Goal: Task Accomplishment & Management: Complete application form

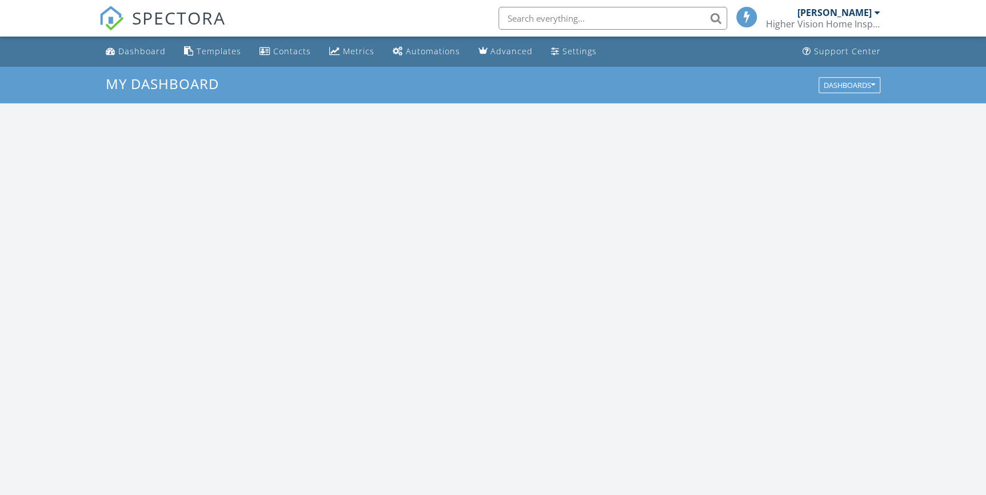
scroll to position [1057, 1002]
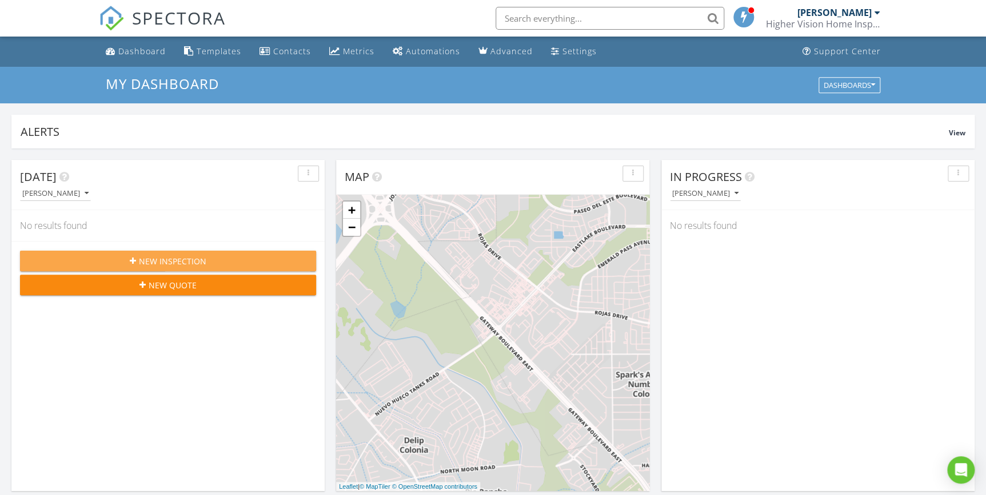
click at [237, 258] on div "New Inspection" at bounding box center [168, 261] width 278 height 12
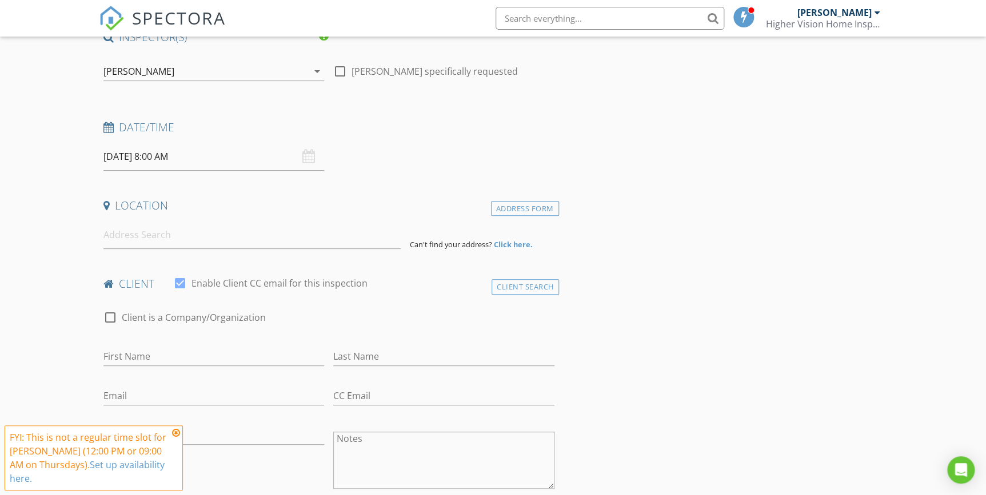
scroll to position [103, 0]
click at [183, 154] on input "[DATE] 8:00 AM" at bounding box center [213, 156] width 221 height 28
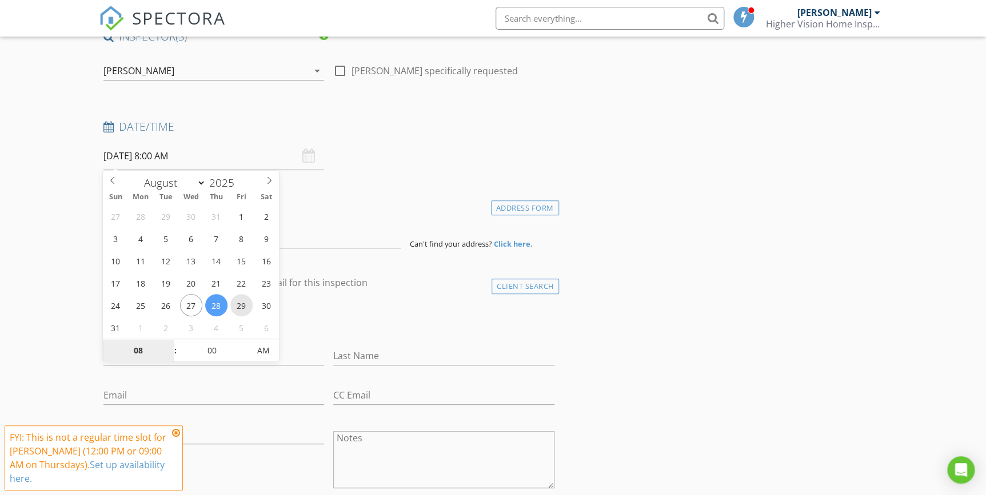
type input "08/29/2025 8:00 AM"
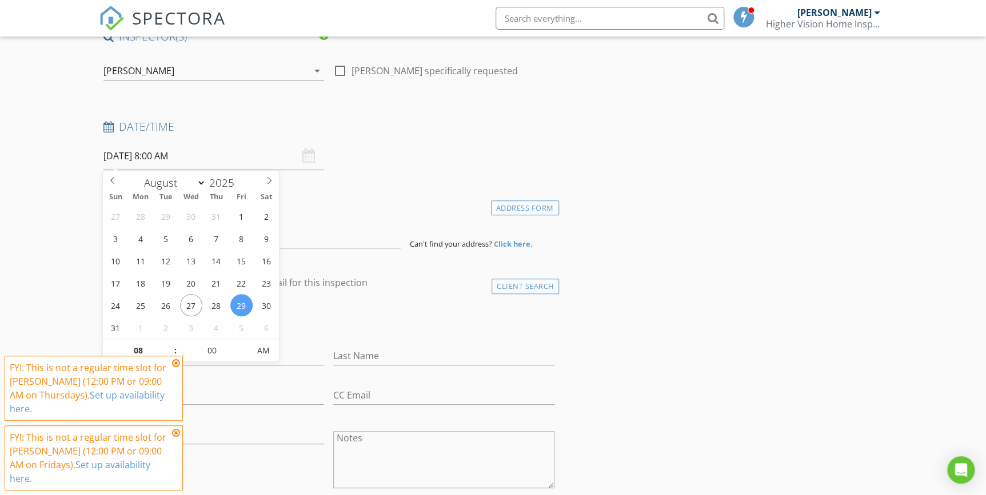
click at [177, 362] on icon at bounding box center [176, 363] width 8 height 9
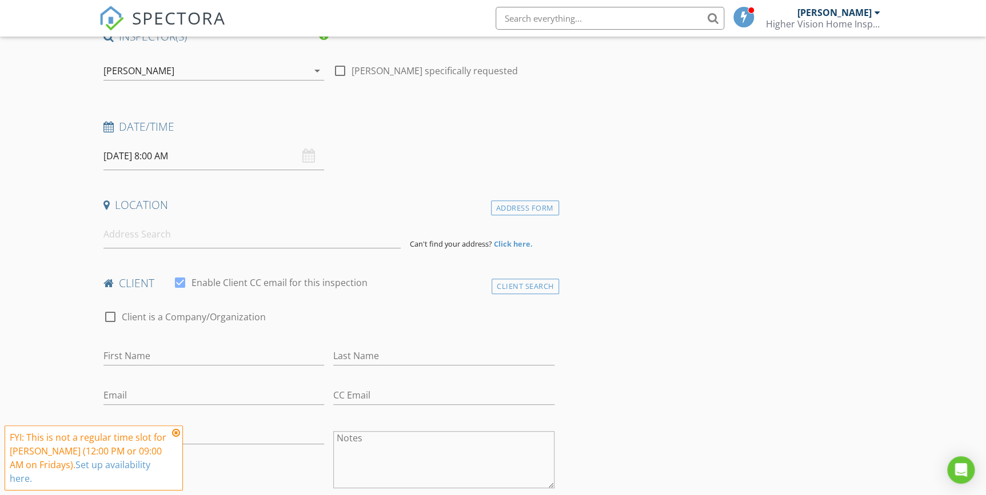
click at [177, 430] on icon at bounding box center [176, 433] width 8 height 9
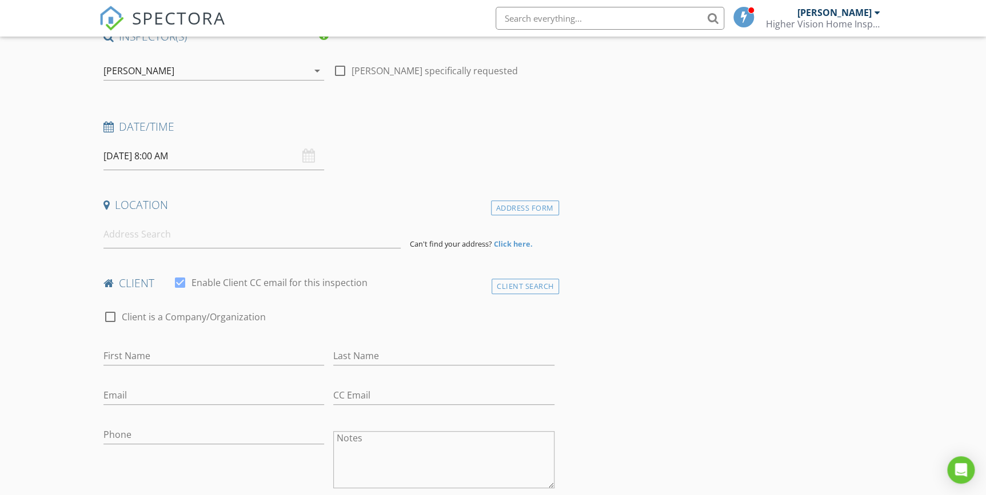
click at [180, 159] on input "08/29/2025 8:00 AM" at bounding box center [213, 156] width 221 height 28
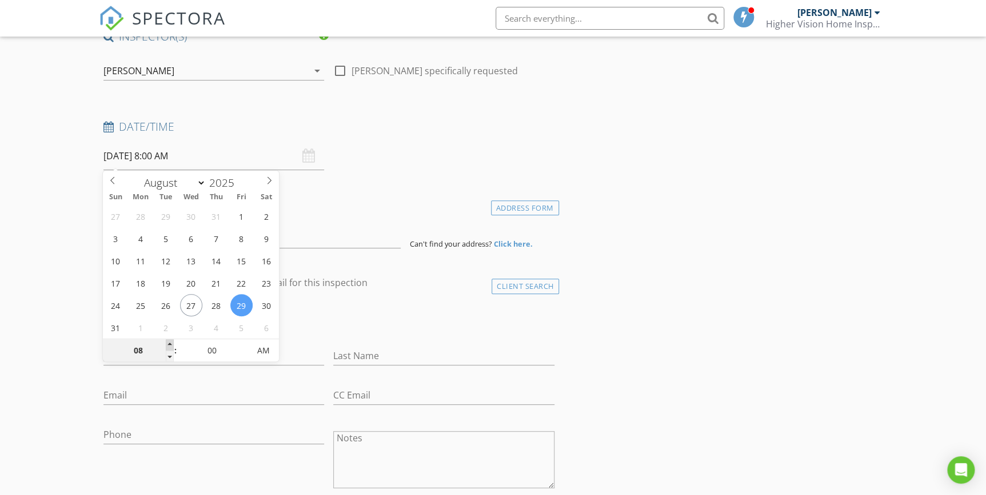
type input "09"
type input "08/29/2025 9:00 AM"
click at [170, 343] on span at bounding box center [170, 344] width 8 height 11
type input "10"
type input "08/29/2025 10:00 AM"
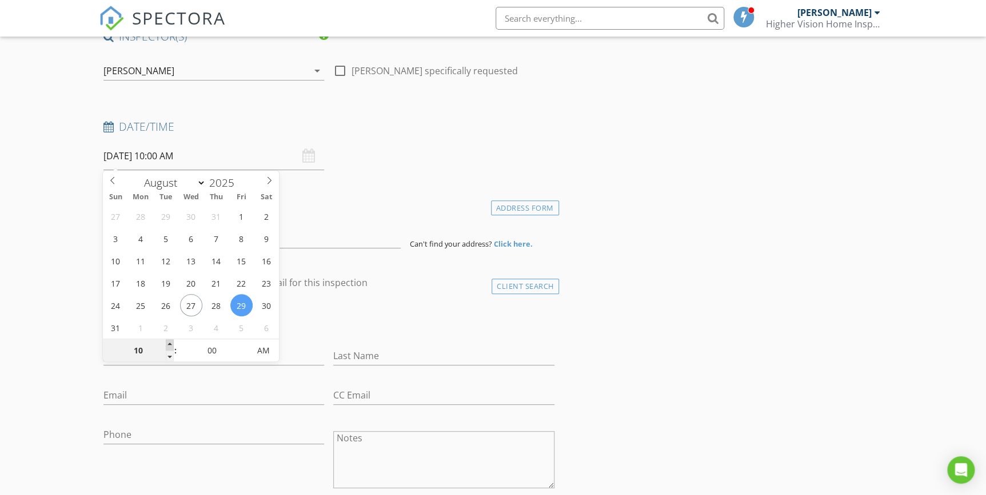
click at [170, 343] on span at bounding box center [170, 344] width 8 height 11
type input "11"
type input "08/29/2025 11:00 AM"
click at [170, 343] on span at bounding box center [170, 344] width 8 height 11
type input "05"
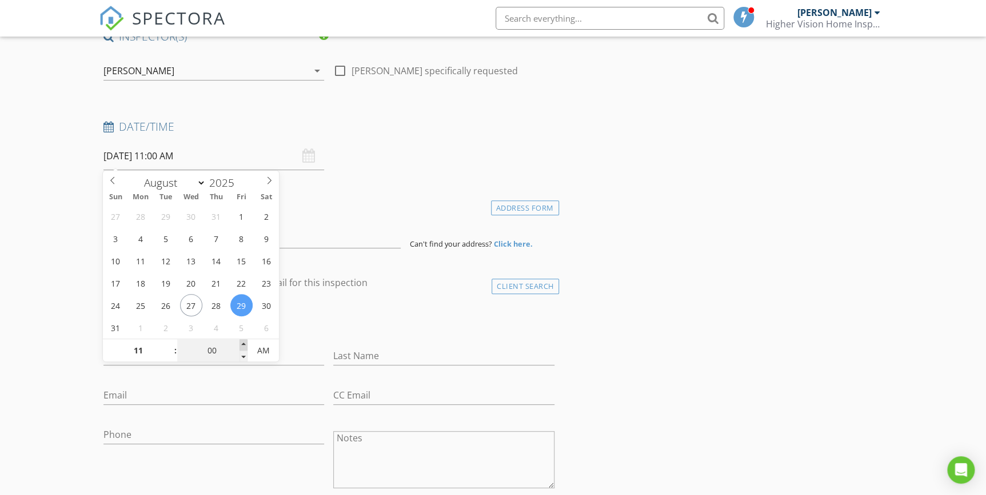
type input "08/29/2025 11:05 AM"
click at [245, 343] on span at bounding box center [243, 344] width 8 height 11
type input "10"
type input "08/29/2025 11:10 AM"
click at [245, 343] on span at bounding box center [243, 344] width 8 height 11
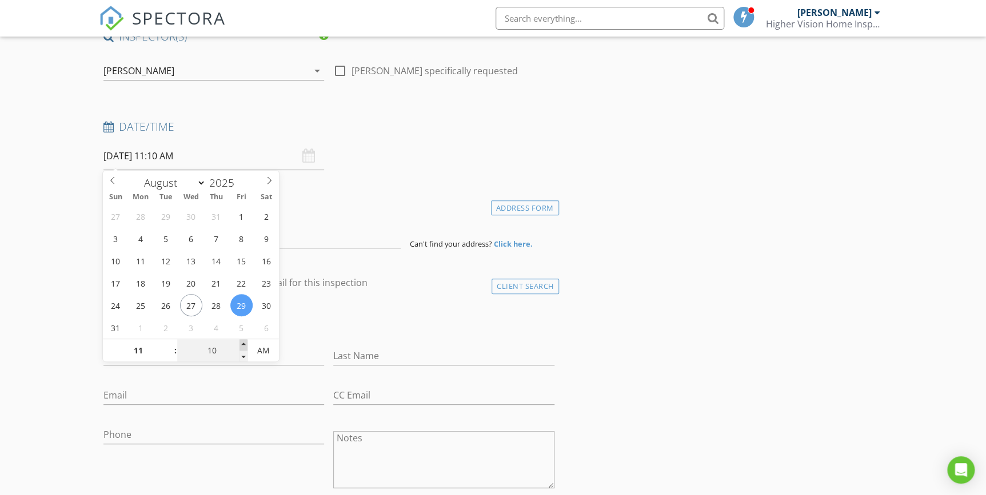
type input "15"
type input "08/29/2025 11:15 AM"
click at [245, 343] on span at bounding box center [243, 344] width 8 height 11
type input "20"
type input "08/29/2025 11:20 AM"
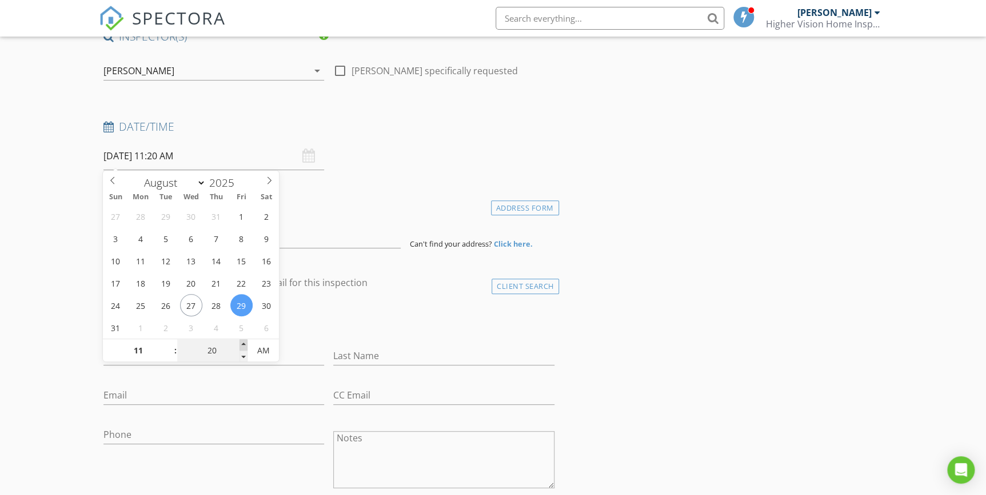
click at [245, 343] on span at bounding box center [243, 344] width 8 height 11
type input "25"
type input "08/29/2025 11:25 AM"
click at [245, 343] on span at bounding box center [243, 344] width 8 height 11
type input "30"
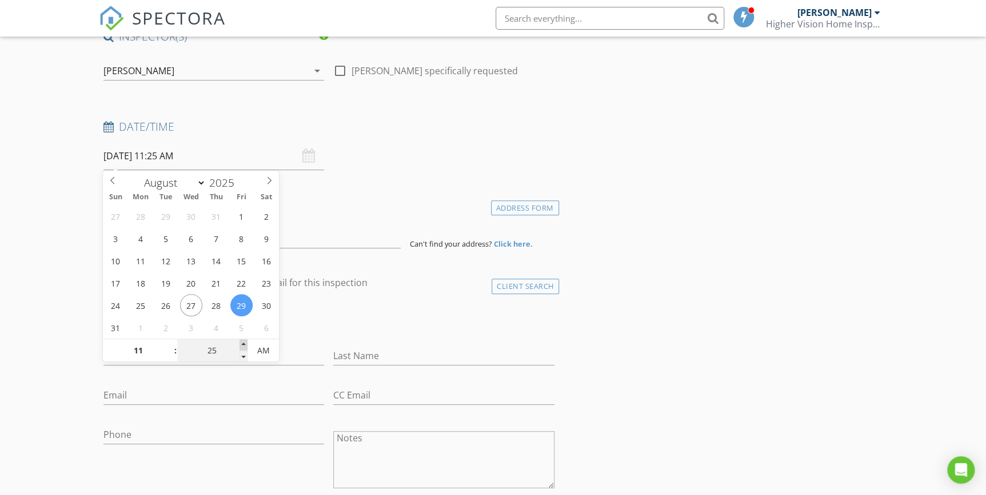
type input "08/29/2025 11:30 AM"
click at [245, 343] on span at bounding box center [243, 344] width 8 height 11
click at [380, 137] on div "Date/Time" at bounding box center [329, 130] width 460 height 23
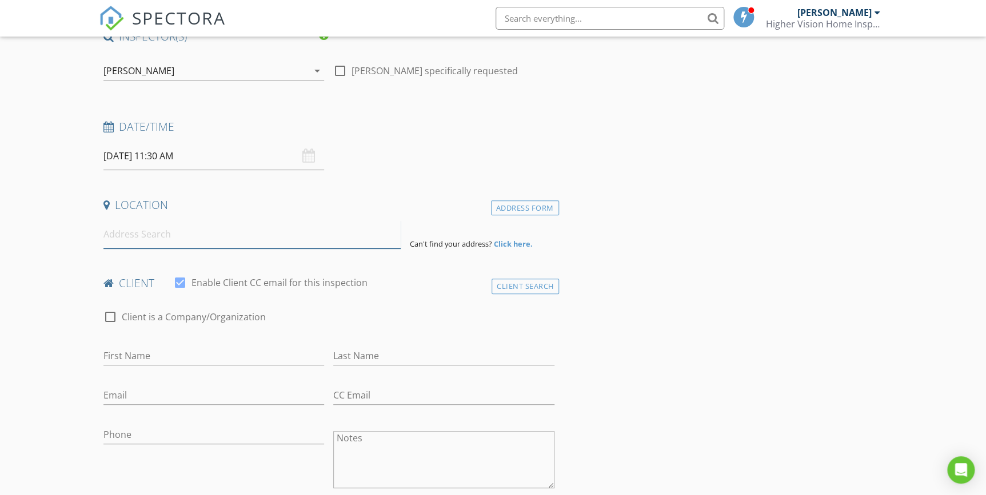
click at [194, 234] on input at bounding box center [252, 235] width 298 height 28
click at [202, 342] on div "First Name" at bounding box center [213, 358] width 221 height 37
click at [175, 361] on input "First Name" at bounding box center [213, 356] width 221 height 19
type input "William G."
type input "Kite"
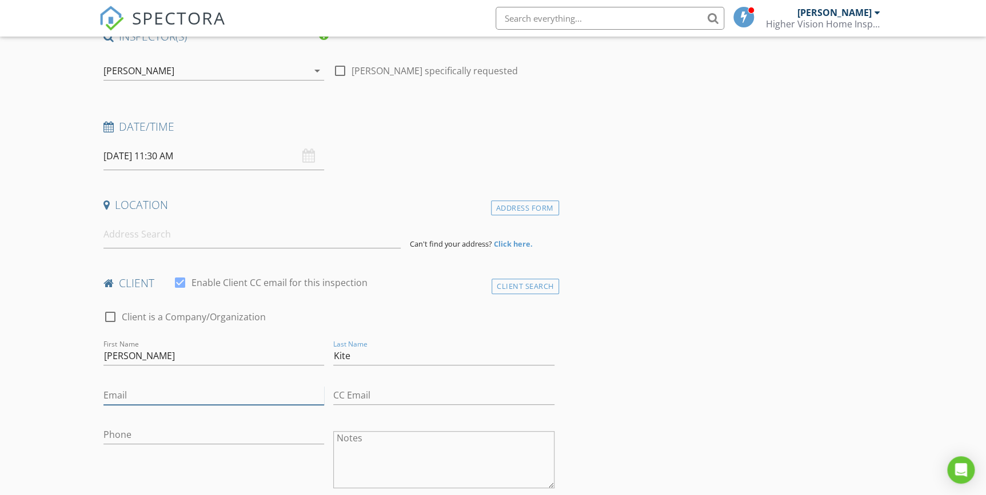
click at [120, 391] on input "Email" at bounding box center [213, 395] width 221 height 19
type input "pop2u@att.net"
click at [171, 434] on input "Phone" at bounding box center [213, 435] width 221 height 19
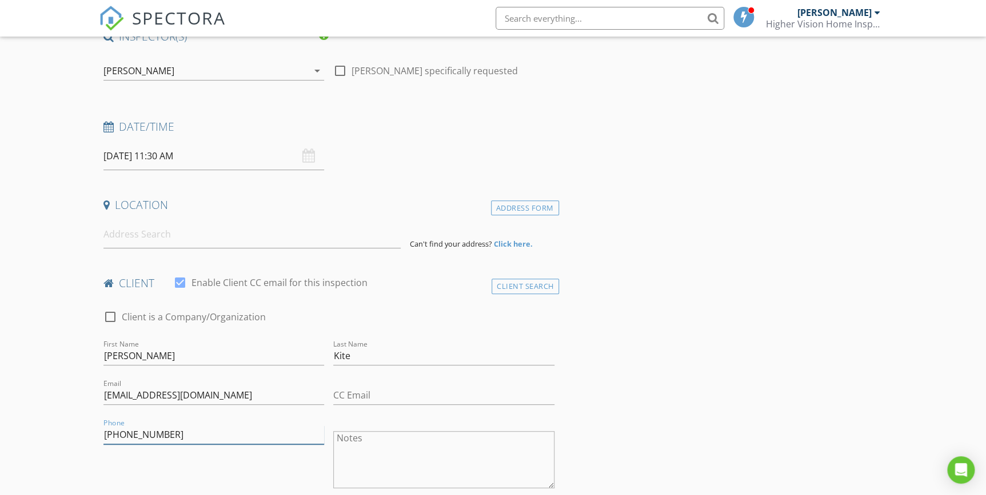
type input "915-269-5664"
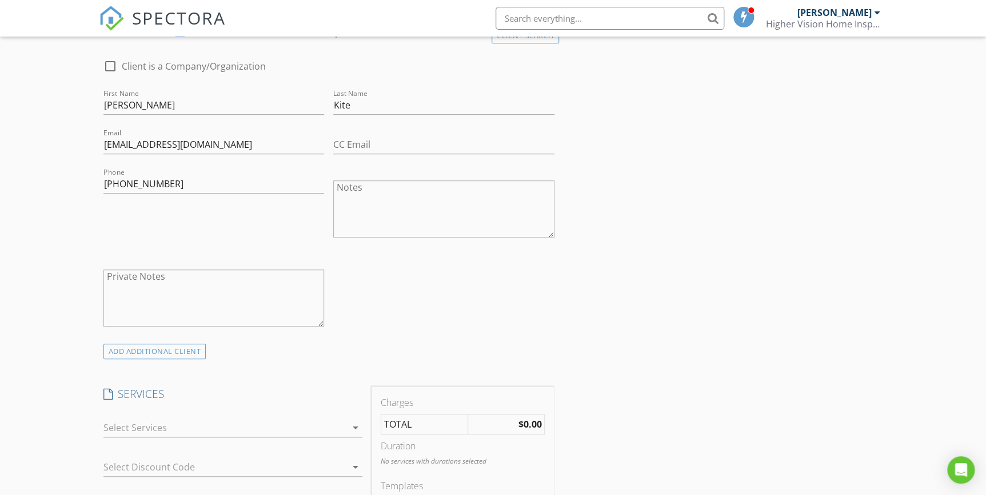
scroll to position [415, 0]
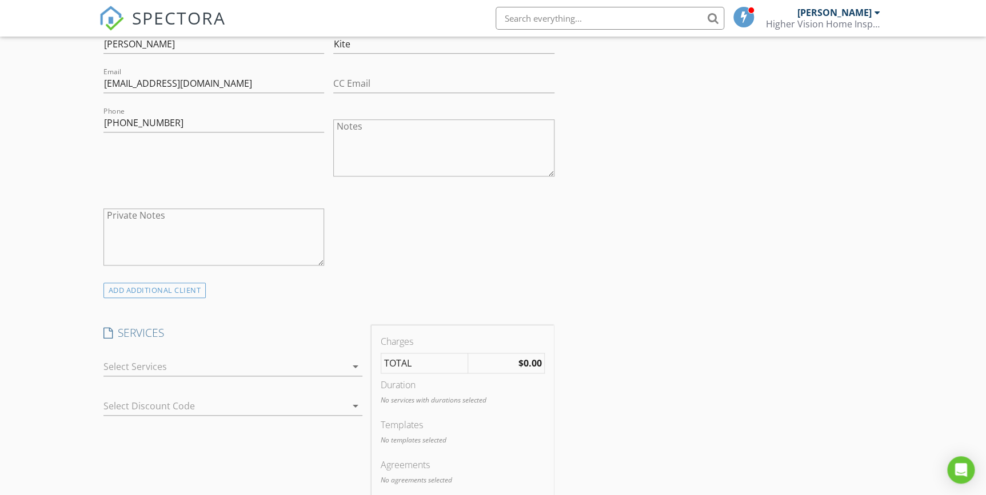
click at [355, 367] on icon "arrow_drop_down" at bounding box center [356, 367] width 14 height 14
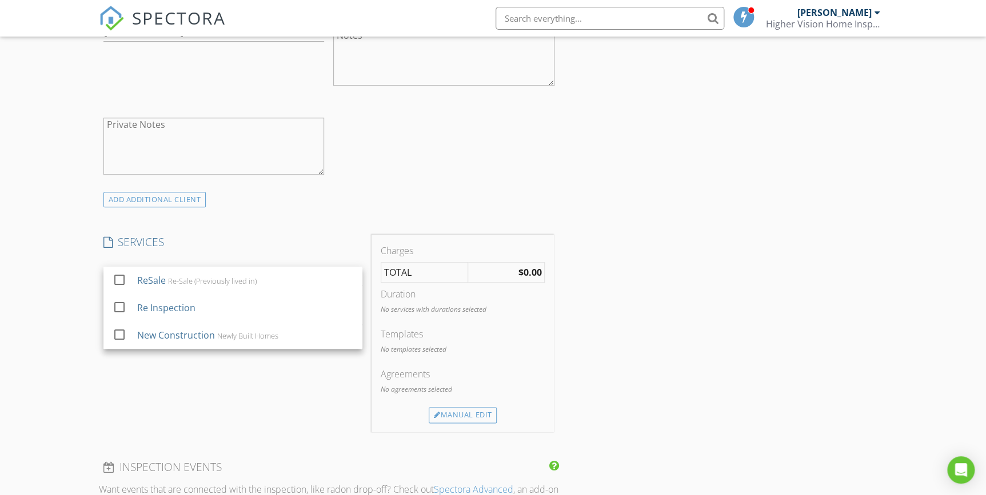
scroll to position [519, 0]
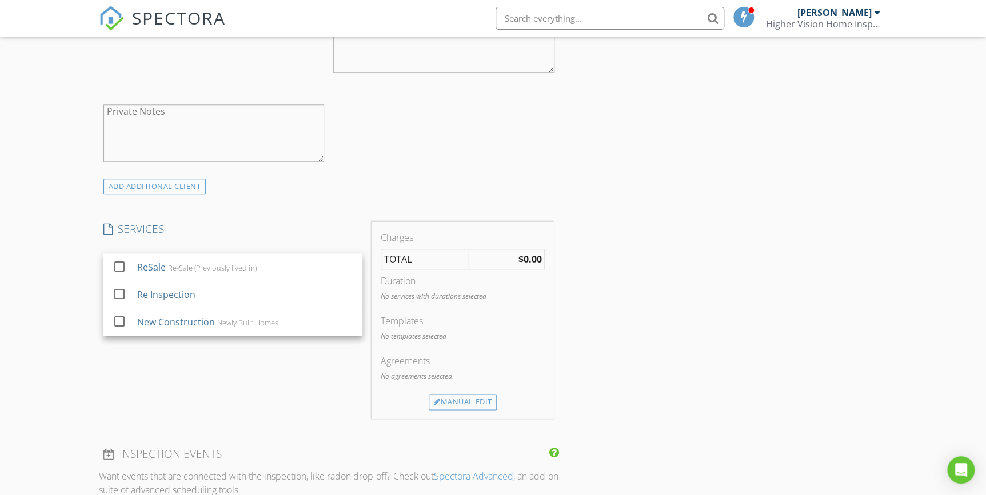
click at [566, 178] on div "INSPECTOR(S) check_box Claudia Gonzalez PRIMARY Claudia Gonzalez arrow_drop_dow…" at bounding box center [493, 432] width 789 height 1639
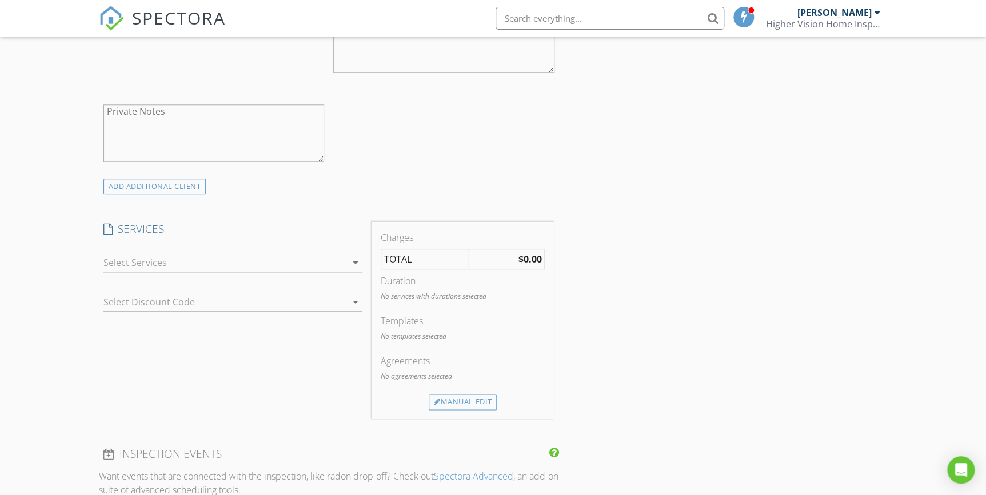
click at [355, 264] on icon "arrow_drop_down" at bounding box center [356, 263] width 14 height 14
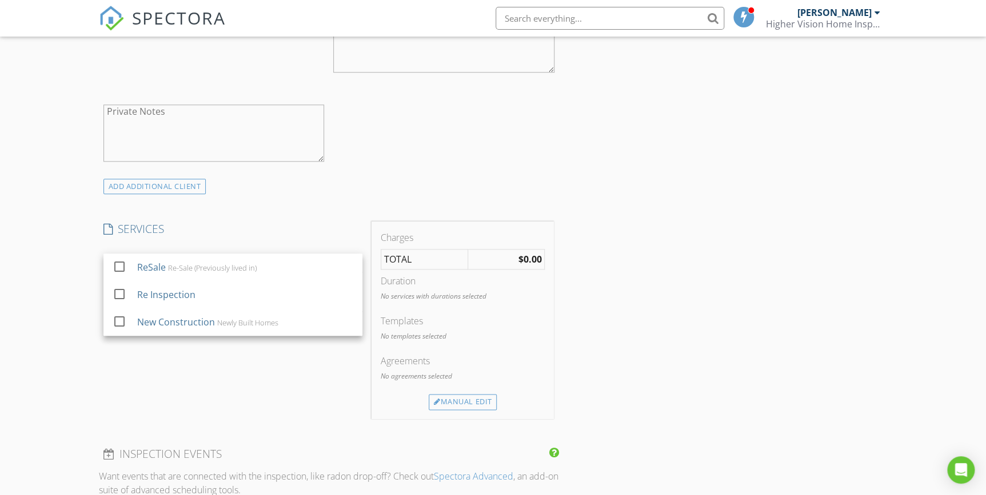
click at [471, 171] on div "check_box_outline_blank Client is a Company/Organization First Name William G. …" at bounding box center [329, 31] width 460 height 296
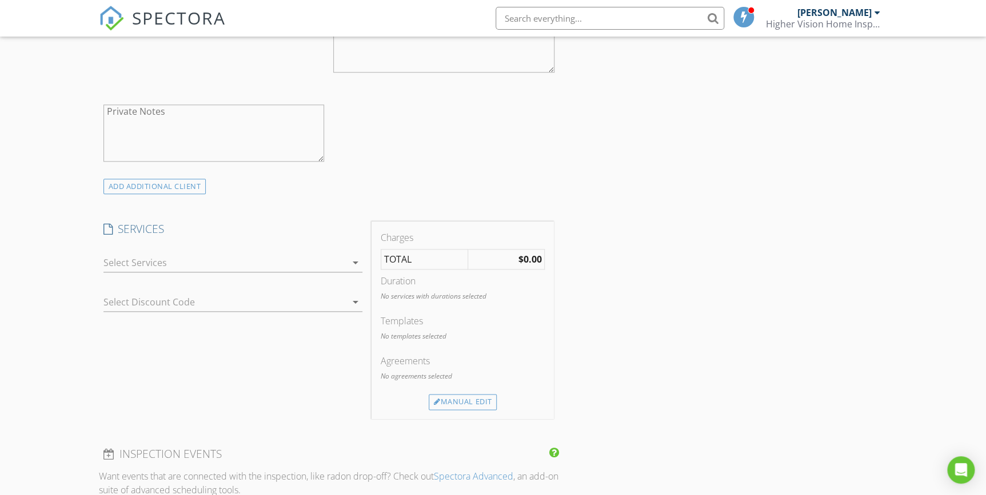
click at [357, 264] on icon "arrow_drop_down" at bounding box center [356, 263] width 14 height 14
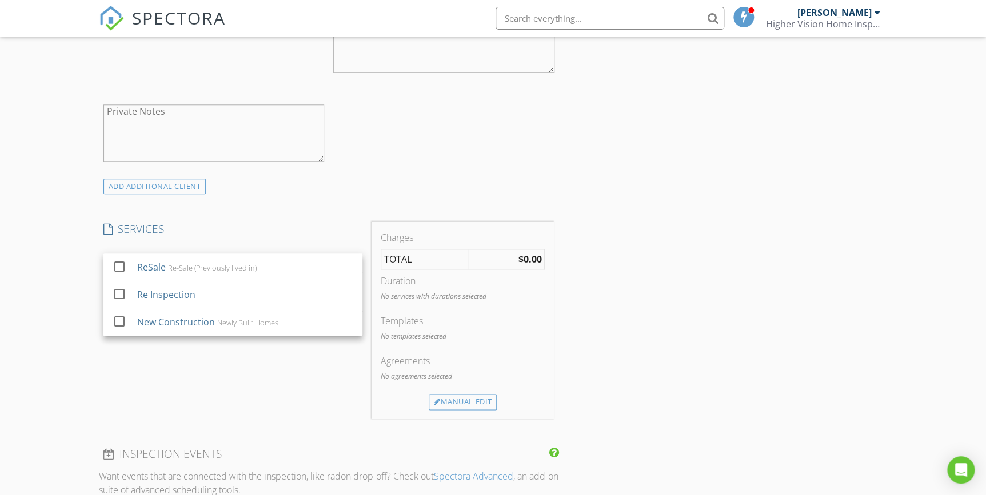
click at [444, 182] on div "ADD ADDITIONAL client" at bounding box center [329, 186] width 460 height 15
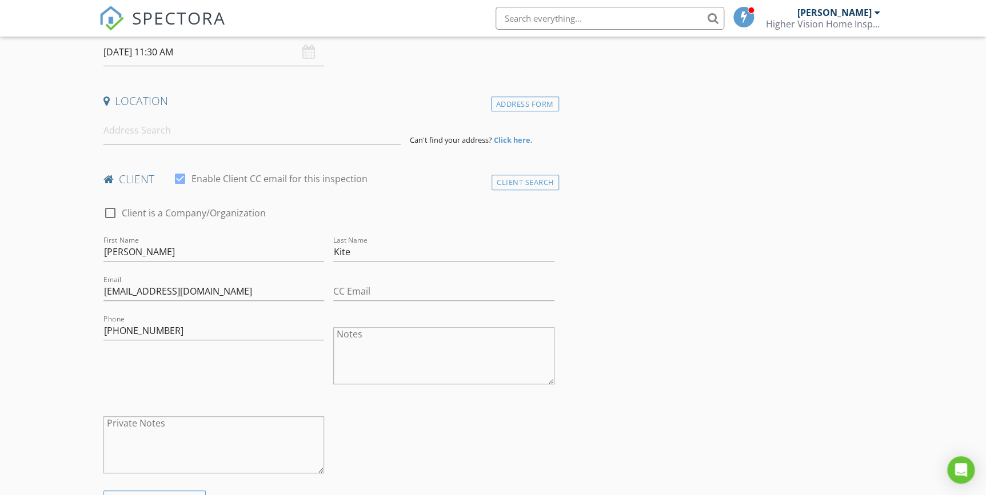
scroll to position [0, 0]
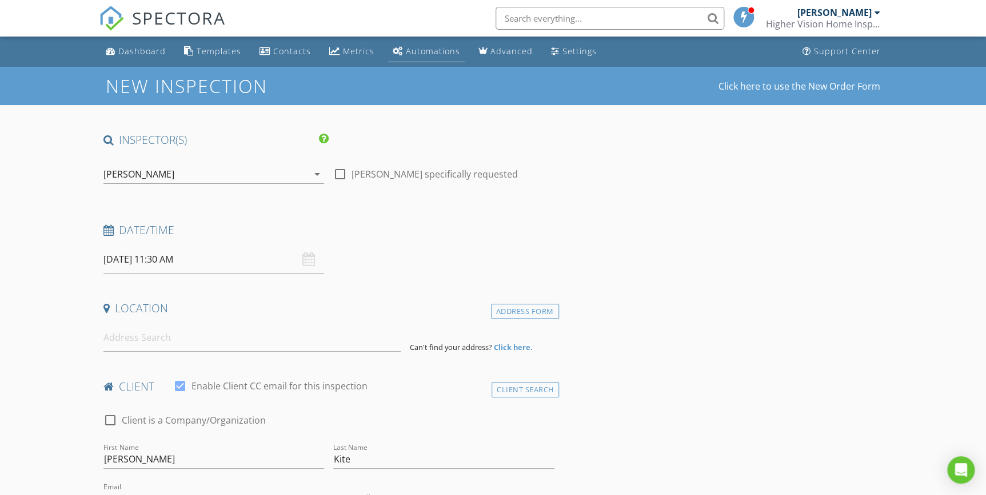
click at [421, 53] on div "Automations" at bounding box center [433, 51] width 54 height 11
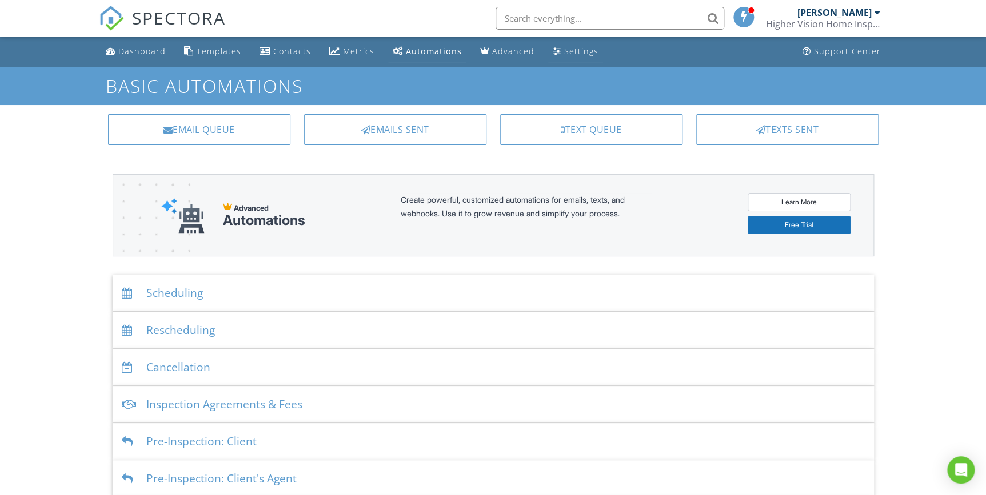
click at [560, 45] on link "Settings" at bounding box center [575, 51] width 55 height 21
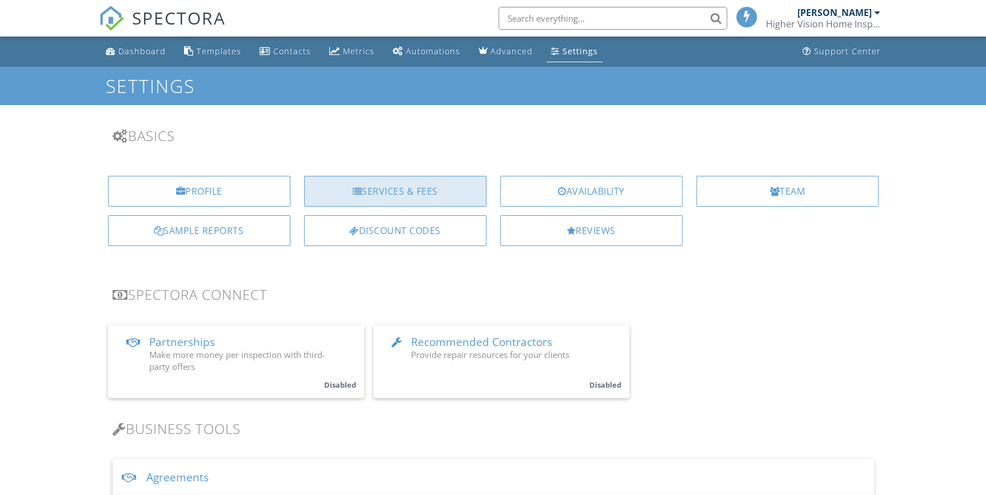
click at [384, 195] on div "Services & Fees" at bounding box center [395, 191] width 182 height 31
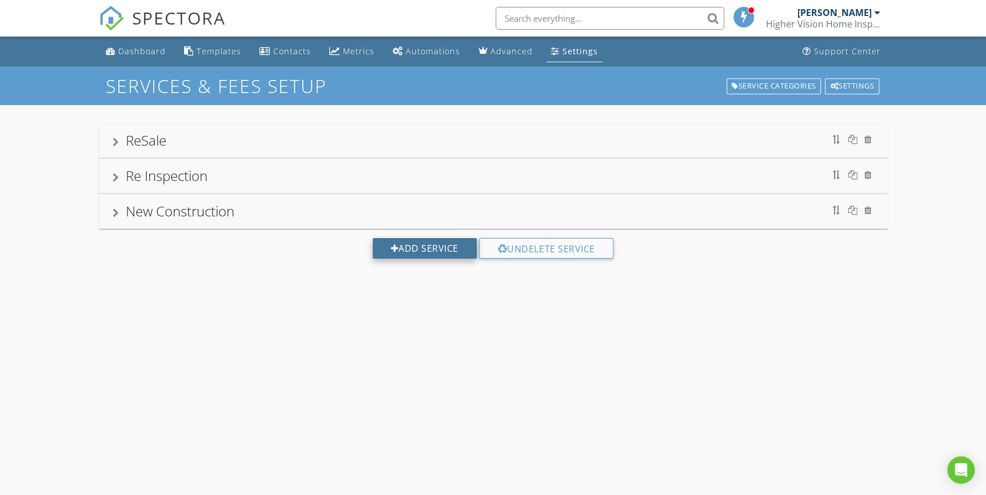
click at [411, 249] on div "Add Service" at bounding box center [425, 248] width 104 height 21
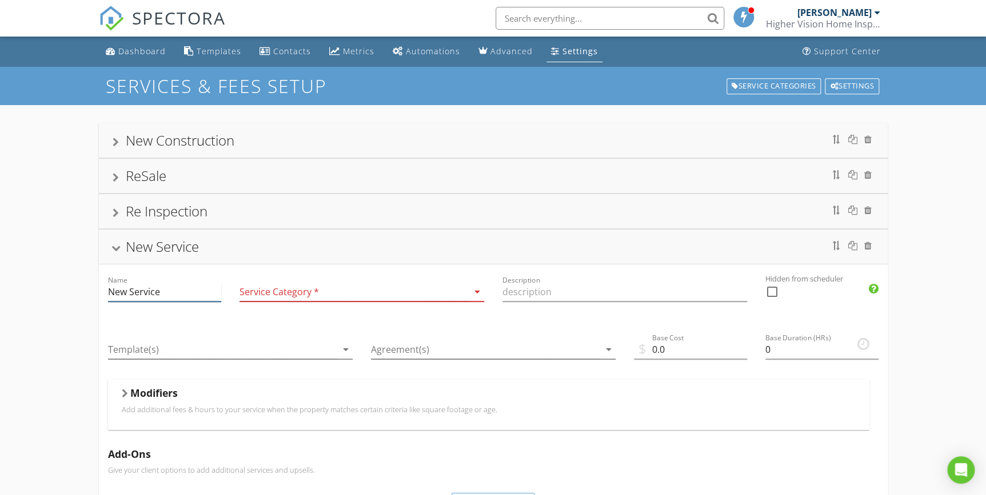
click at [183, 293] on input "New Service" at bounding box center [164, 292] width 113 height 19
type input "N"
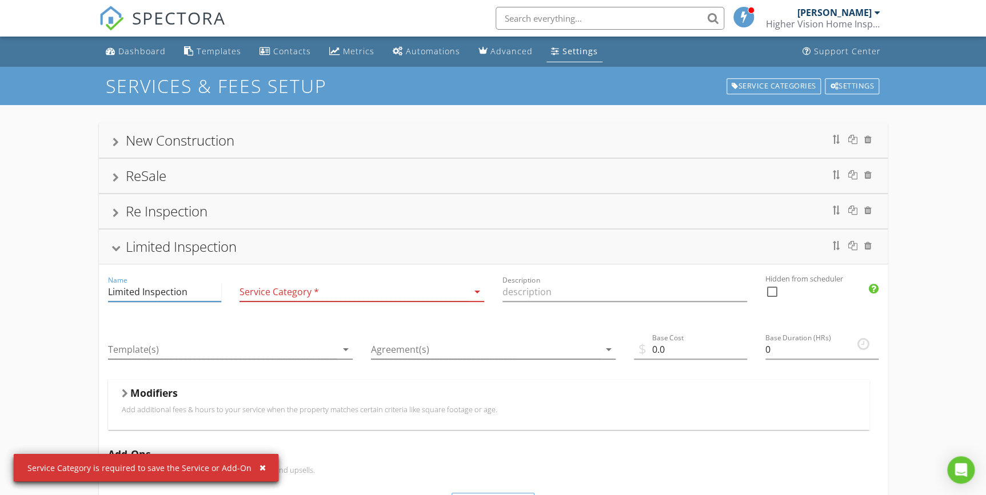
type input "Limited Inspection"
click at [275, 297] on div at bounding box center [353, 292] width 229 height 19
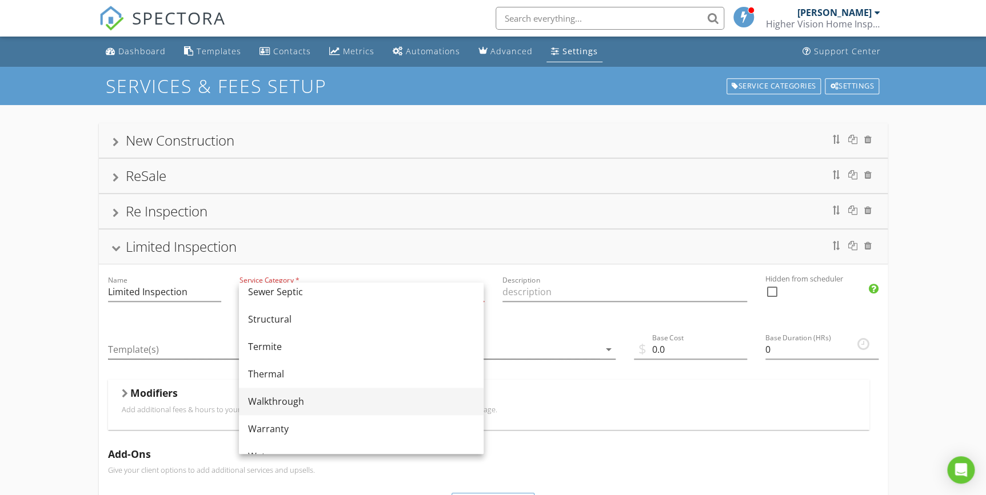
scroll to position [623, 0]
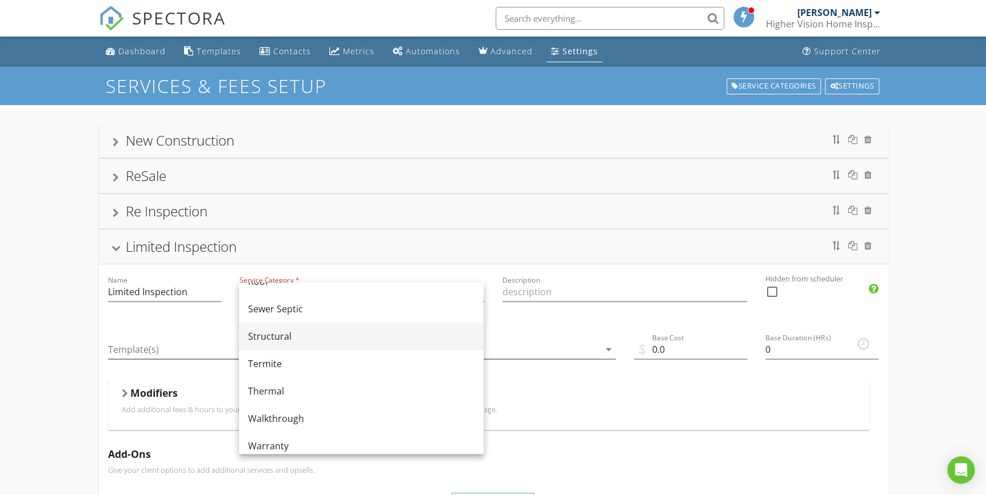
click at [274, 337] on div "Structural" at bounding box center [361, 337] width 226 height 14
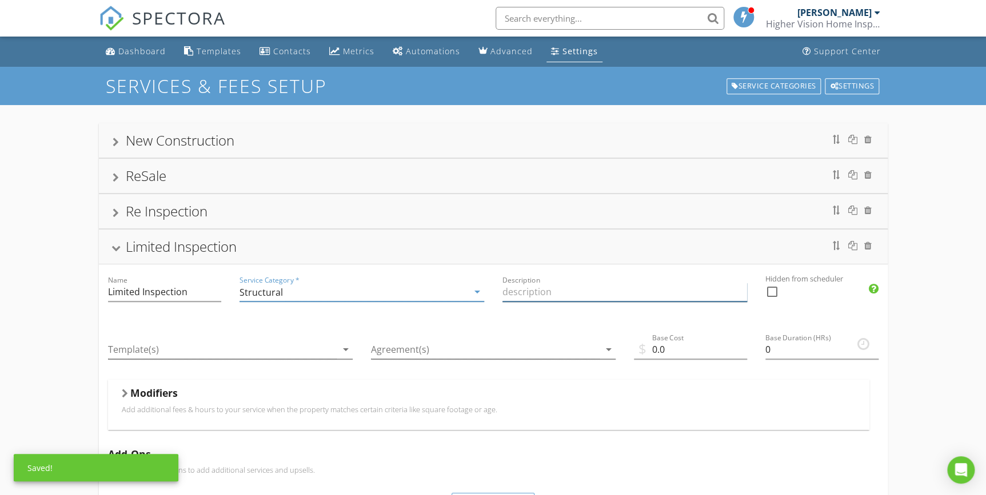
click at [538, 292] on input "Description" at bounding box center [624, 292] width 245 height 19
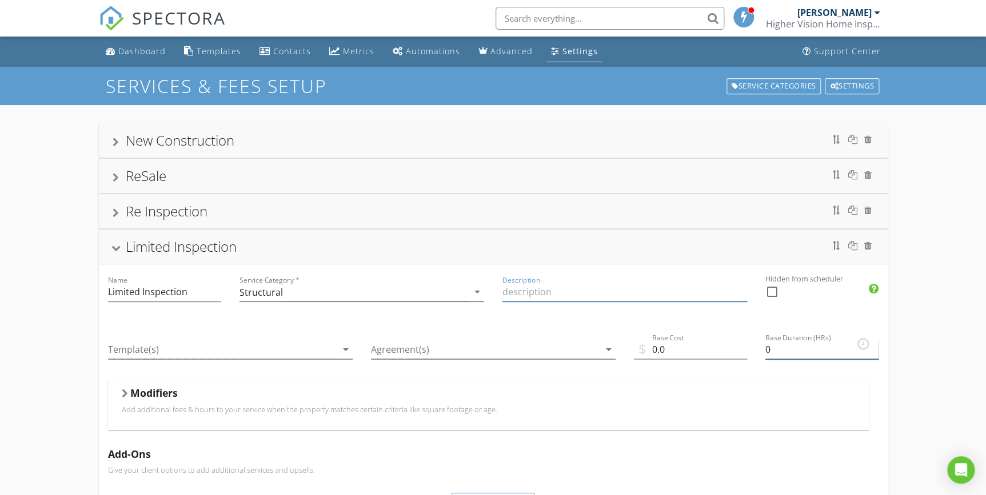
click at [785, 351] on input "0" at bounding box center [821, 350] width 113 height 19
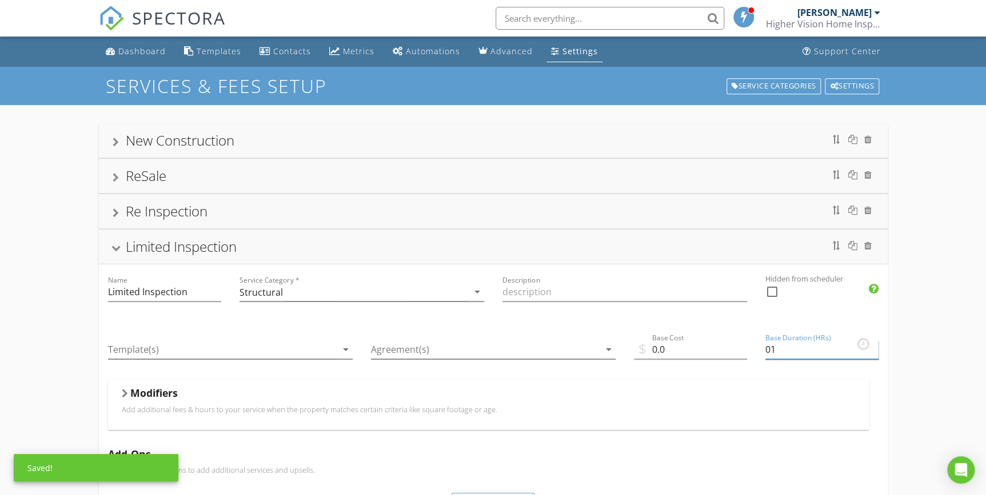
type input "0"
type input "1"
click at [519, 283] on input "Description" at bounding box center [624, 292] width 245 height 19
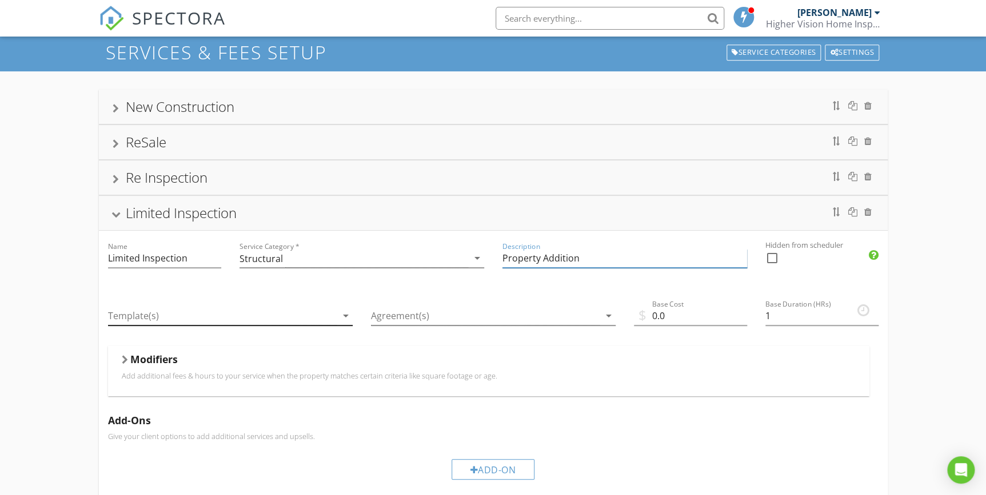
scroll to position [51, 0]
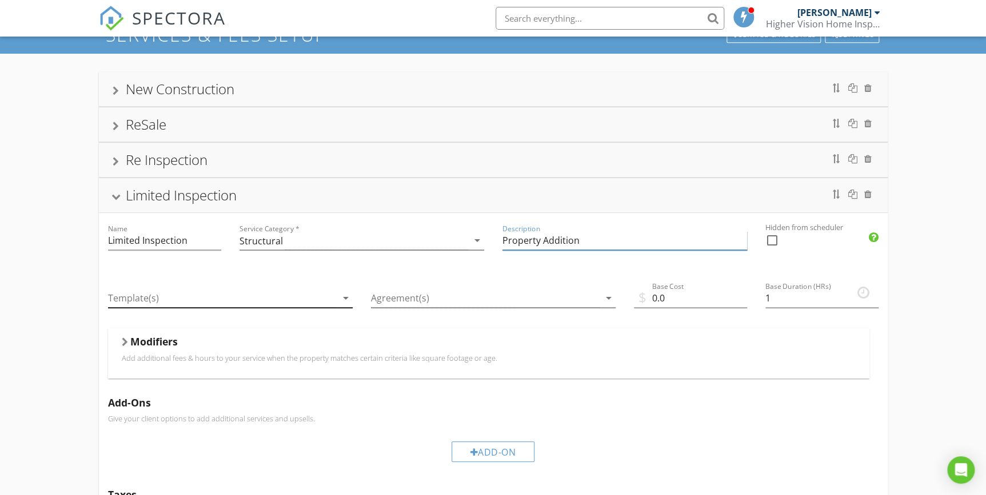
type input "Property Addition"
click at [307, 298] on div at bounding box center [222, 298] width 229 height 19
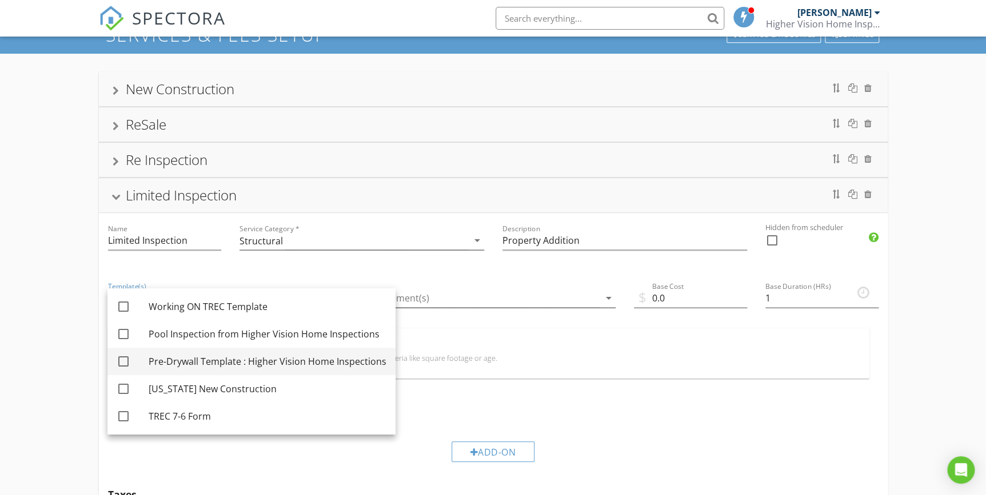
click at [287, 363] on div "Pre-Drywall Template : Higher Vision Home Inspections" at bounding box center [268, 362] width 238 height 14
checkbox input "true"
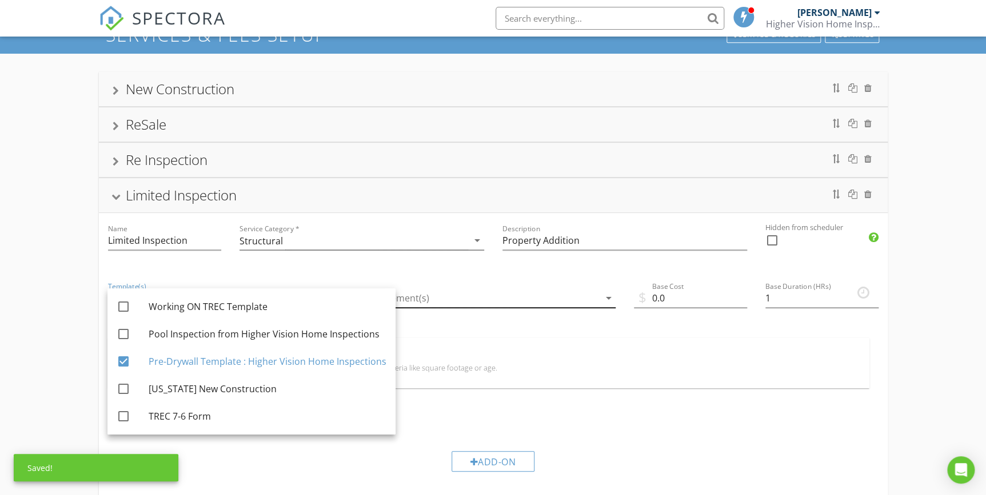
click at [486, 302] on div at bounding box center [485, 298] width 229 height 19
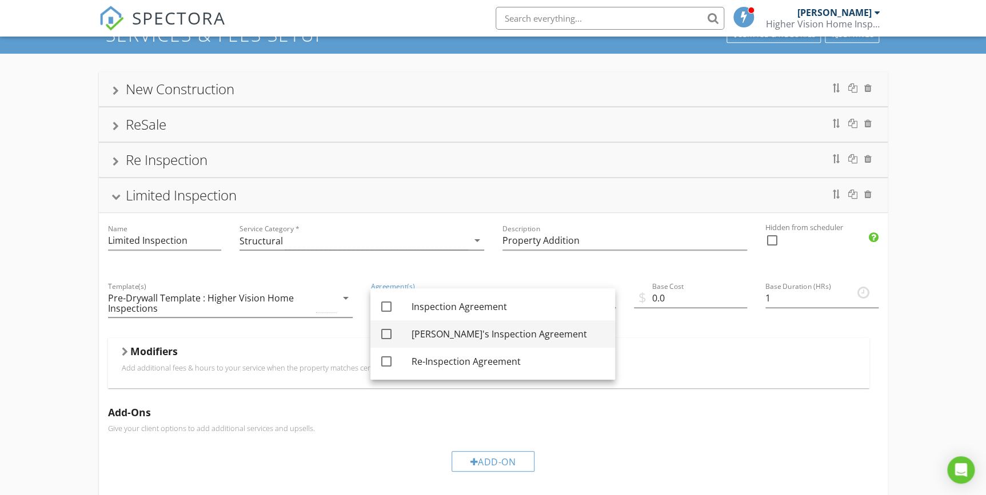
click at [487, 333] on div "[PERSON_NAME]'s Inspection Agreement" at bounding box center [508, 334] width 194 height 14
checkbox input "true"
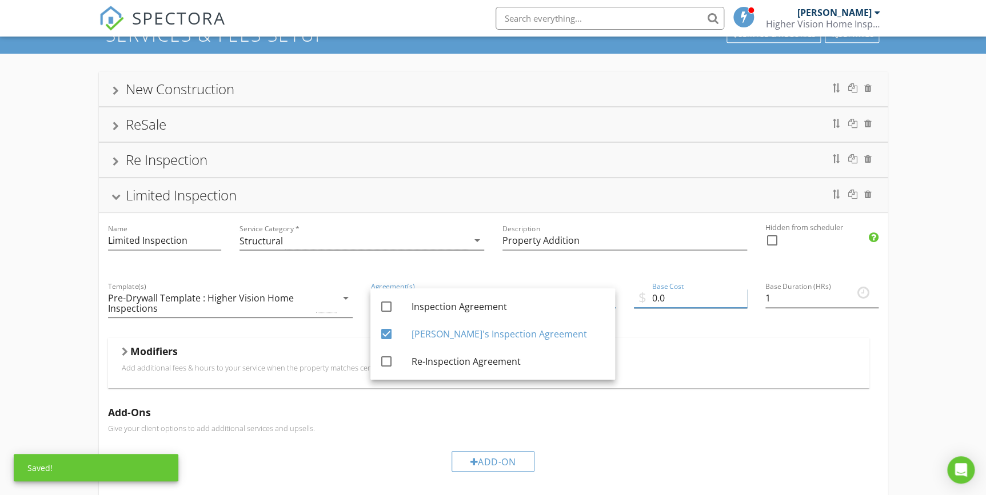
click at [661, 297] on input "0.0" at bounding box center [690, 298] width 113 height 19
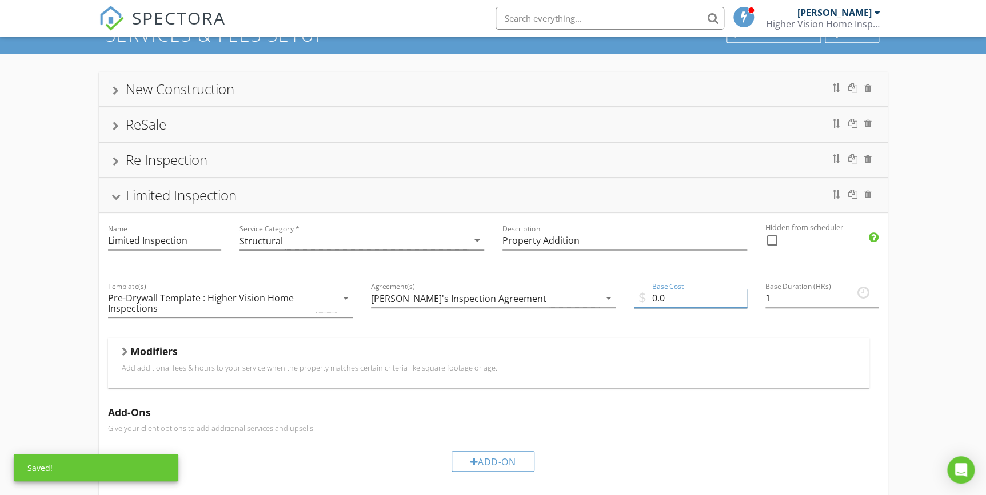
click at [675, 297] on input "0.0" at bounding box center [690, 298] width 113 height 19
type input "0"
click at [689, 342] on div "Modifiers Add additional fees & hours to your service when the property matches…" at bounding box center [488, 363] width 761 height 50
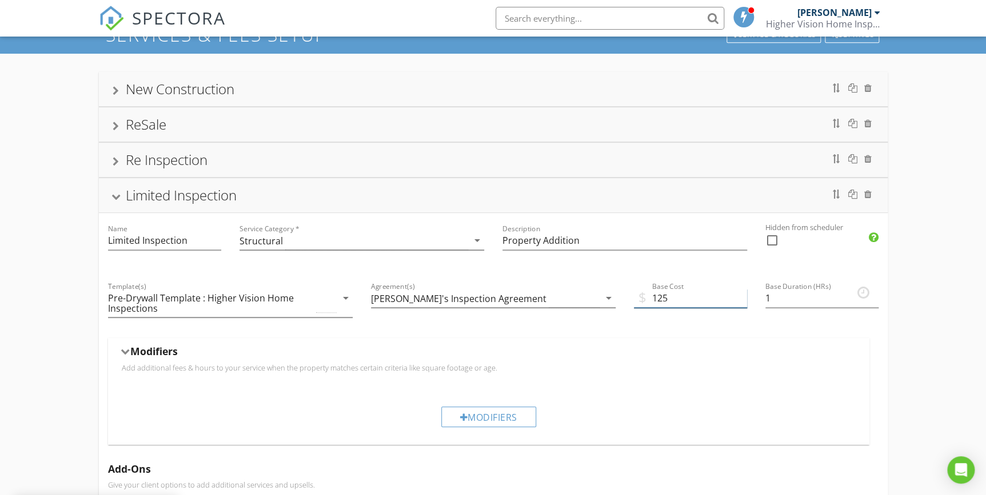
click at [687, 298] on input "125" at bounding box center [690, 298] width 113 height 19
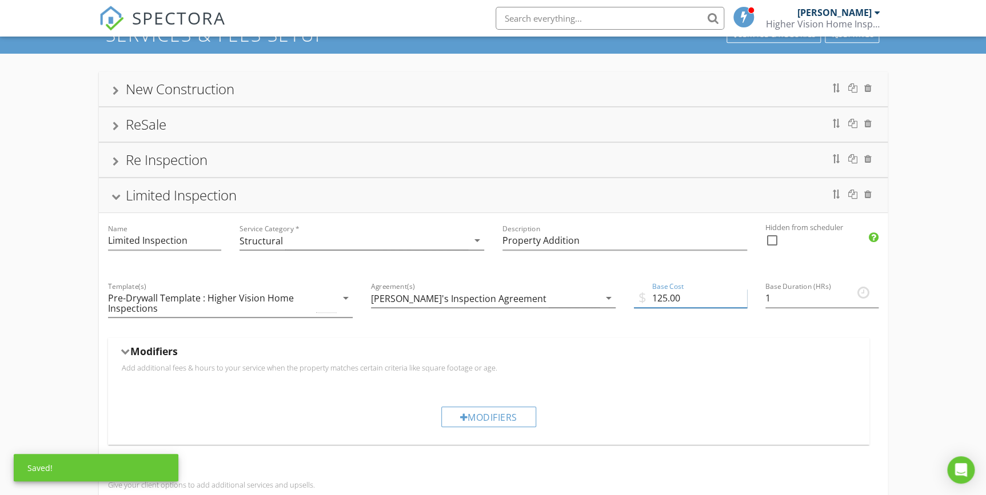
type input "125.00"
click at [647, 335] on div "$ Base Cost 125.00" at bounding box center [690, 304] width 131 height 67
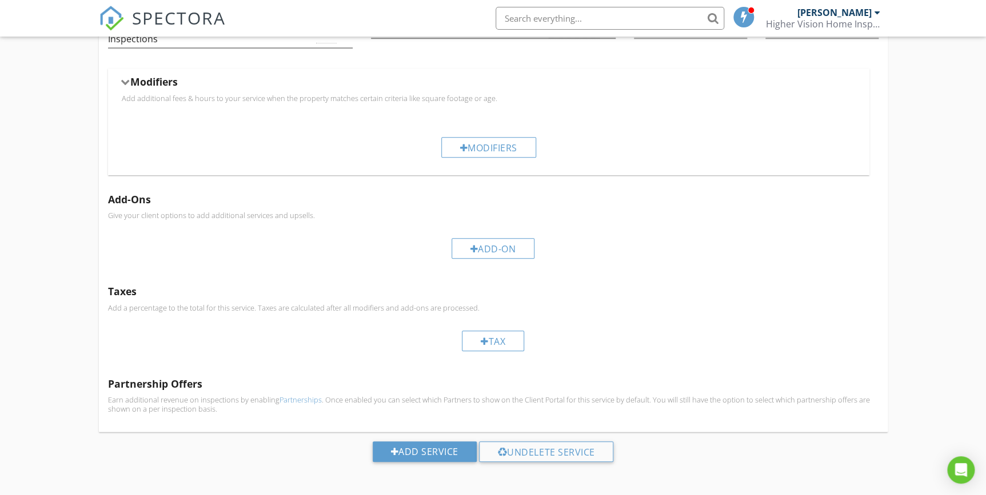
scroll to position [323, 0]
click at [435, 451] on div "Add Service" at bounding box center [425, 449] width 104 height 21
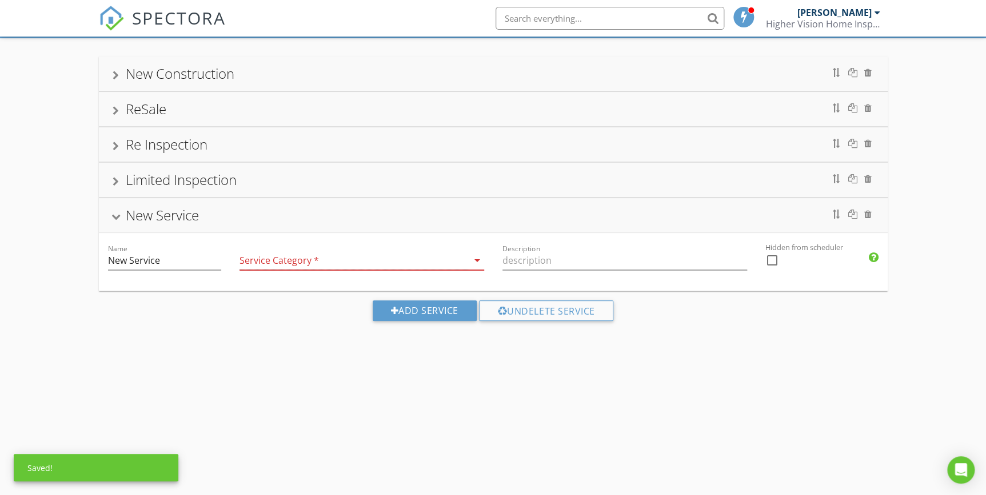
scroll to position [121, 0]
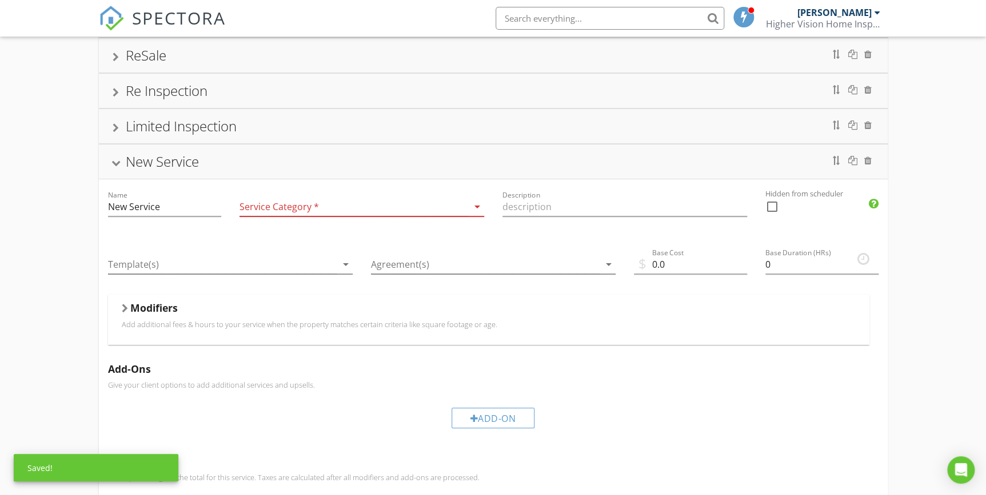
click at [350, 216] on div "Service Category * arrow_drop_down" at bounding box center [361, 207] width 245 height 19
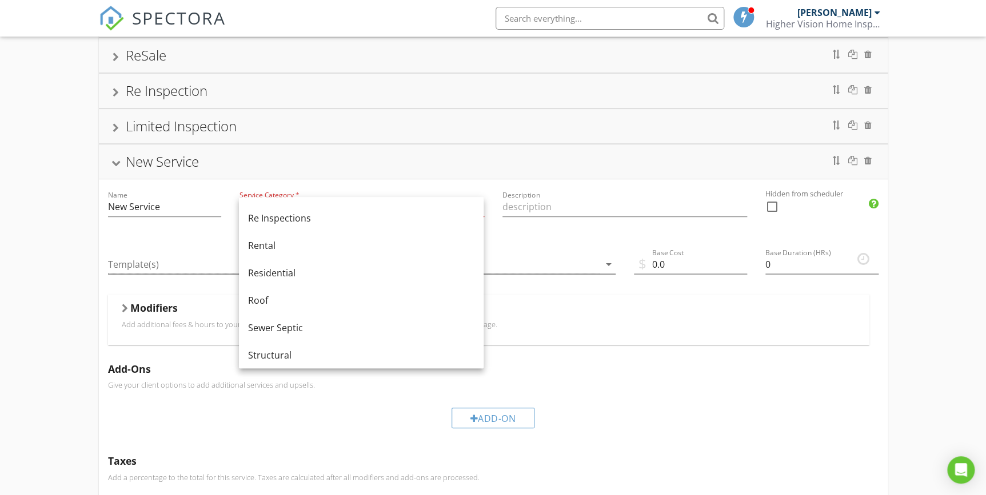
scroll to position [519, 0]
click at [283, 350] on div "Structural" at bounding box center [361, 354] width 226 height 14
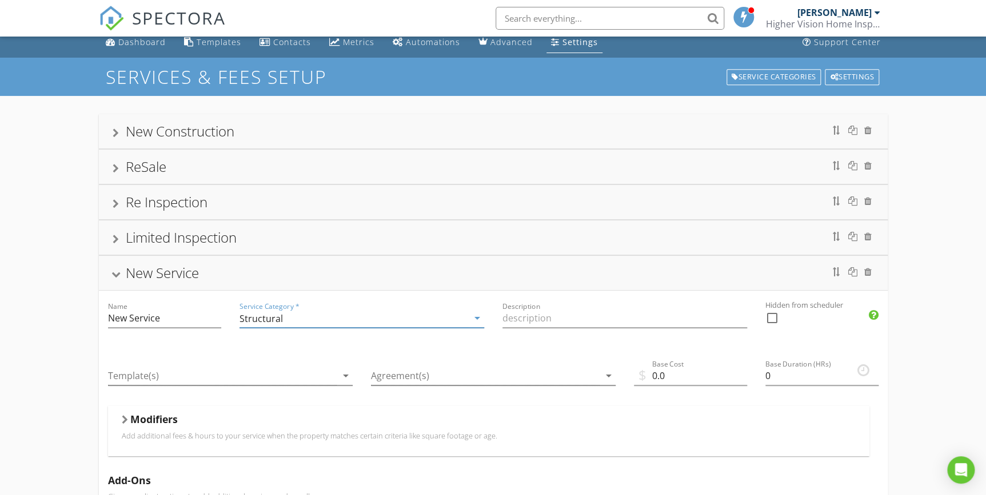
scroll to position [0, 0]
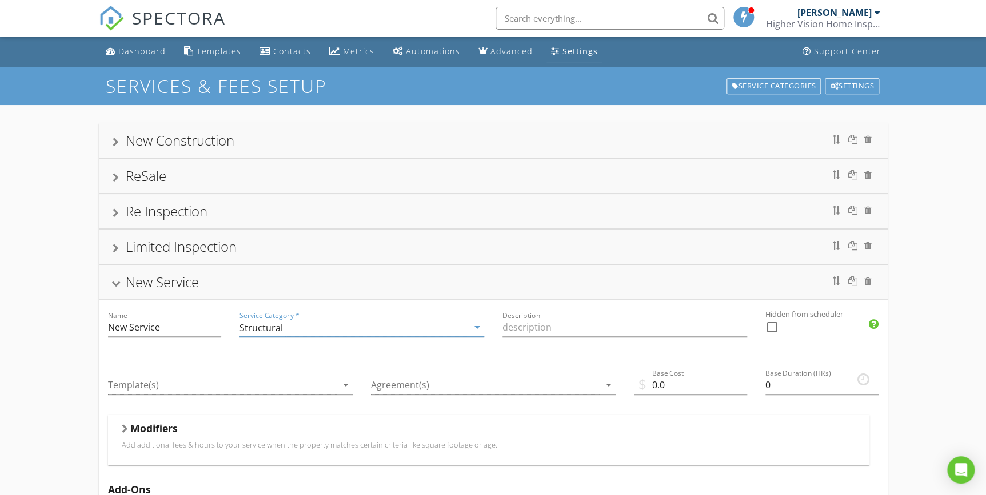
click at [197, 249] on div "Limited Inspection" at bounding box center [181, 246] width 111 height 19
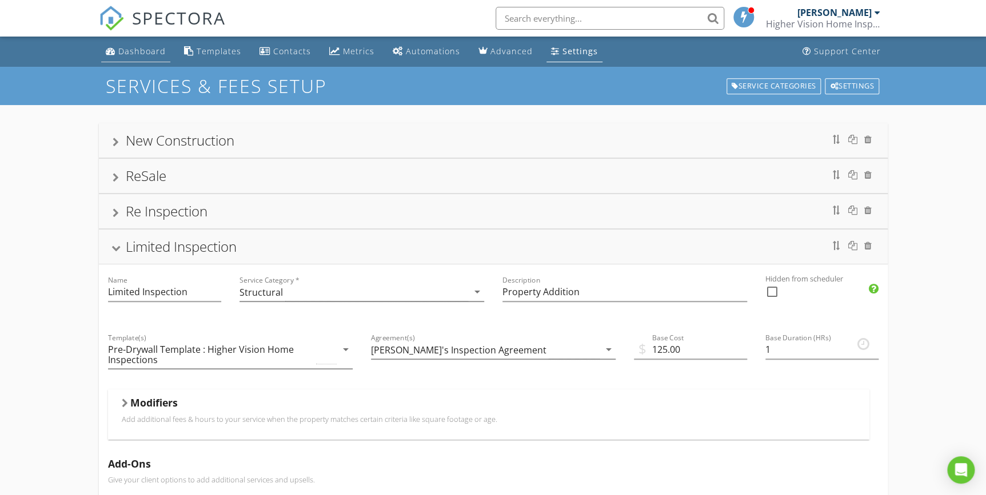
click at [129, 50] on div "Dashboard" at bounding box center [141, 51] width 47 height 11
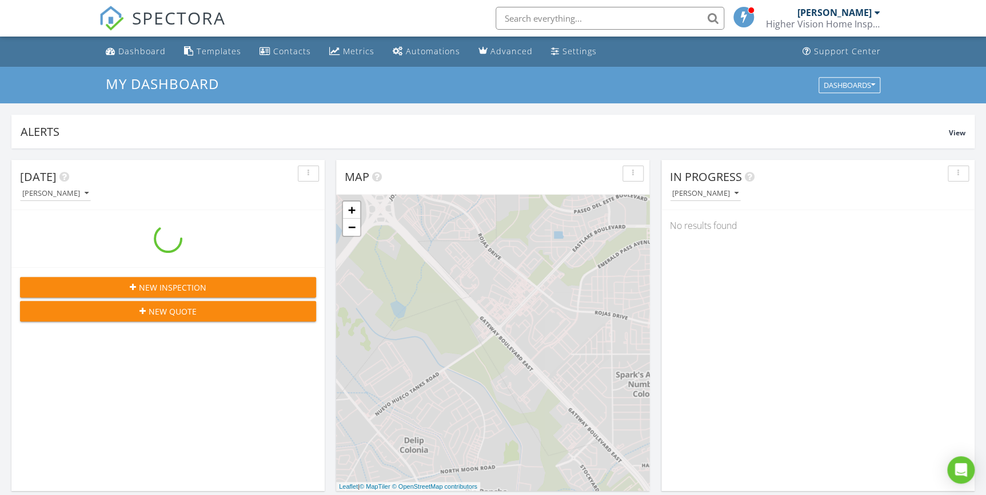
scroll to position [1057, 1002]
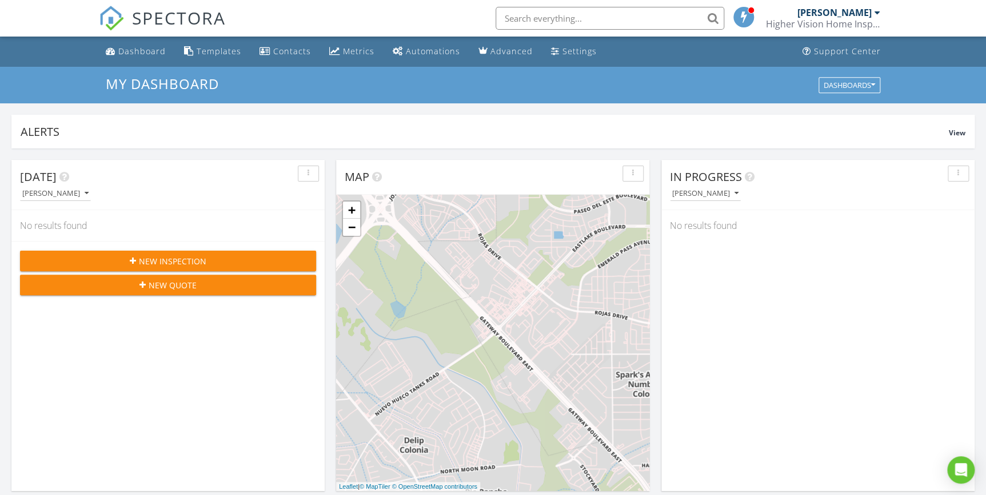
click at [248, 263] on div "New Inspection" at bounding box center [168, 261] width 278 height 12
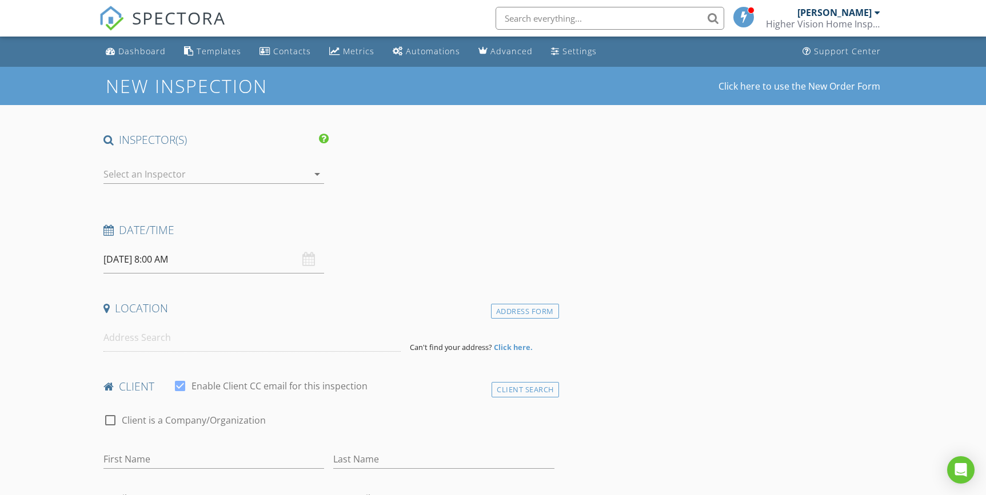
select select "7"
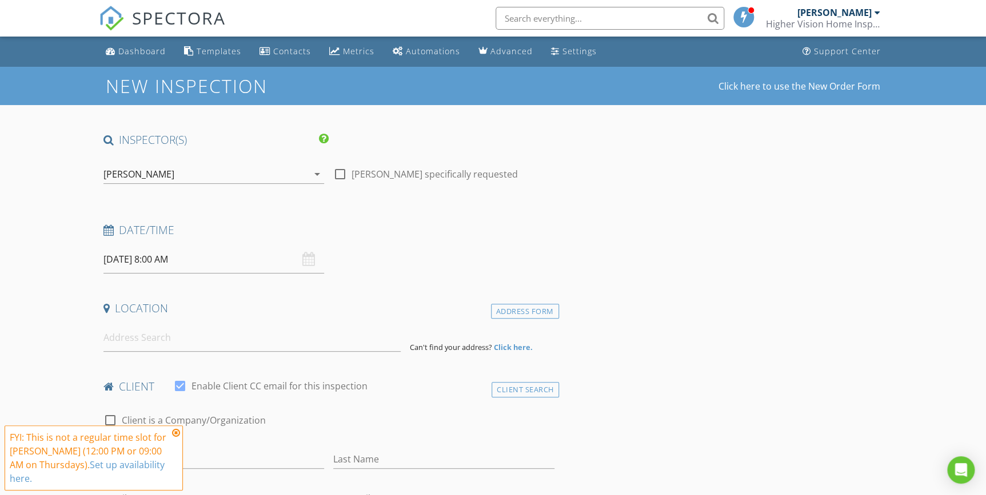
click at [178, 261] on input "[DATE] 8:00 AM" at bounding box center [213, 260] width 221 height 28
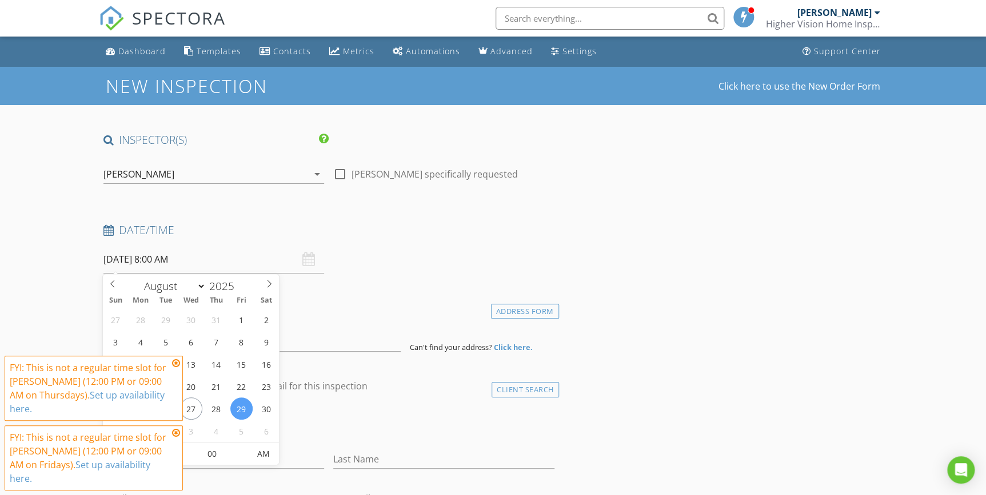
click at [175, 365] on icon at bounding box center [176, 363] width 8 height 9
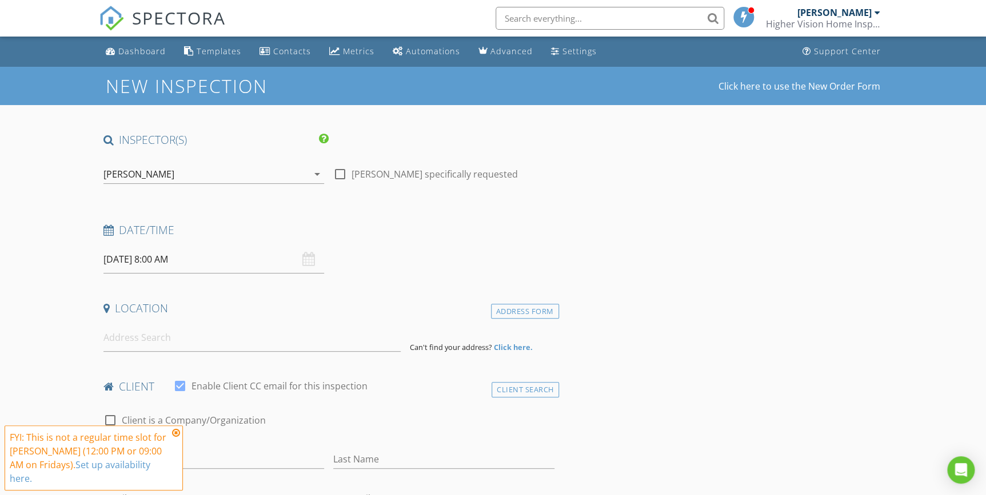
click at [177, 429] on icon at bounding box center [176, 433] width 8 height 9
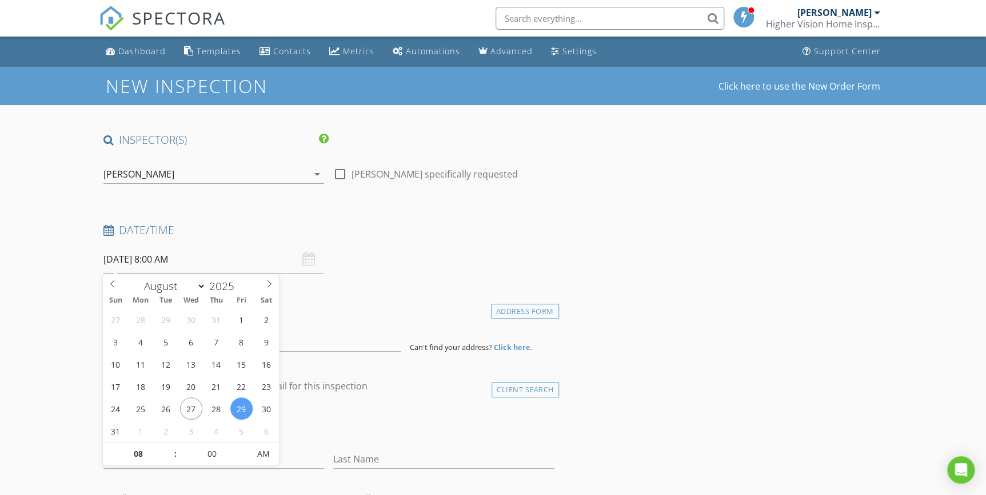
click at [184, 257] on input "08/29/2025 8:00 AM" at bounding box center [213, 260] width 221 height 28
type input "08/29/2025 9:00 AM"
type input "09"
click at [171, 446] on span at bounding box center [170, 448] width 8 height 11
type input "08/29/2025 10:00 AM"
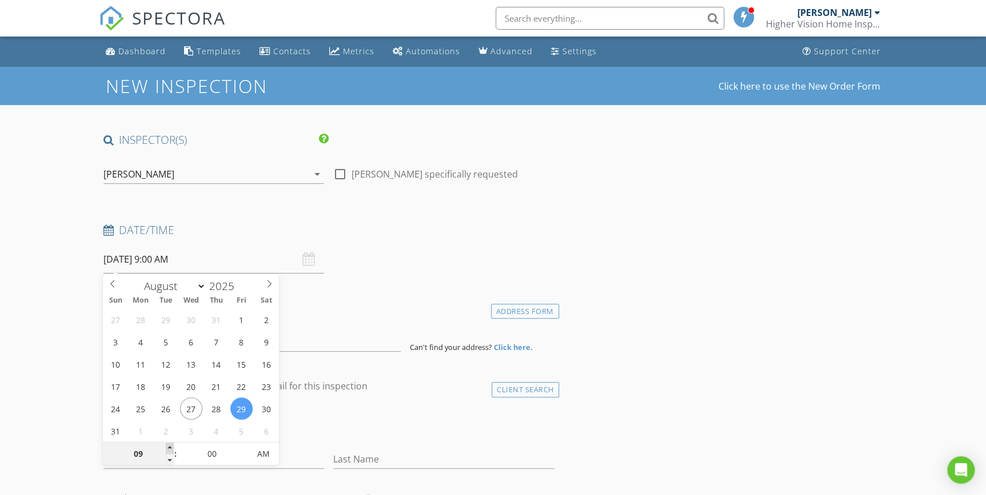
type input "10"
click at [171, 446] on span at bounding box center [170, 448] width 8 height 11
type input "08/29/2025 11:00 AM"
type input "11"
click at [171, 446] on span at bounding box center [170, 448] width 8 height 11
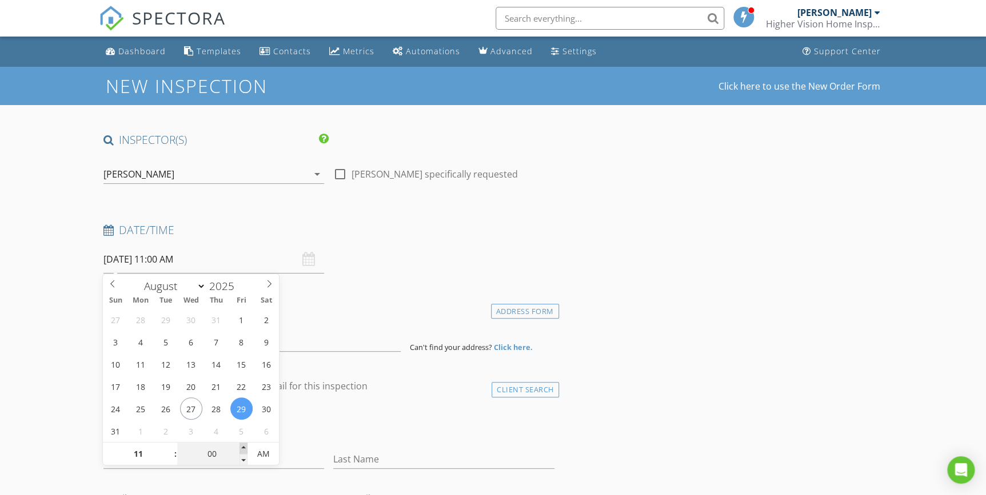
type input "08/29/2025 11:05 AM"
type input "05"
click at [242, 447] on span at bounding box center [243, 448] width 8 height 11
type input "08/29/2025 11:10 AM"
type input "10"
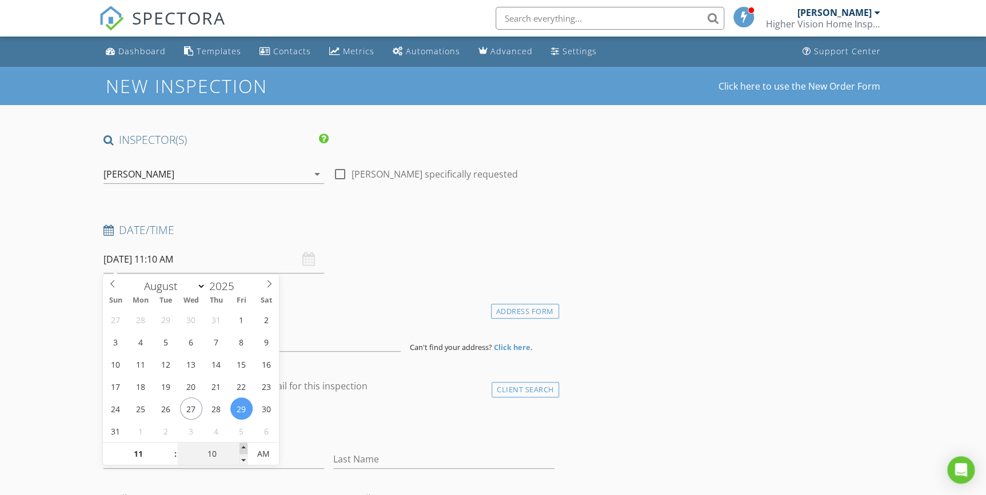
click at [242, 447] on span at bounding box center [243, 448] width 8 height 11
type input "08/29/2025 11:15 AM"
type input "15"
click at [242, 447] on span at bounding box center [243, 448] width 8 height 11
type input "08/29/2025 11:20 AM"
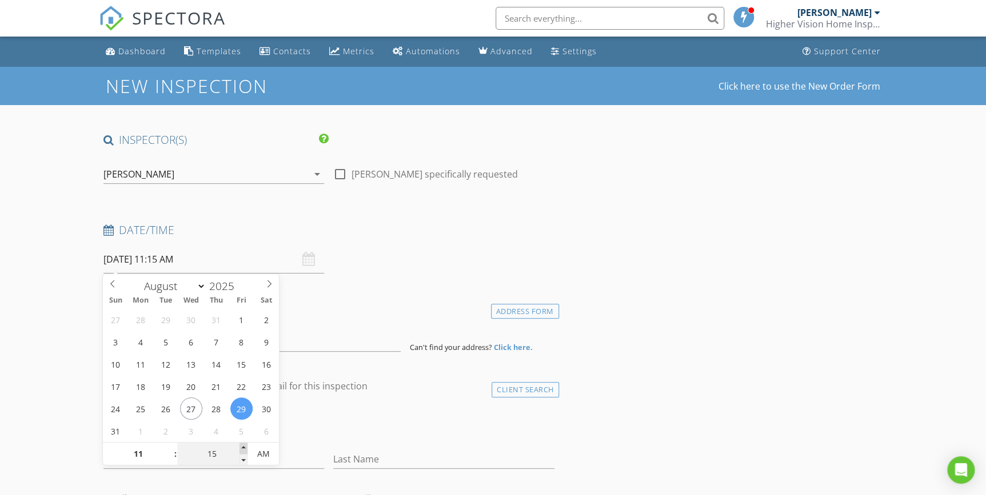
type input "20"
click at [242, 447] on span at bounding box center [243, 448] width 8 height 11
type input "08/29/2025 11:25 AM"
type input "25"
click at [242, 447] on span at bounding box center [243, 448] width 8 height 11
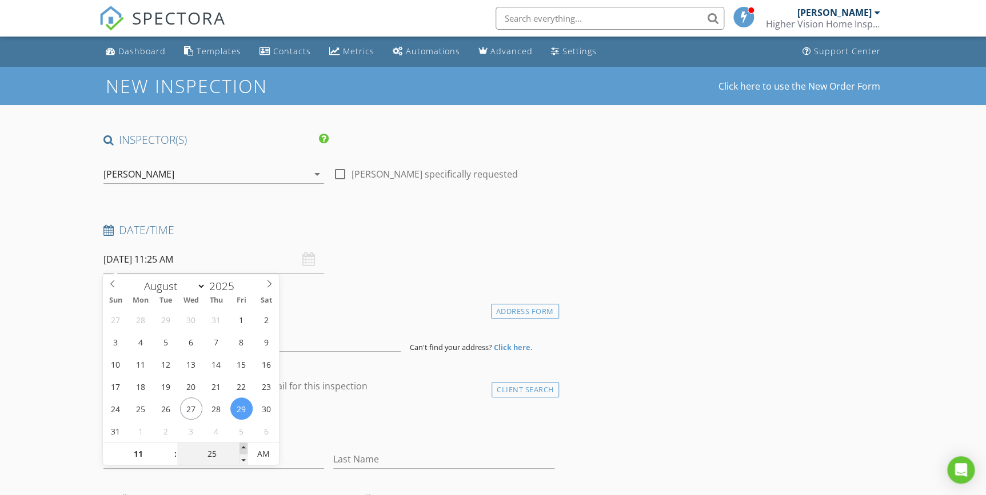
type input "08/29/2025 11:30 AM"
type input "30"
click at [242, 447] on span at bounding box center [243, 448] width 8 height 11
type input "08/29/2025 11:35 AM"
type input "35"
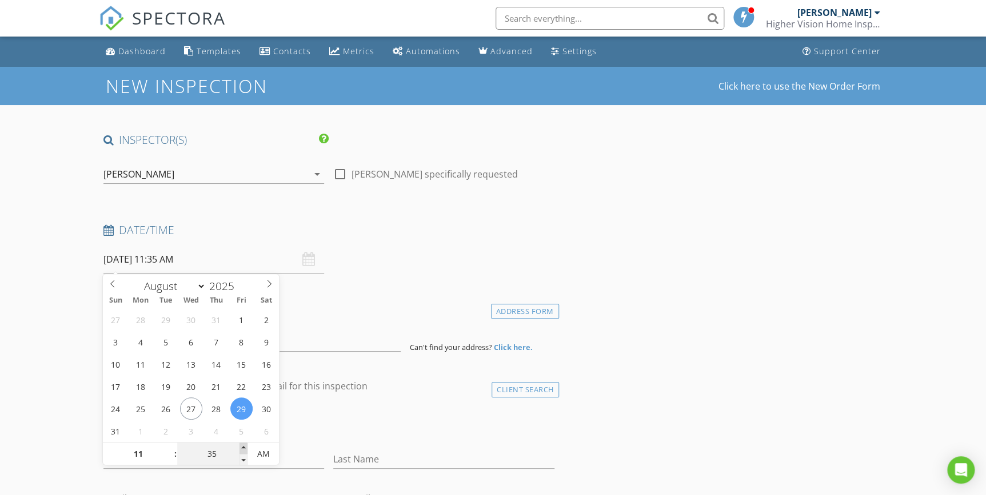
click at [242, 447] on span at bounding box center [243, 448] width 8 height 11
type input "08/29/2025 11:30 AM"
type input "30"
click at [243, 460] on span at bounding box center [243, 459] width 8 height 11
click at [381, 263] on div "Date/Time 08/29/2025 11:30 AM" at bounding box center [329, 248] width 460 height 51
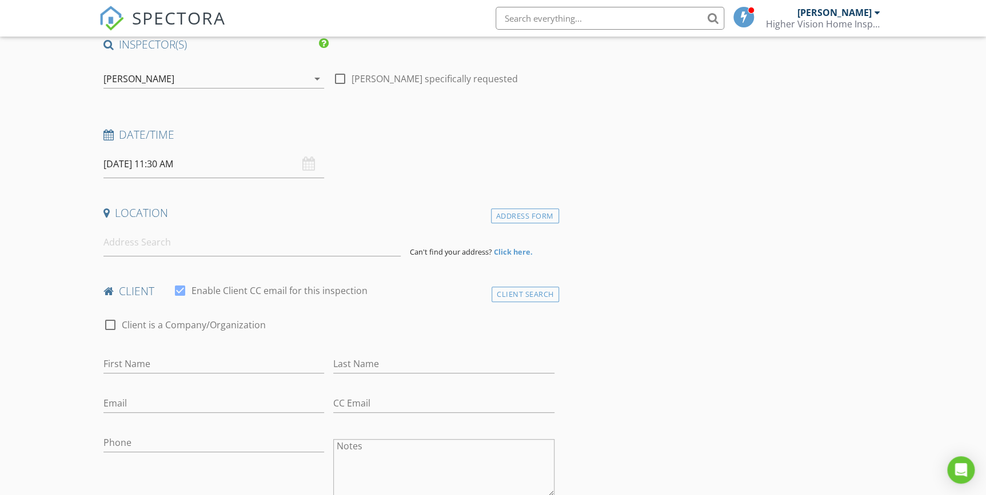
scroll to position [103, 0]
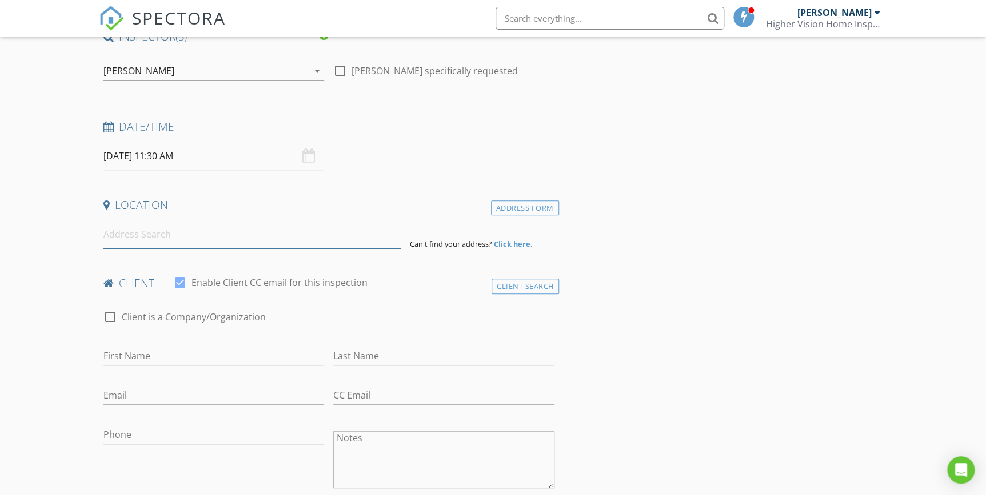
click at [194, 237] on input at bounding box center [252, 235] width 298 height 28
click at [209, 354] on input "First Name" at bounding box center [213, 356] width 221 height 19
type input "William G."
type input "Kite"
type input "pop2u@att.net"
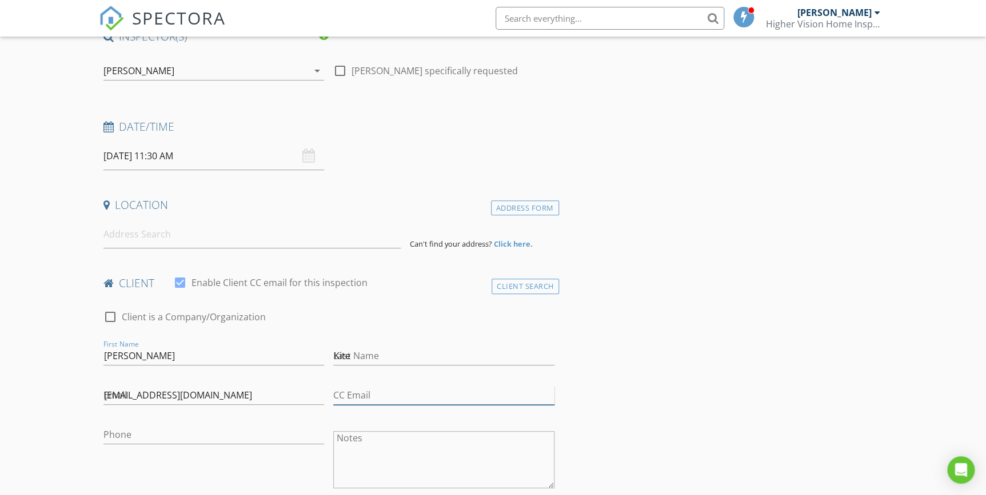
type input "pop2u@att.net"
type input "915-269-5664"
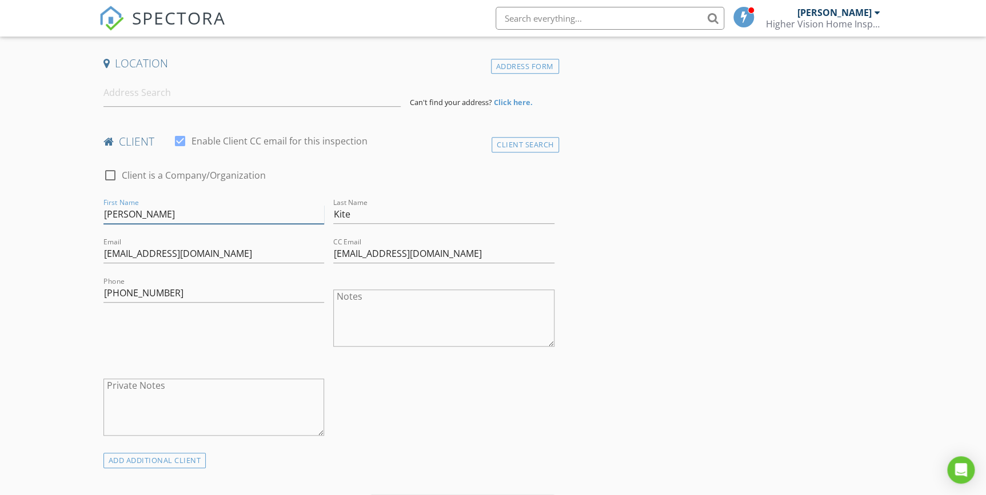
scroll to position [259, 0]
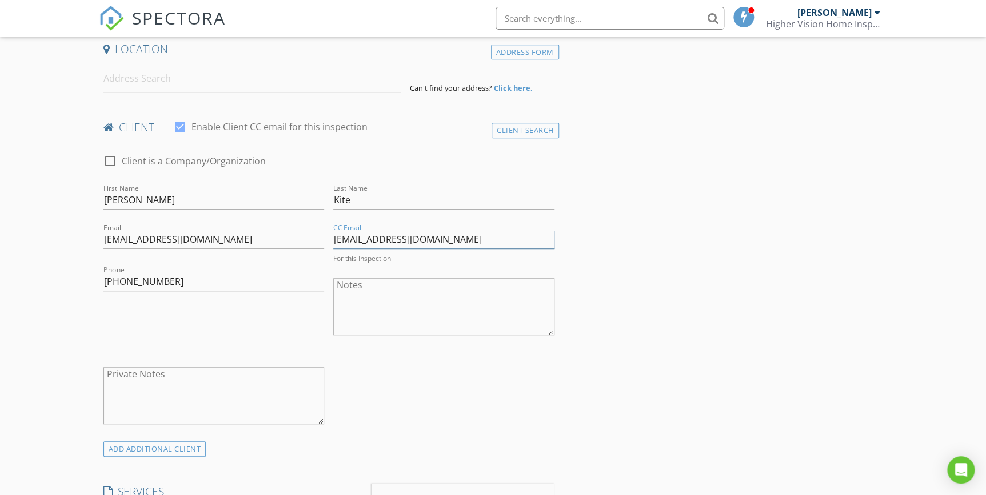
drag, startPoint x: 411, startPoint y: 237, endPoint x: 311, endPoint y: 241, distance: 100.1
click at [311, 241] on div "check_box_outline_blank Client is a Company/Organization First Name William G. …" at bounding box center [329, 292] width 460 height 299
drag, startPoint x: 637, startPoint y: 325, endPoint x: 646, endPoint y: 330, distance: 10.3
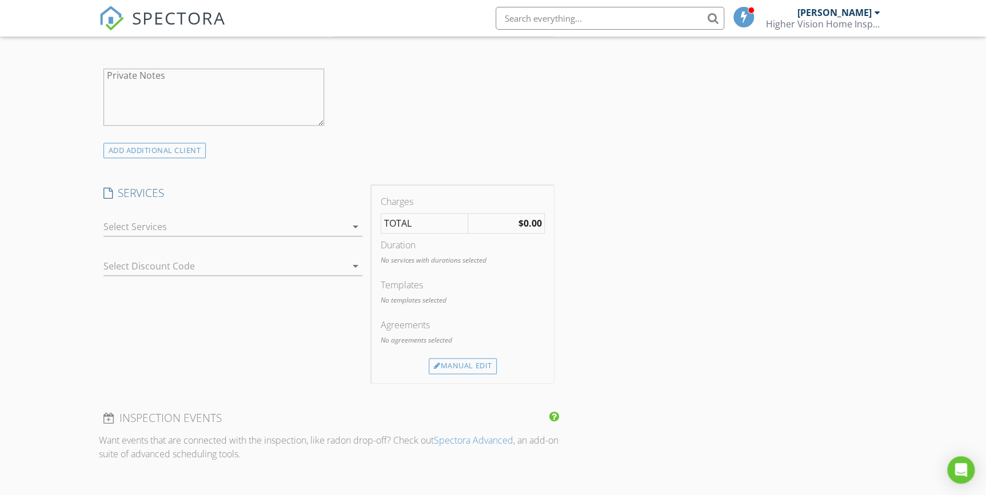
scroll to position [571, 0]
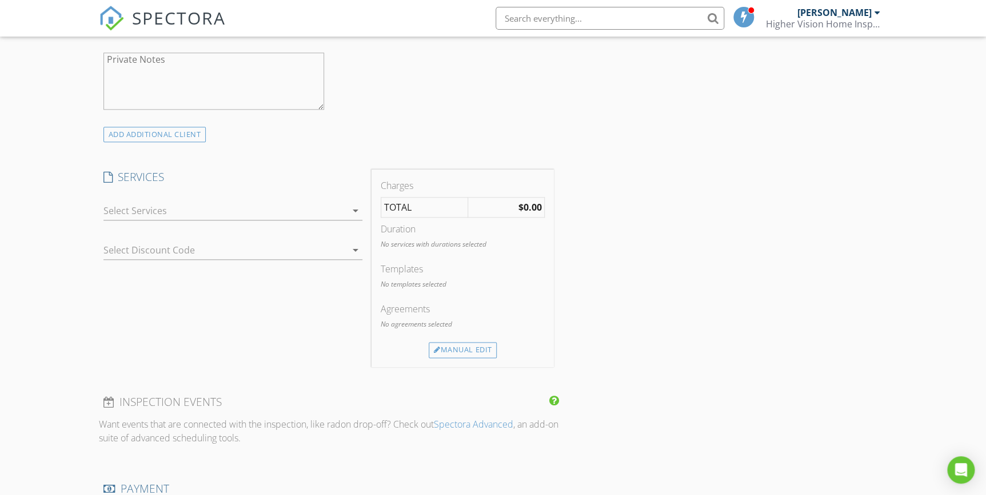
click at [331, 206] on div at bounding box center [224, 211] width 243 height 18
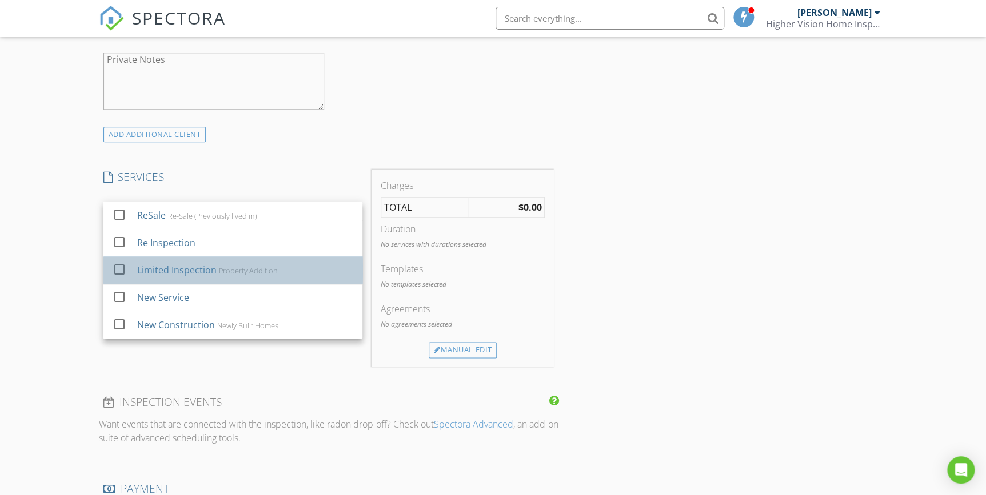
click at [181, 275] on div "Limited Inspection" at bounding box center [176, 270] width 79 height 14
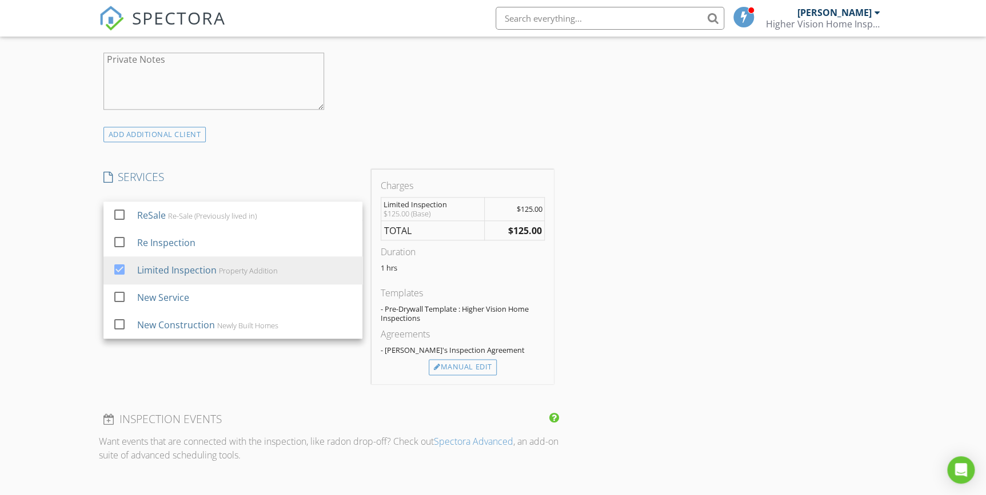
click at [623, 299] on div "INSPECTOR(S) check_box Claudia Gonzalez PRIMARY Claudia Gonzalez arrow_drop_dow…" at bounding box center [493, 389] width 789 height 1657
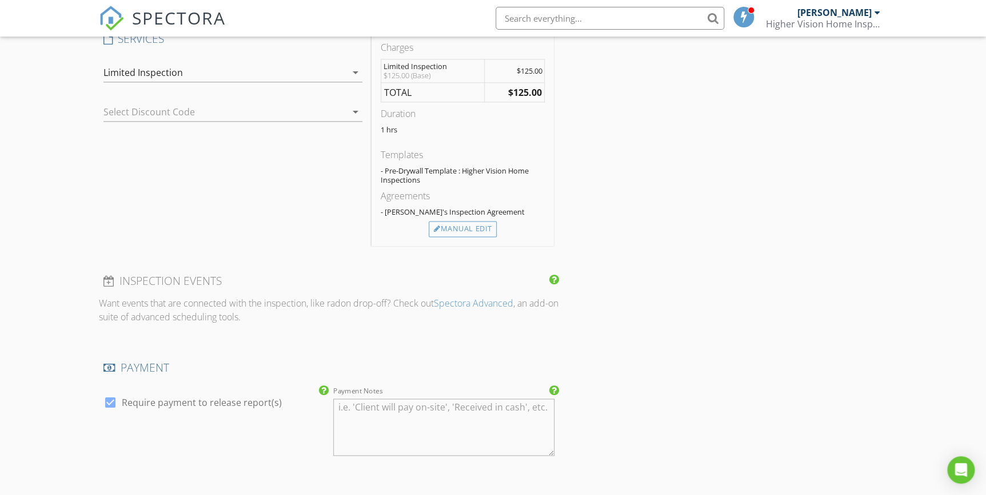
scroll to position [697, 0]
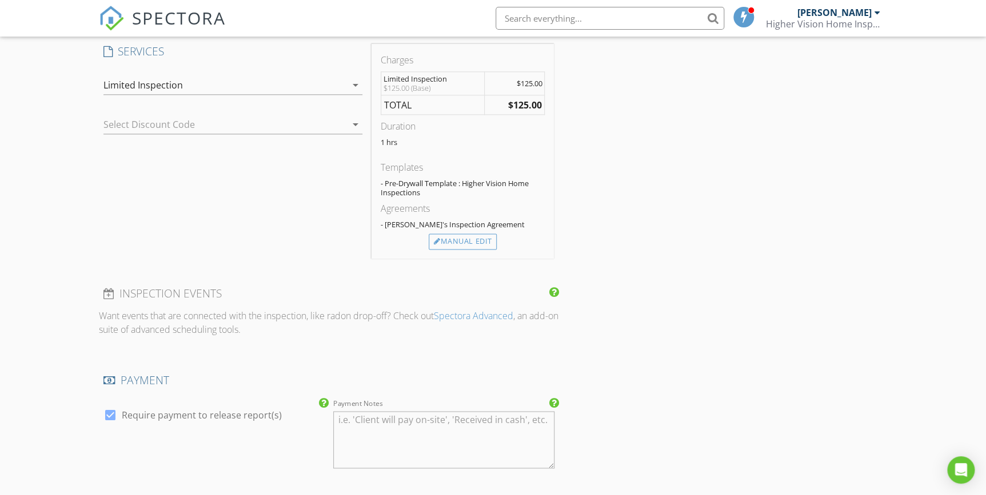
click at [166, 293] on h4 "INSPECTION EVENTS" at bounding box center [328, 293] width 451 height 15
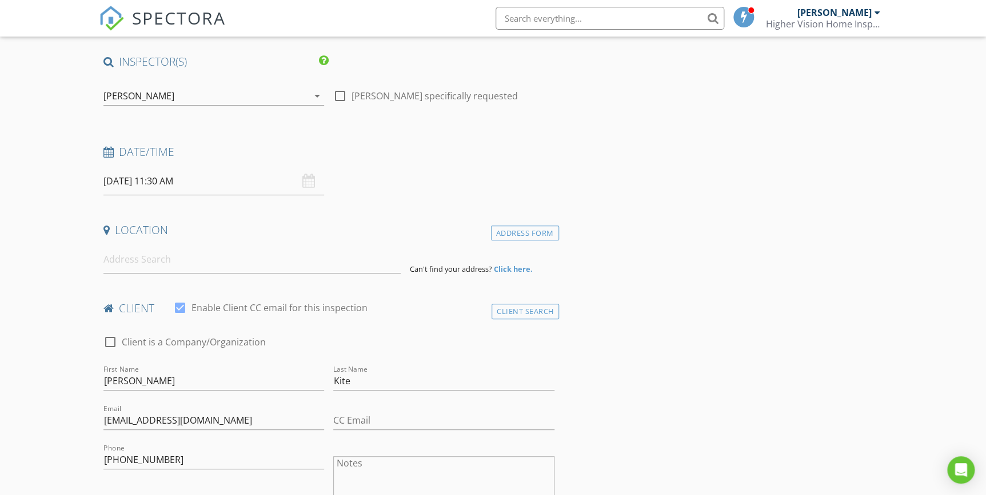
scroll to position [103, 0]
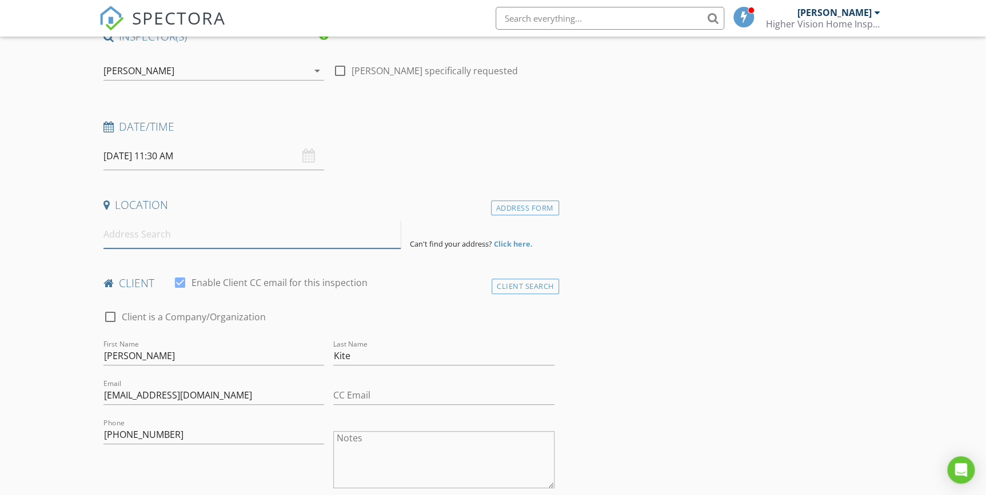
click at [256, 235] on input at bounding box center [252, 235] width 298 height 28
click at [149, 356] on input "William G." at bounding box center [213, 356] width 221 height 19
type input "William G."
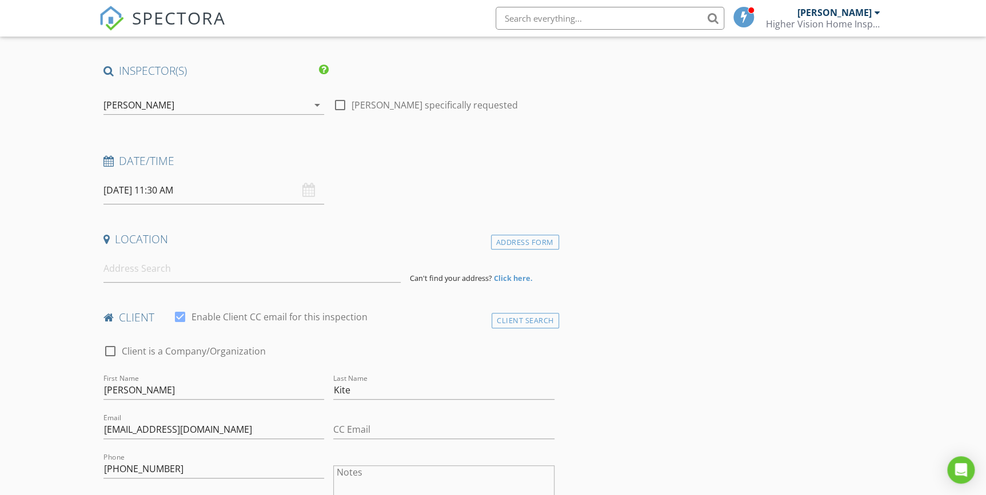
scroll to position [51, 0]
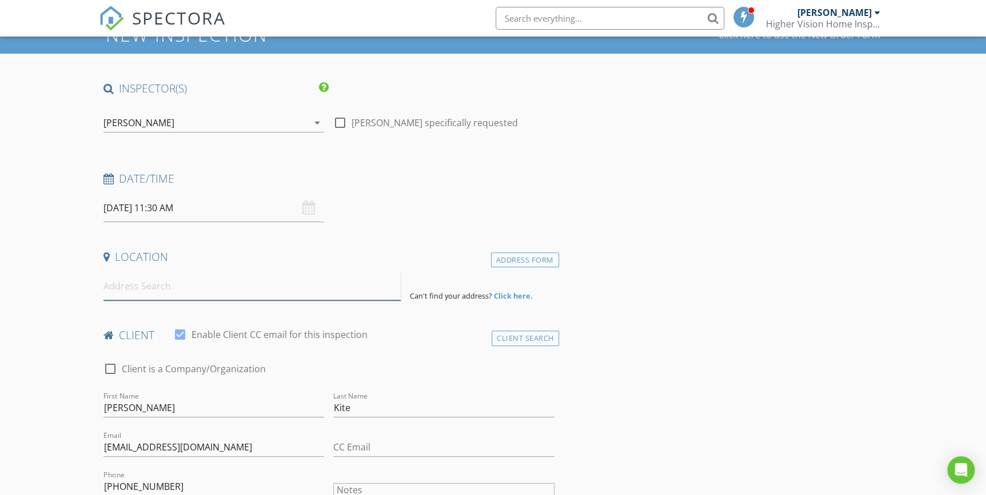
click at [142, 282] on input at bounding box center [252, 287] width 298 height 28
click at [324, 285] on input at bounding box center [252, 287] width 298 height 28
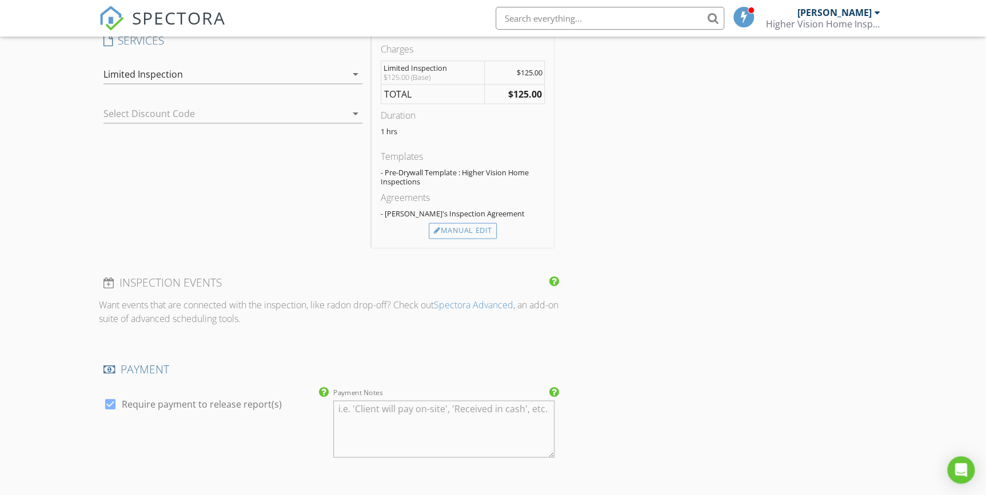
scroll to position [697, 0]
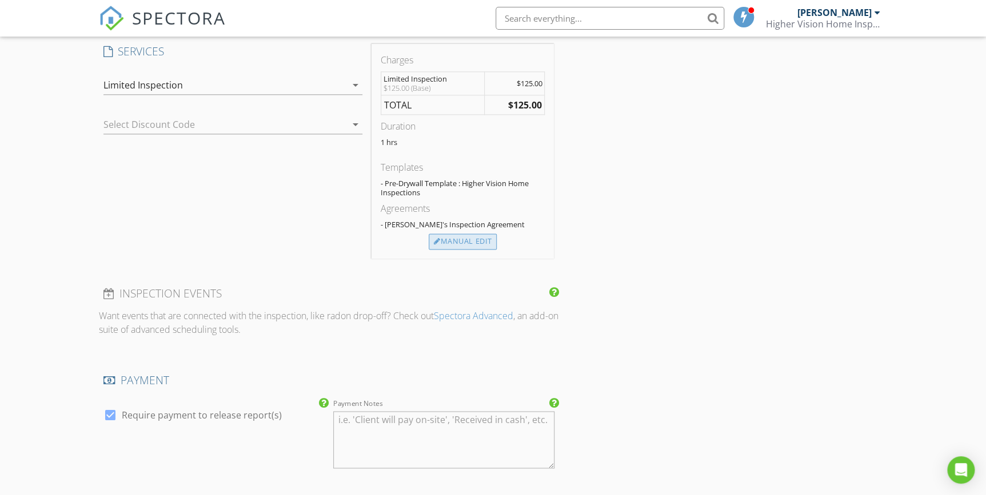
click at [454, 242] on div "Manual Edit" at bounding box center [463, 242] width 68 height 16
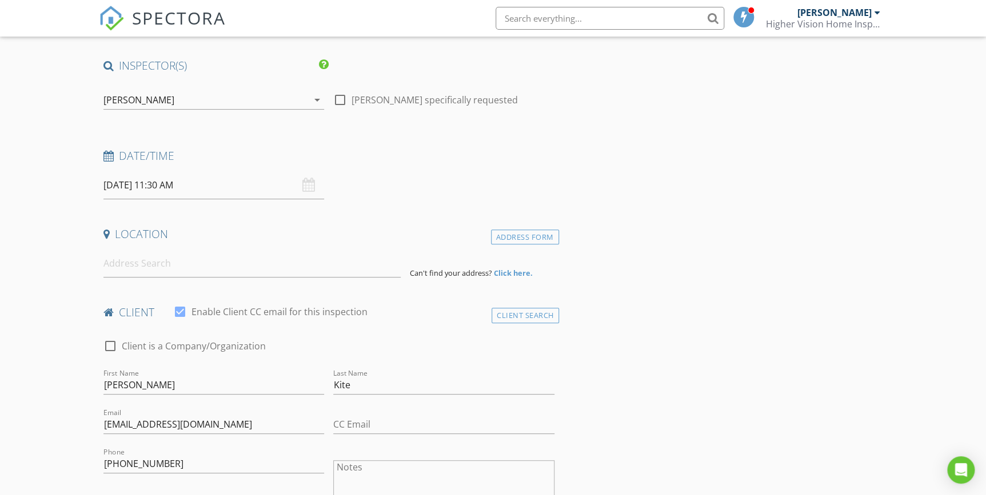
scroll to position [74, 0]
click at [159, 270] on input at bounding box center [252, 264] width 298 height 28
click at [300, 262] on input "11400 Rex Baxter Drive, El Paso, TX, USA" at bounding box center [252, 264] width 298 height 28
drag, startPoint x: 300, startPoint y: 262, endPoint x: 201, endPoint y: 266, distance: 98.9
click at [201, 266] on input "11400 Rex Baxter Drive, El Paso, TX, USA" at bounding box center [252, 264] width 298 height 28
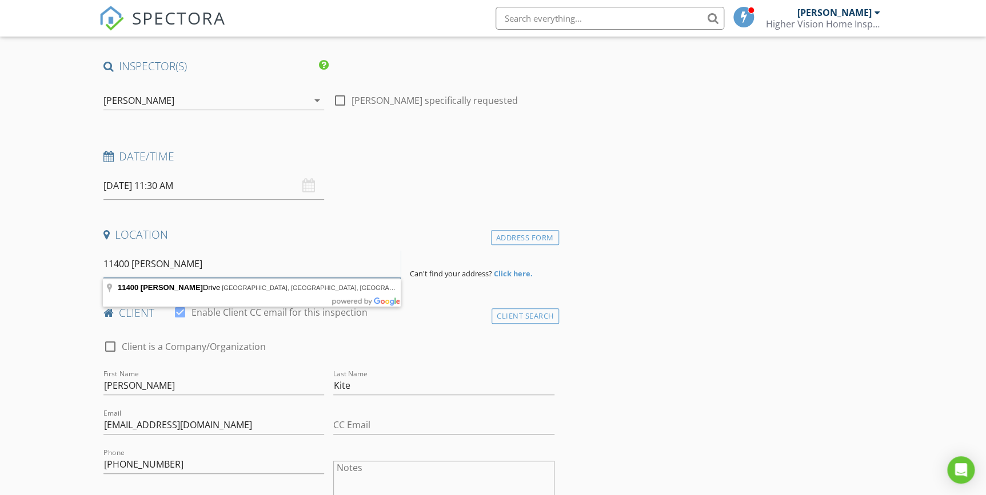
type input "11400 Rex Baxter"
click at [200, 269] on input "11400 Rex Baxter" at bounding box center [252, 264] width 298 height 28
click at [511, 274] on strong "Click here." at bounding box center [513, 274] width 39 height 10
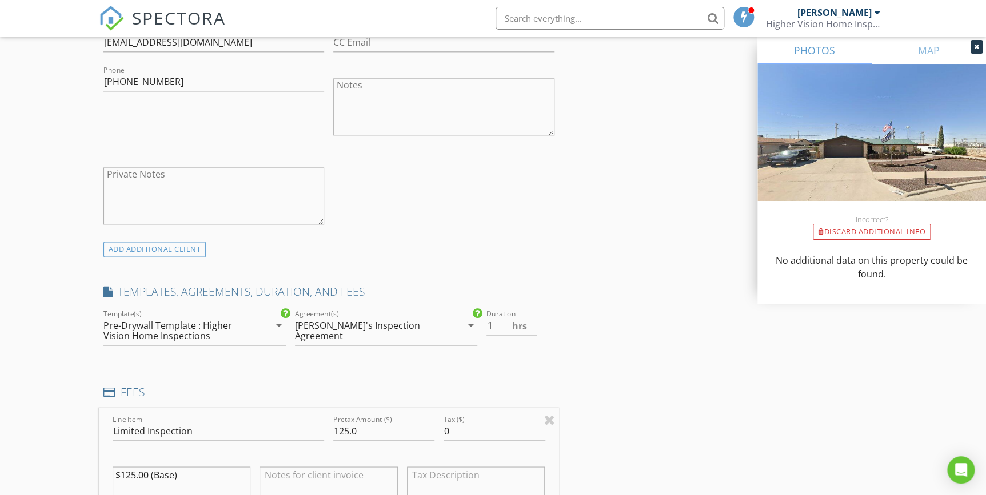
scroll to position [697, 0]
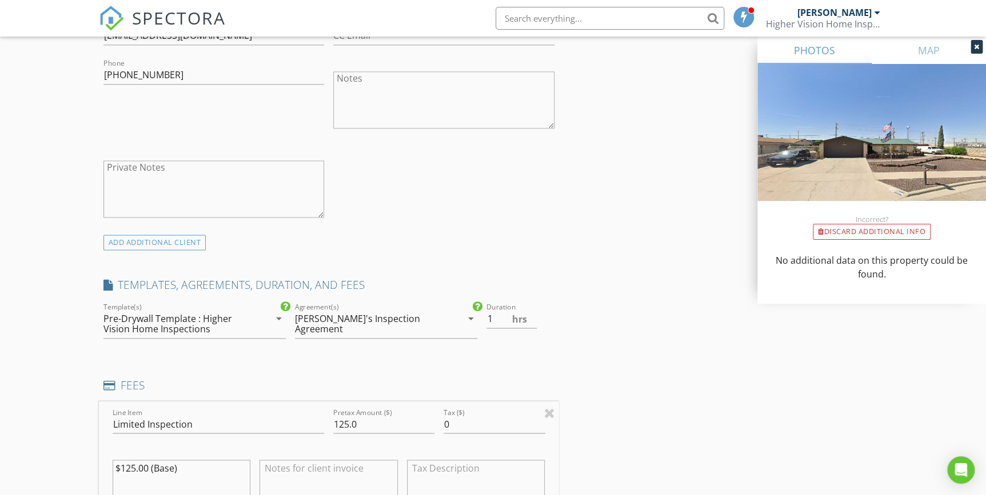
click at [469, 320] on icon "arrow_drop_down" at bounding box center [470, 319] width 14 height 14
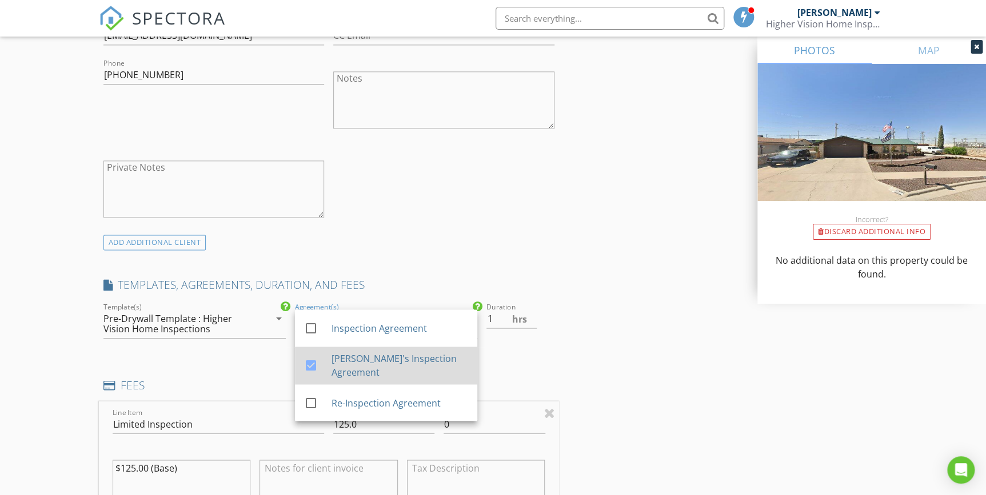
click at [355, 370] on div "[PERSON_NAME]'s Inspection Agreement" at bounding box center [399, 365] width 137 height 27
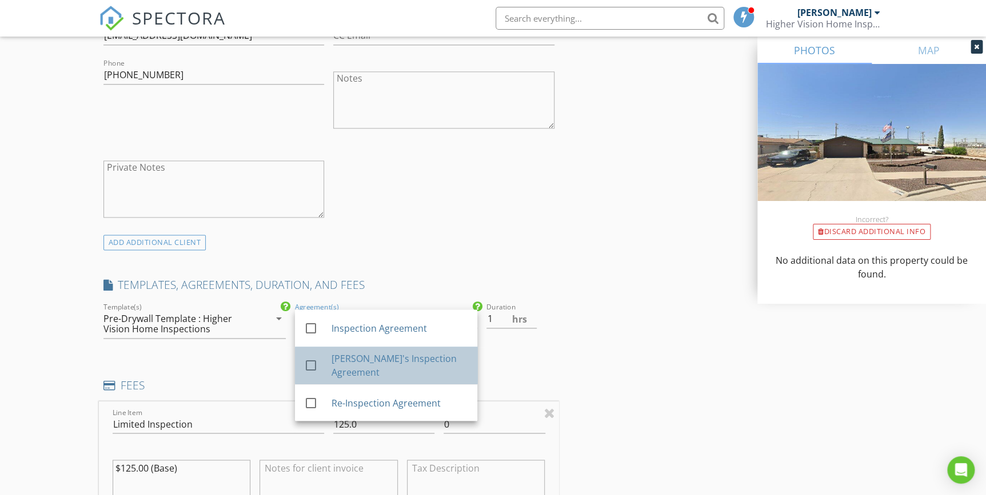
click at [373, 365] on div "Claudia's Inspection Agreement" at bounding box center [399, 365] width 137 height 27
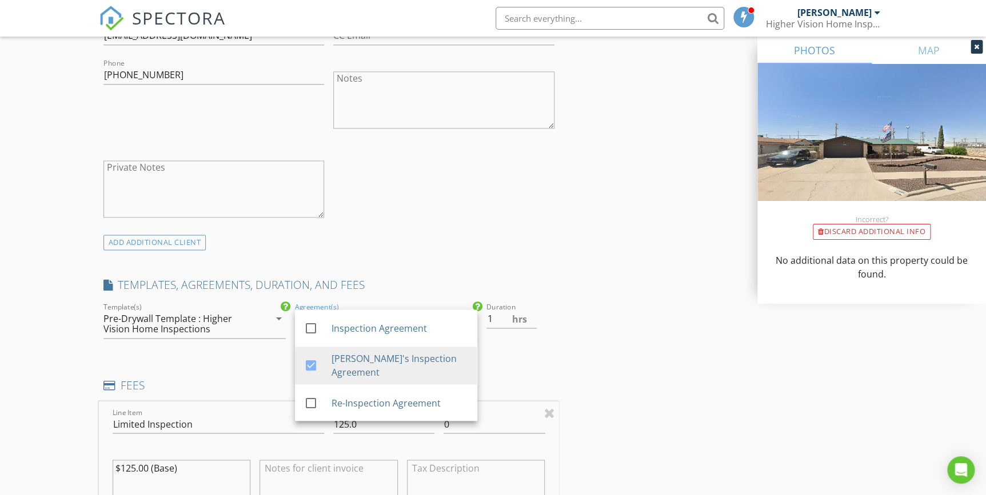
click at [640, 362] on div "INSPECTOR(S) check_box Claudia Gonzalez PRIMARY Claudia Gonzalez arrow_drop_dow…" at bounding box center [493, 439] width 789 height 2009
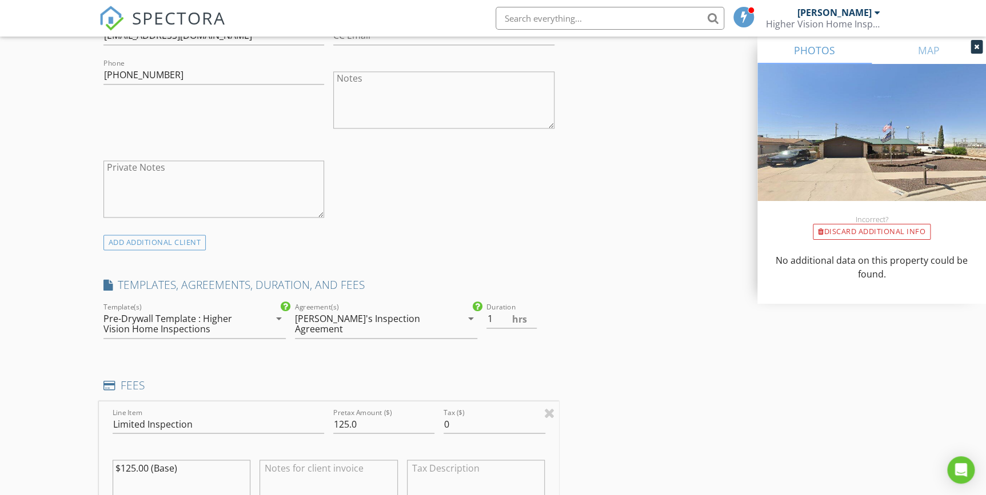
click at [394, 324] on div "Claudia's Inspection Agreement" at bounding box center [378, 324] width 166 height 29
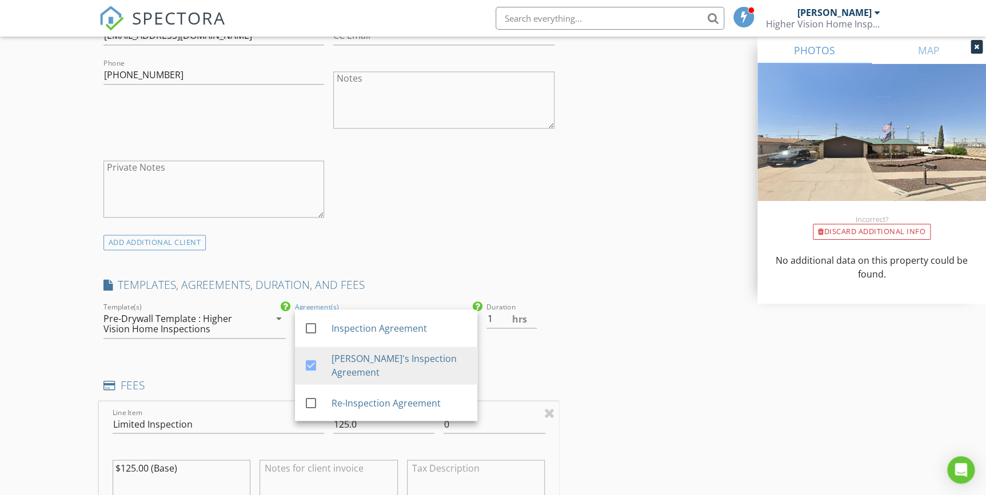
click at [669, 350] on div "INSPECTOR(S) check_box Claudia Gonzalez PRIMARY Claudia Gonzalez arrow_drop_dow…" at bounding box center [493, 439] width 789 height 2009
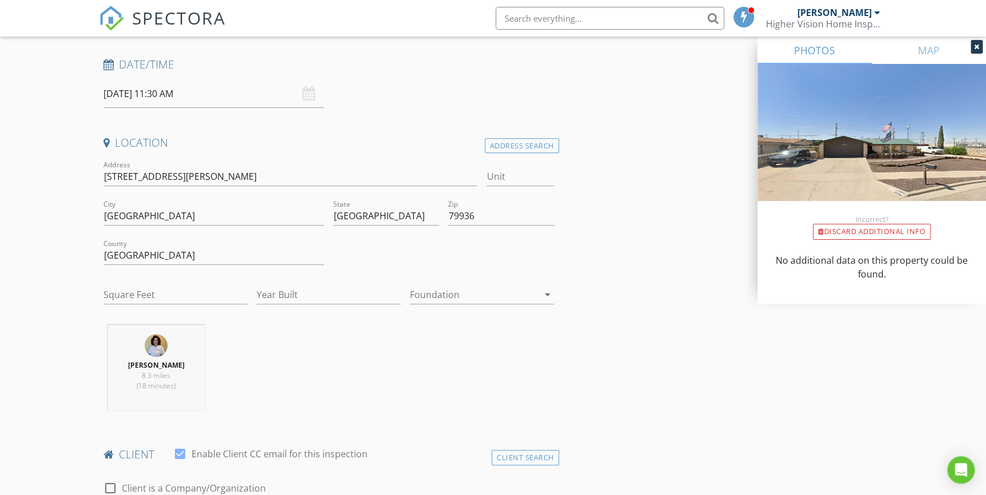
scroll to position [0, 0]
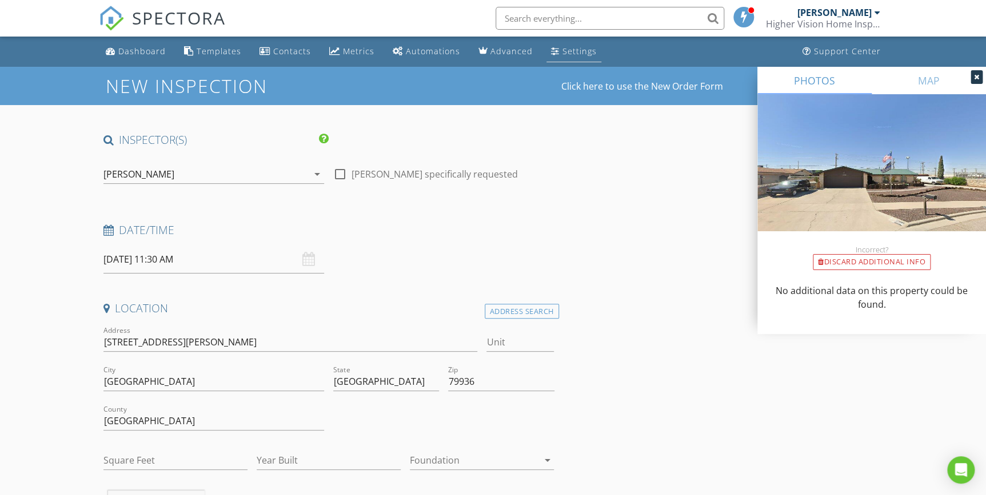
click at [585, 51] on div "Settings" at bounding box center [579, 51] width 34 height 11
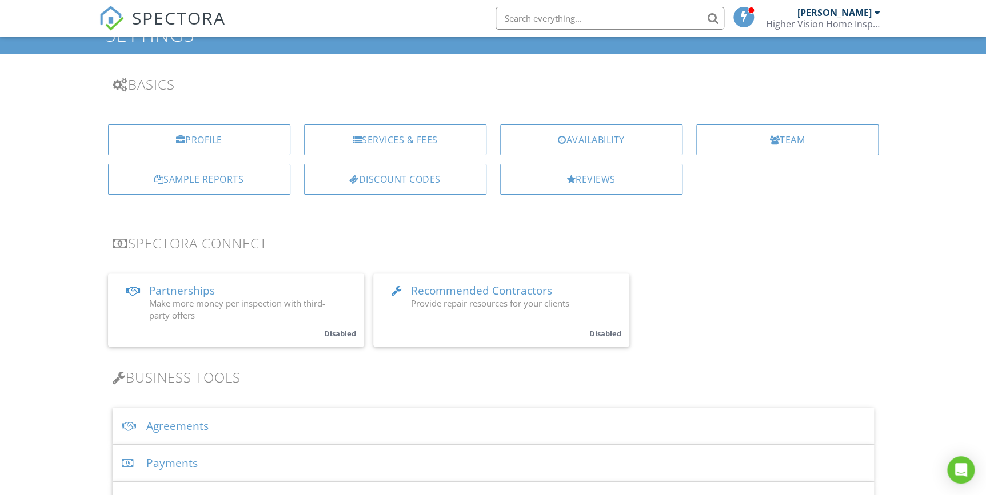
scroll to position [207, 0]
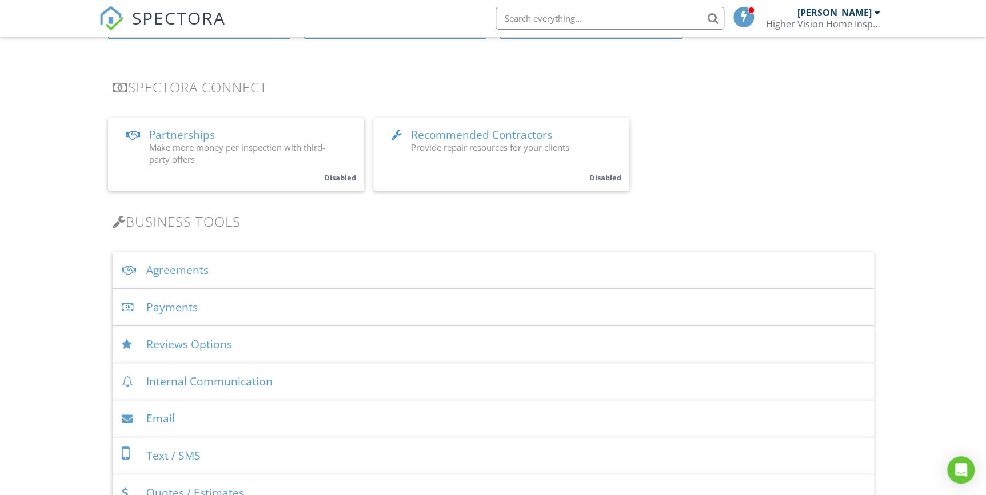
click at [173, 270] on div "Agreements" at bounding box center [493, 270] width 761 height 37
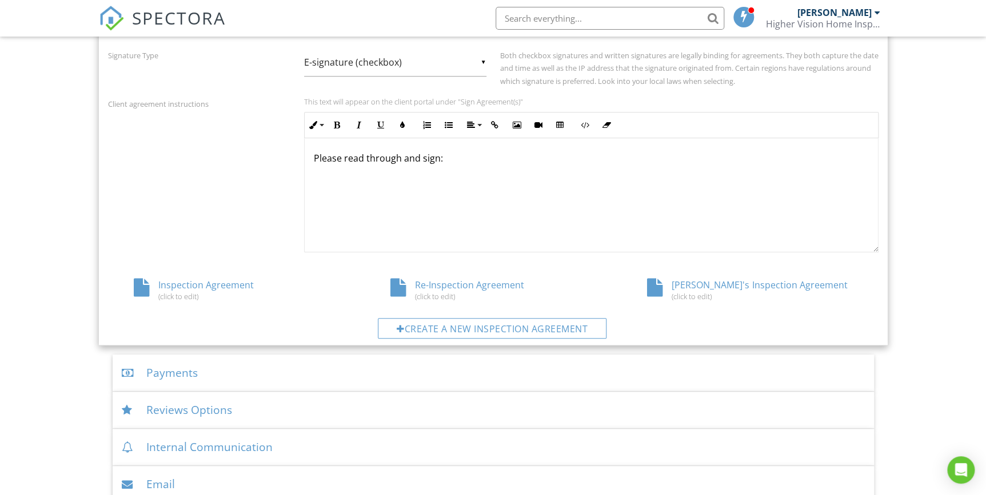
scroll to position [519, 0]
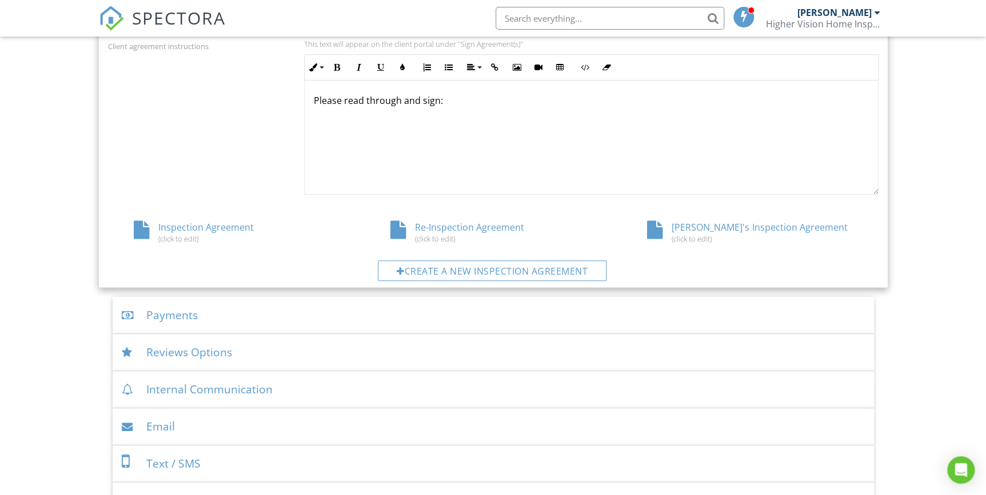
click at [479, 231] on div "Re-Inspection Agreement (click to edit)" at bounding box center [493, 232] width 257 height 22
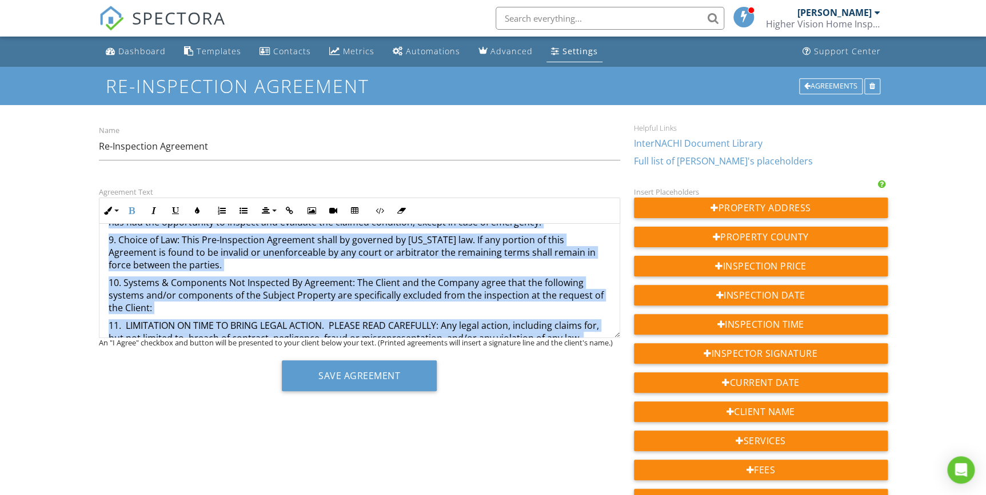
scroll to position [2086, 0]
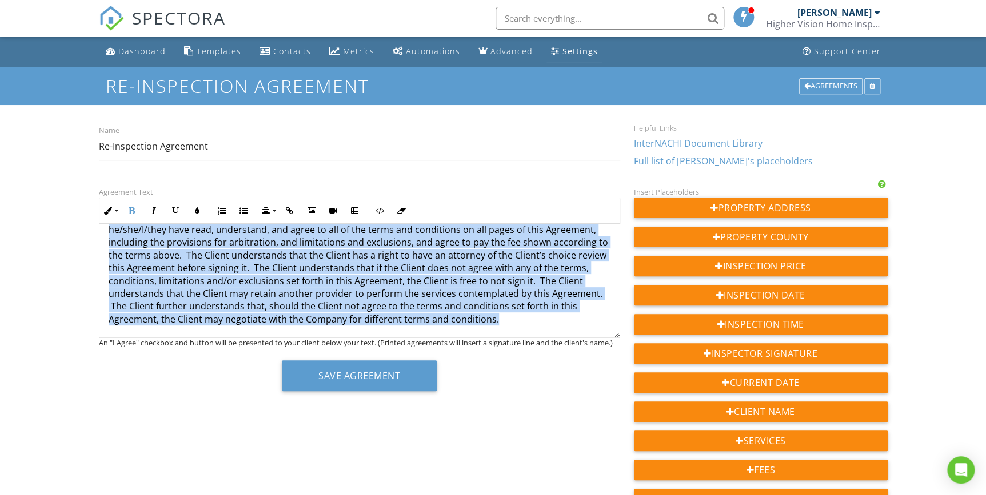
drag, startPoint x: 117, startPoint y: 294, endPoint x: 579, endPoint y: 395, distance: 472.8
click at [579, 395] on div "Agreement Text Inline Style XLarge Large Normal Small Light Small/Light Bold It…" at bounding box center [359, 292] width 535 height 215
copy div "LORE IP-DOLORSITAM CONS AD ELITSEDD EIUSM TE INC UTLAB ETDOLO MA ALI ENIMA MINI…"
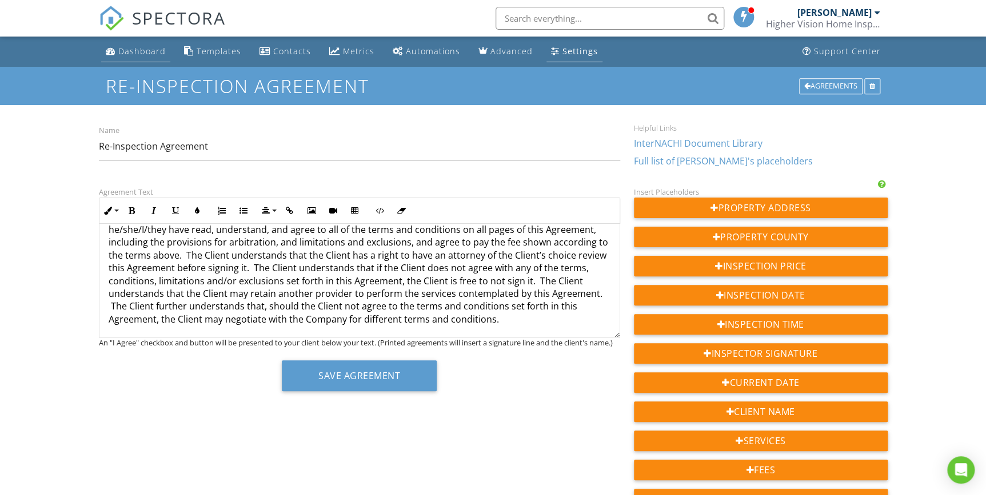
click at [143, 52] on div "Dashboard" at bounding box center [141, 51] width 47 height 11
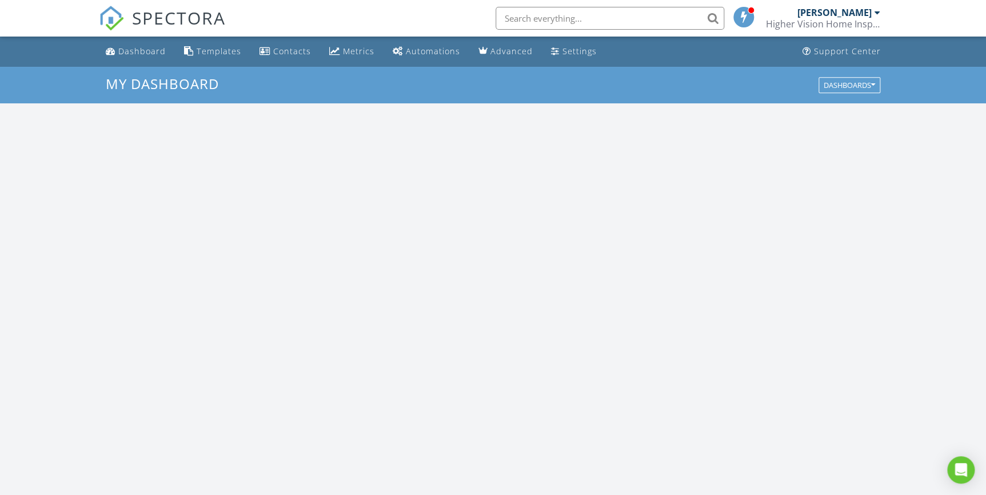
scroll to position [1057, 1002]
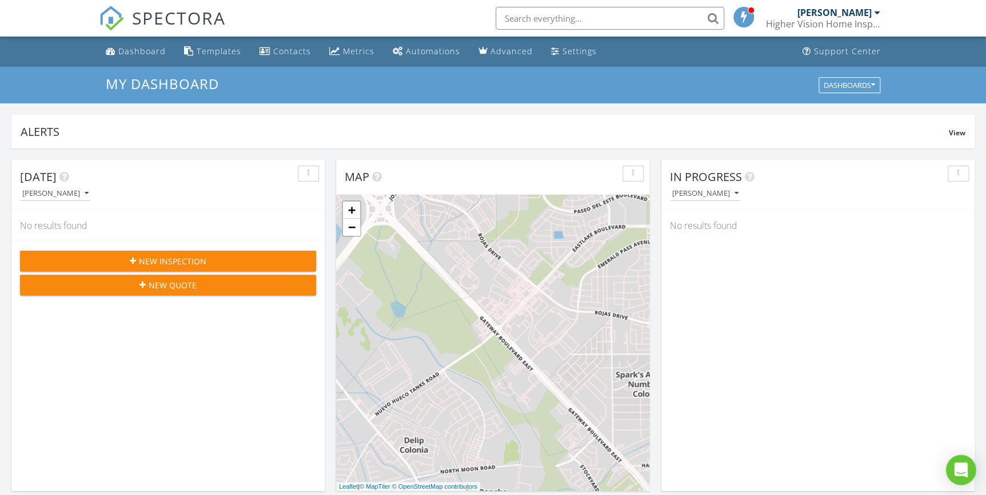
click at [954, 465] on icon "Open Intercom Messenger" at bounding box center [960, 470] width 13 height 15
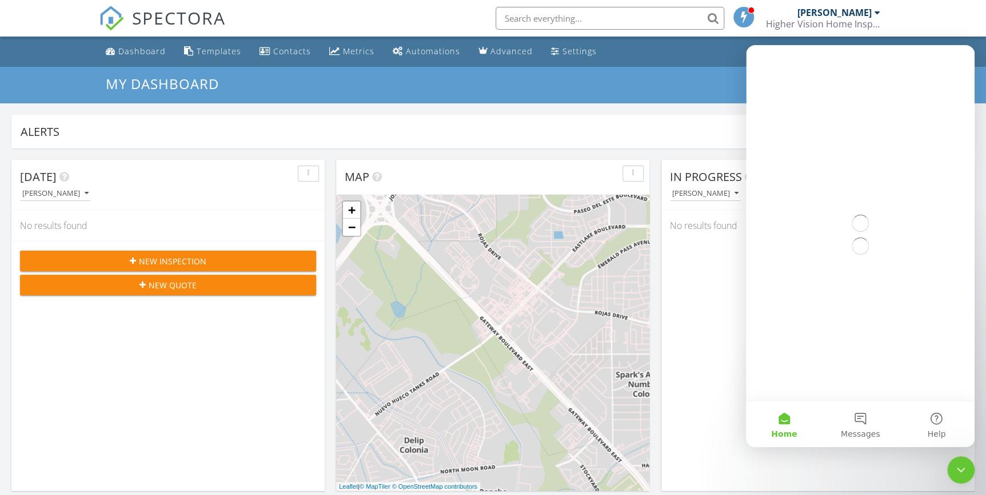
scroll to position [0, 0]
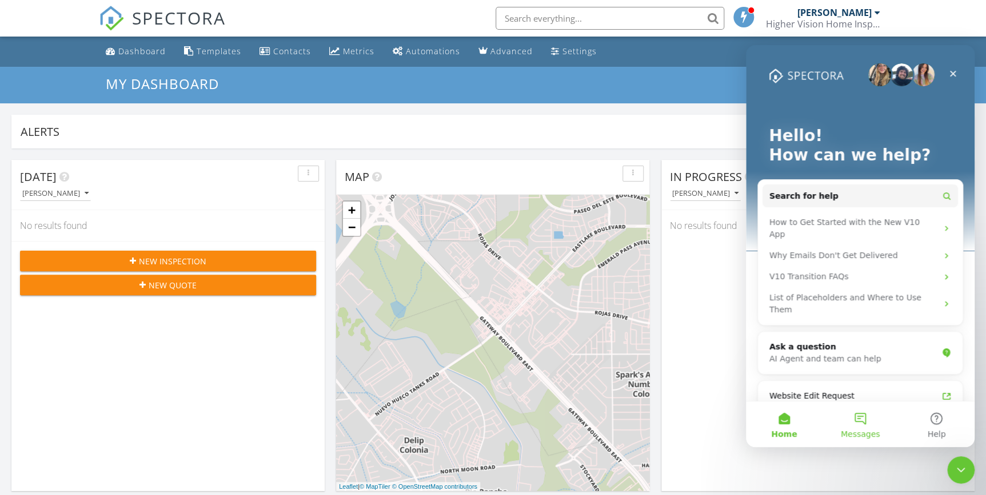
click at [864, 422] on button "Messages" at bounding box center [860, 425] width 76 height 46
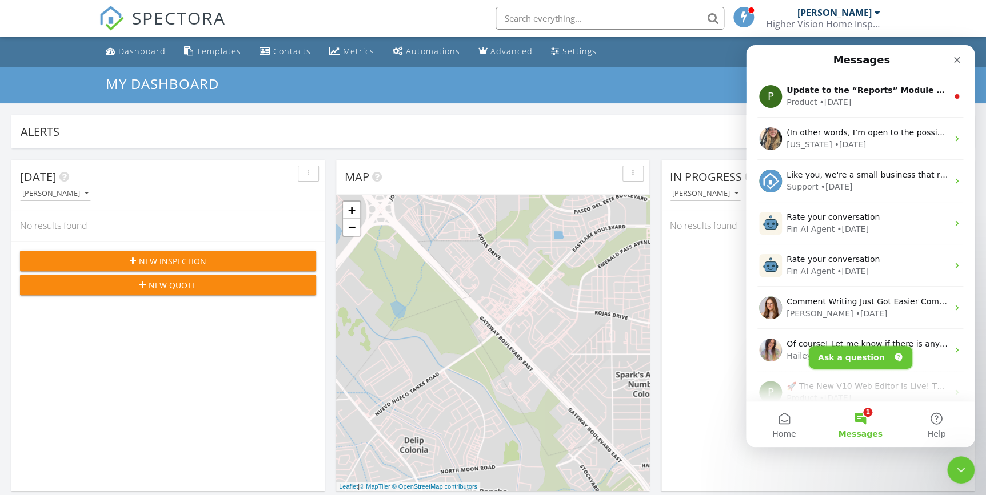
click at [865, 357] on button "Ask a question" at bounding box center [860, 357] width 103 height 23
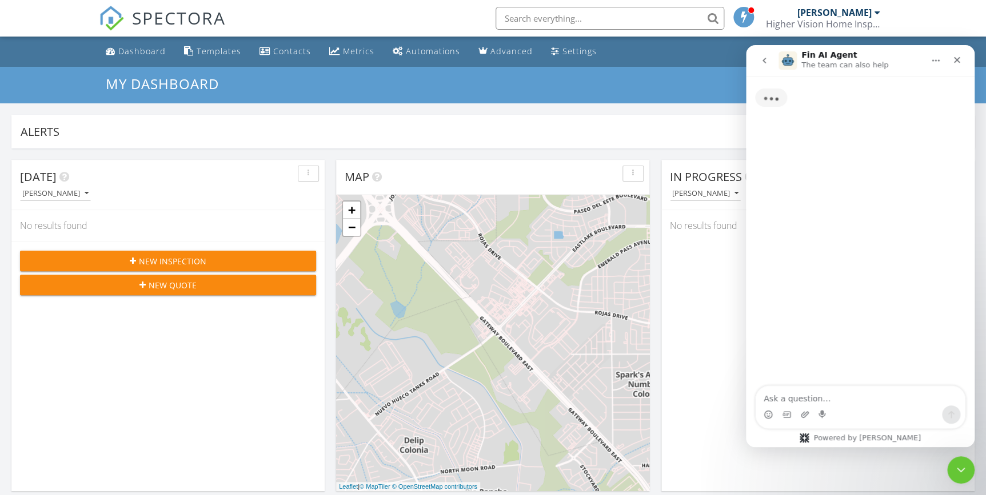
click at [790, 395] on textarea "Ask a question…" at bounding box center [859, 395] width 209 height 19
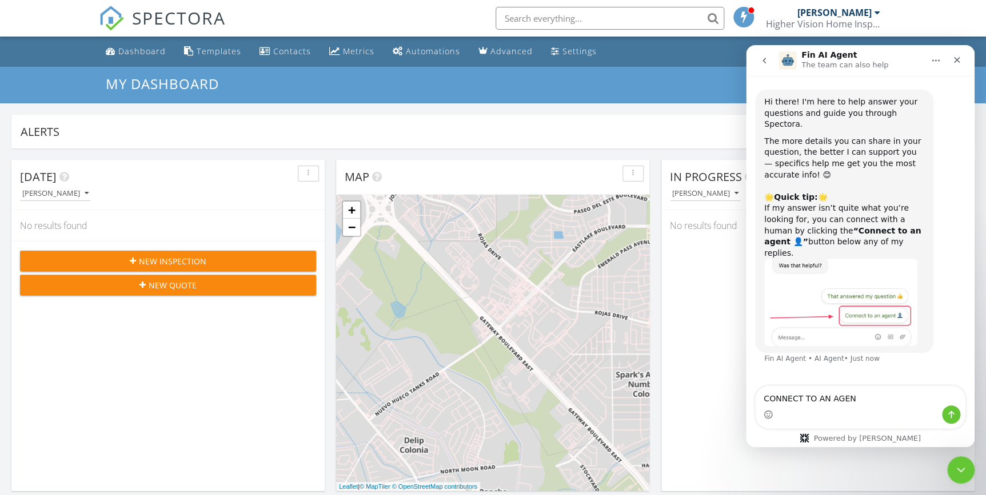
type textarea "CONNECT TO AN AGENT"
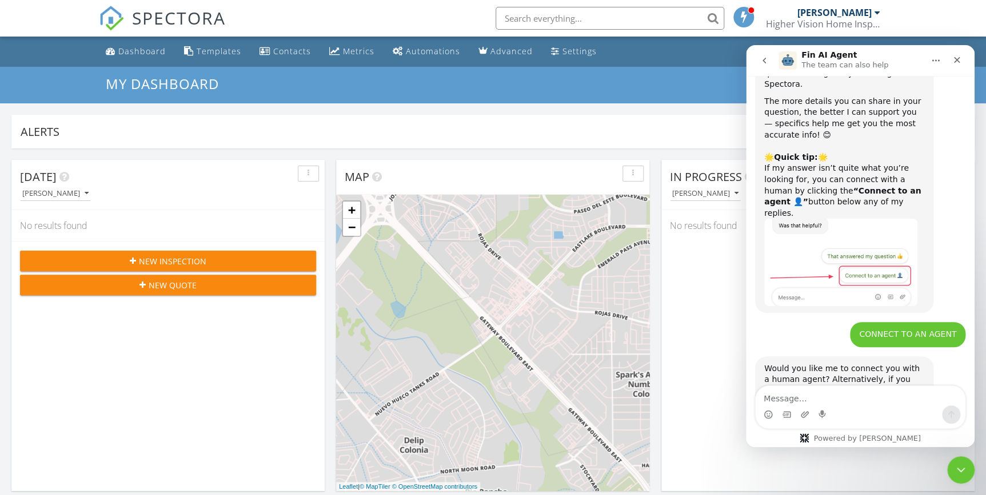
scroll to position [70, 0]
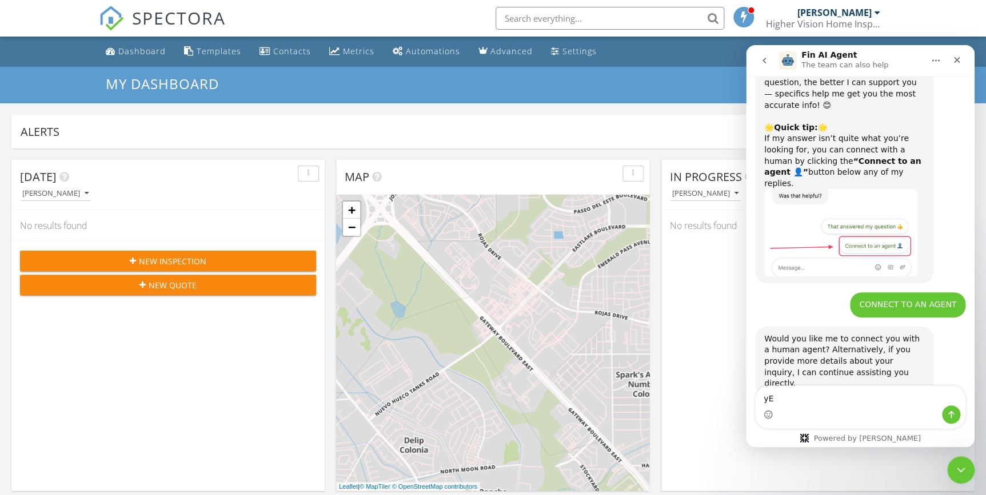
type textarea "y"
type textarea "yes connect to a human agent, if possible with [PERSON_NAME]"
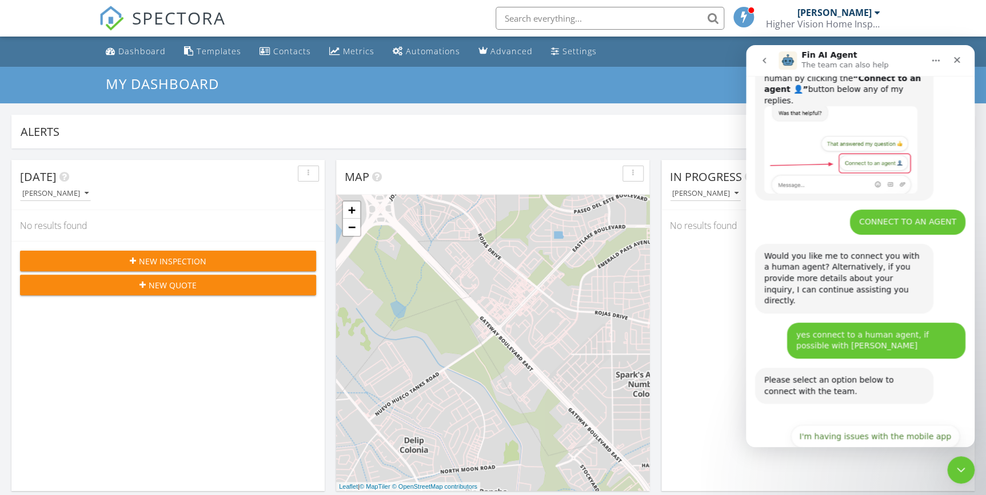
scroll to position [195, 0]
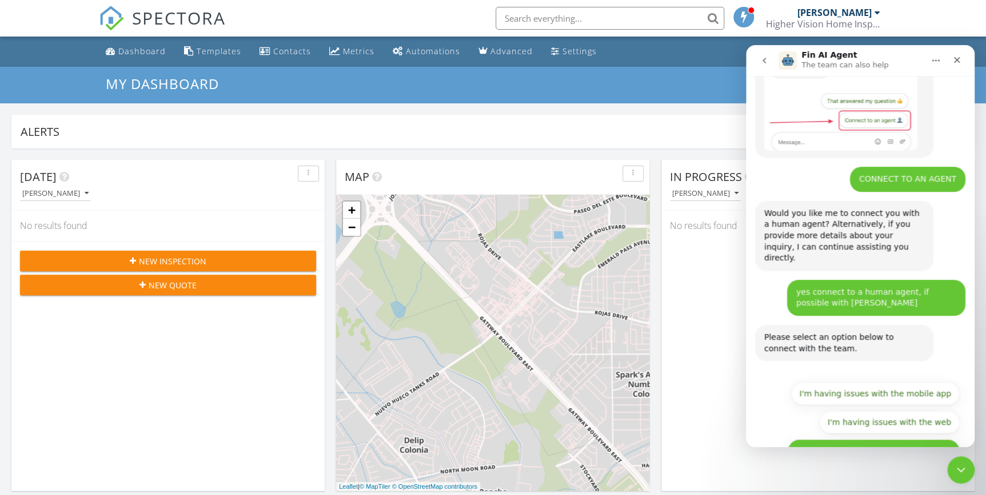
click at [909, 439] on button "I have questions about something else" at bounding box center [873, 450] width 172 height 23
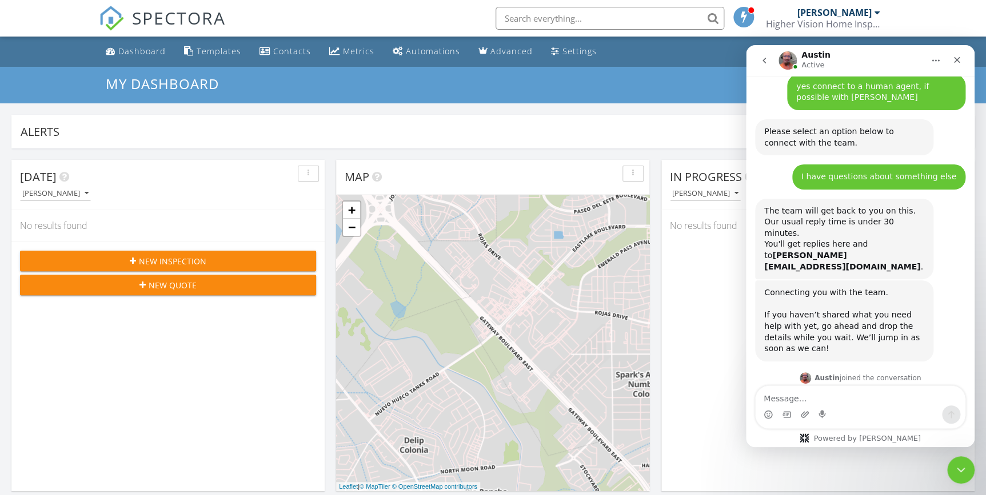
scroll to position [405, 0]
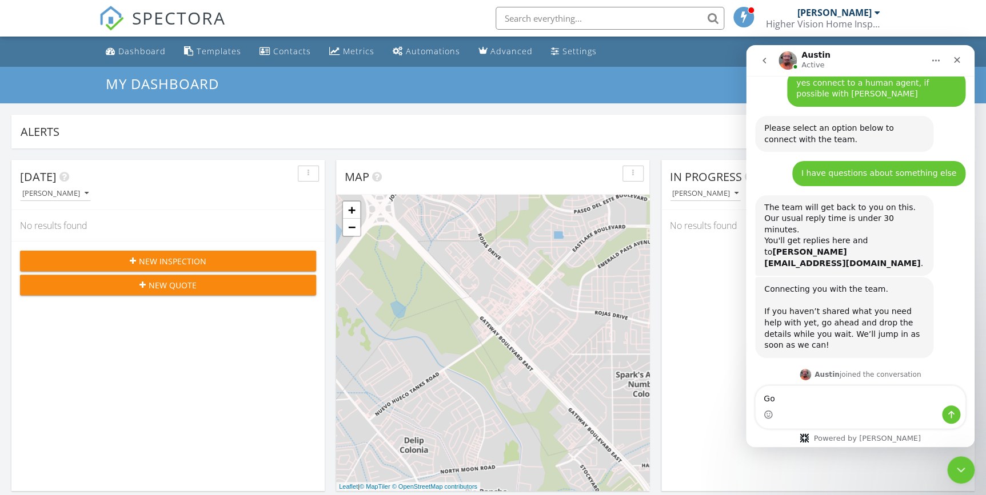
type textarea "G"
type textarea "A"
type textarea "Hi [PERSON_NAME]"
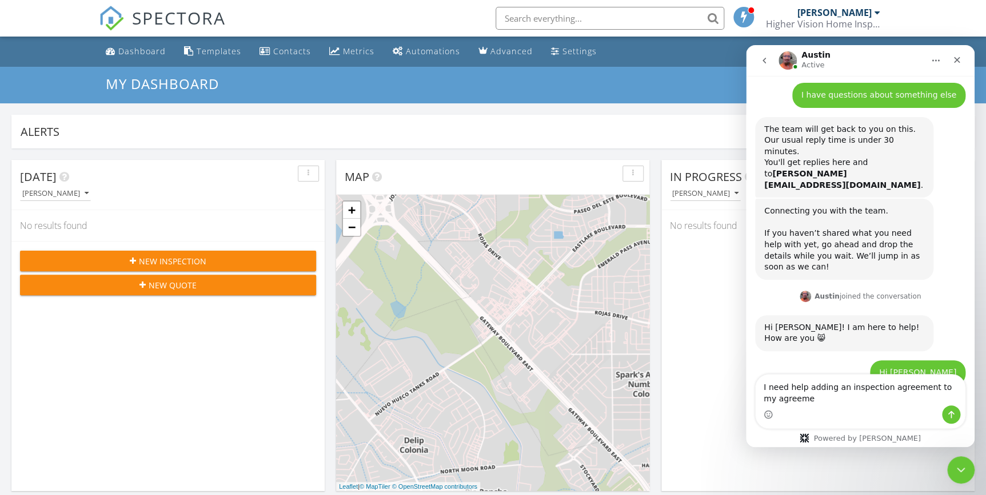
scroll to position [485, 0]
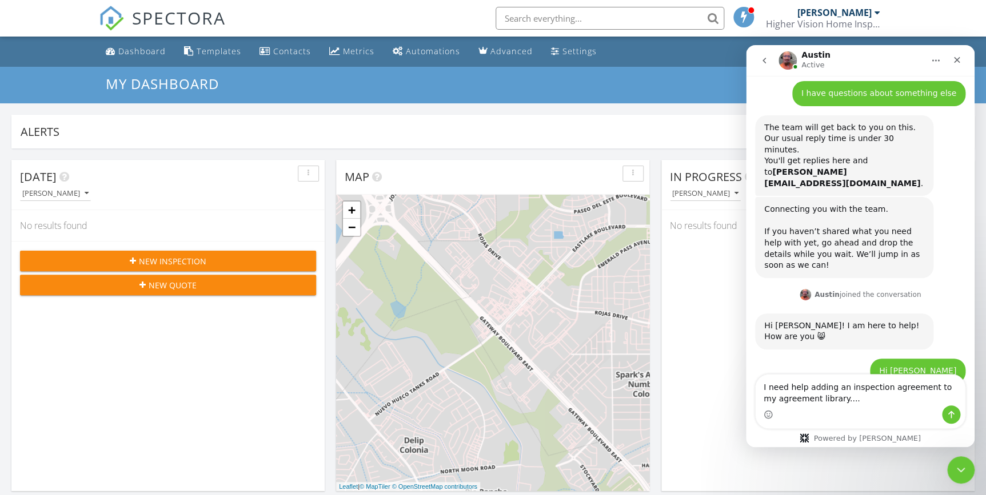
type textarea "I need help adding an inspection agreement to my agreement library...."
click at [849, 402] on textarea "I need help adding an inspection agreement to my agreement library...." at bounding box center [859, 390] width 209 height 31
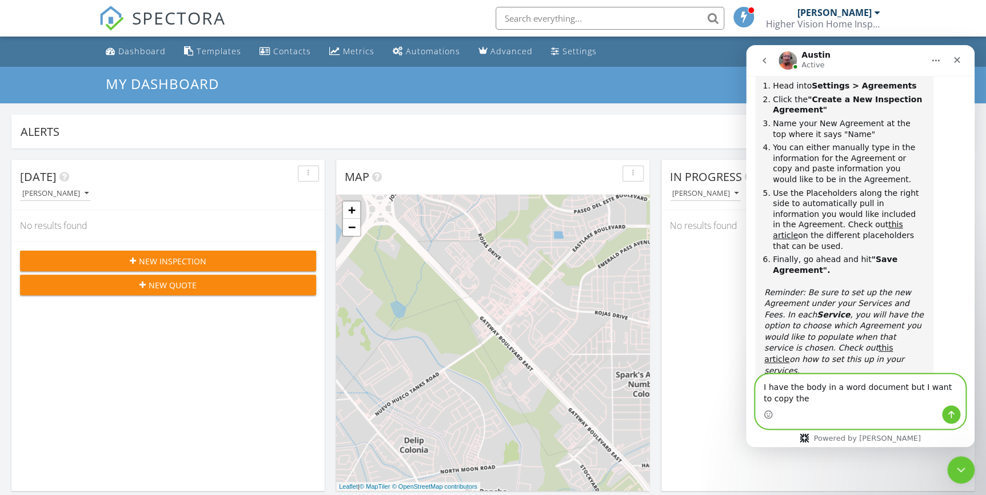
scroll to position [1085, 0]
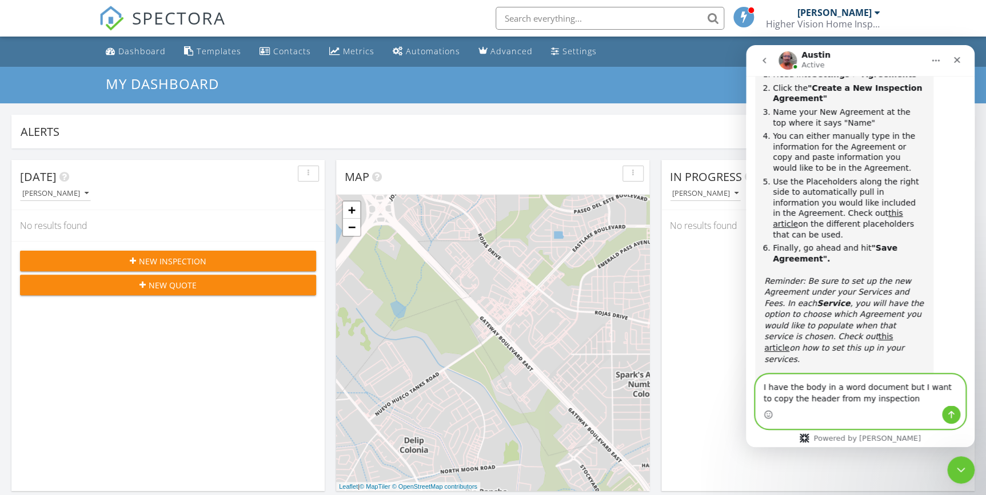
type textarea "I have the body in a word document but I want to copy the header from my inspec…"
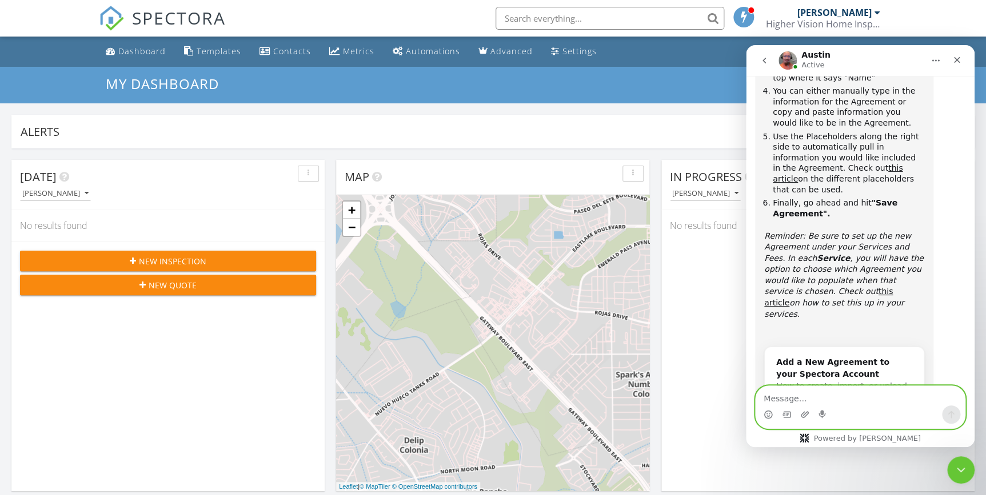
click at [851, 398] on textarea "Message…" at bounding box center [859, 395] width 209 height 19
type textarea "a"
type textarea "with all the place holders"
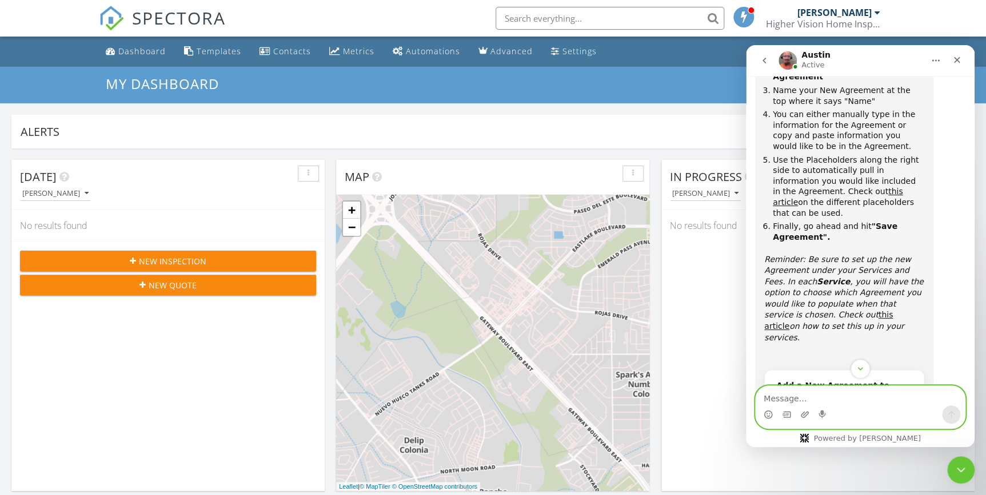
scroll to position [1156, 0]
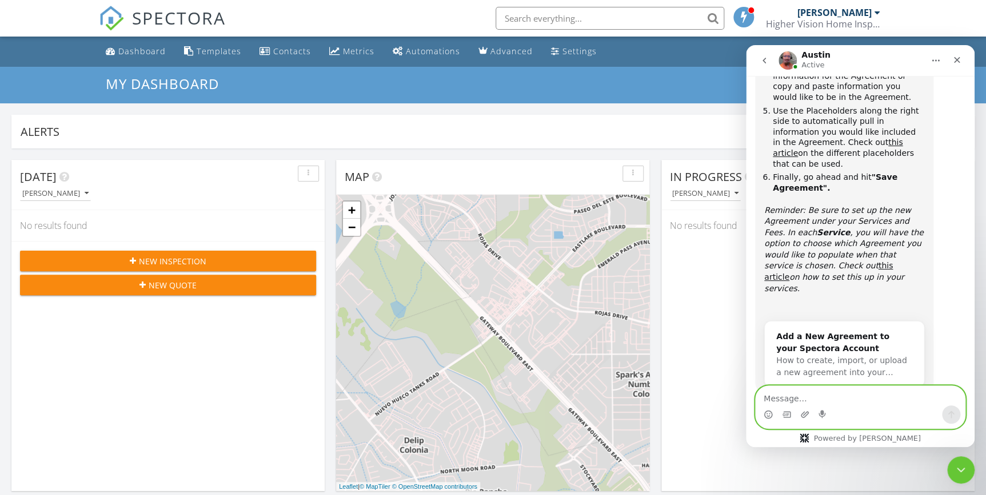
click at [793, 399] on textarea "Message…" at bounding box center [859, 395] width 209 height 19
click at [794, 396] on textarea "Message…" at bounding box center [859, 395] width 209 height 19
type textarea "Is [PERSON_NAME]"
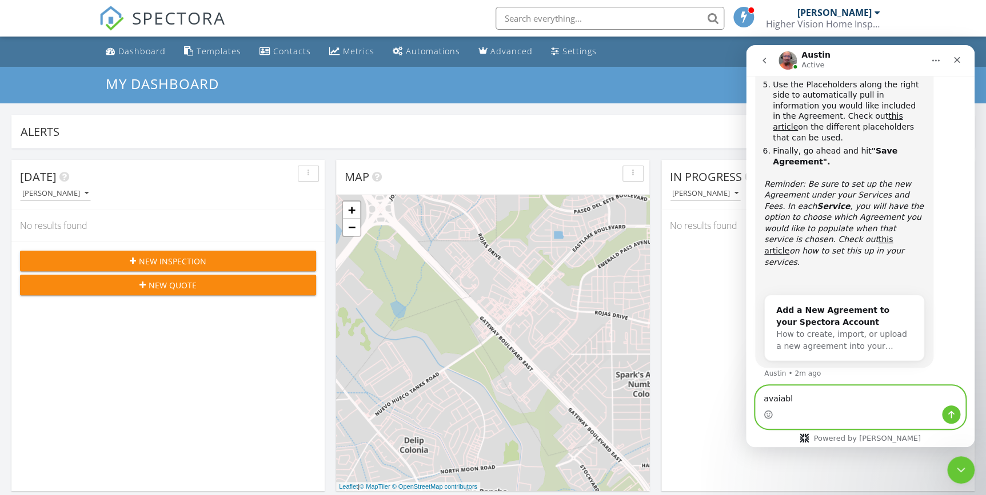
type textarea "avaiable"
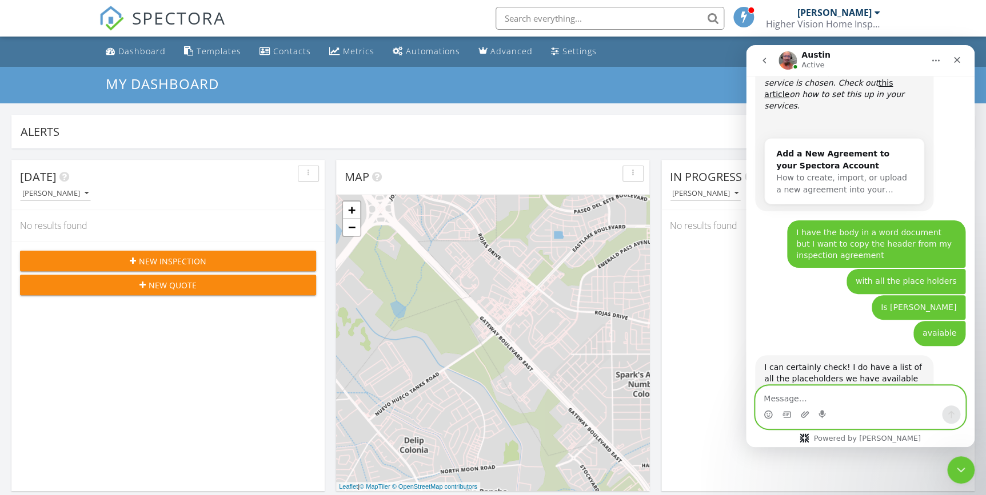
scroll to position [1365, 0]
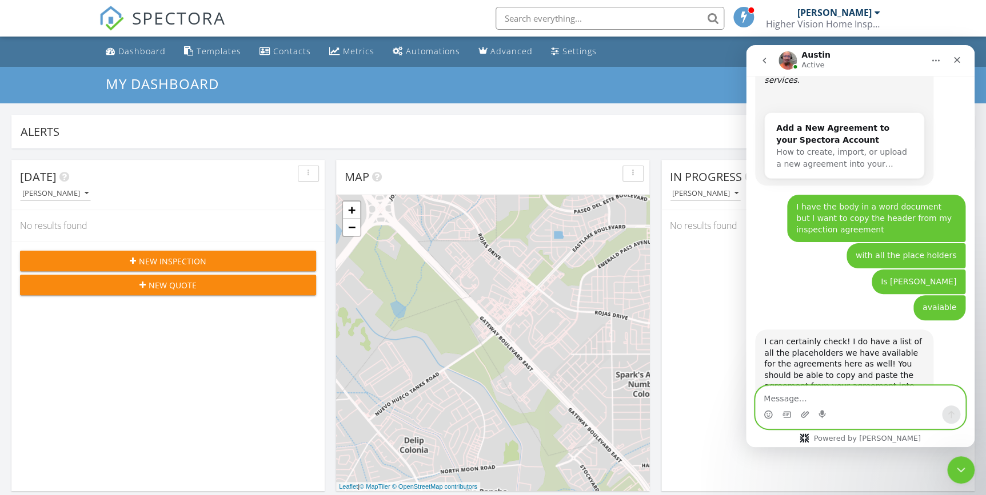
click at [763, 398] on textarea "Message…" at bounding box center [859, 395] width 209 height 19
click at [773, 398] on textarea "Message…" at bounding box center [859, 395] width 209 height 19
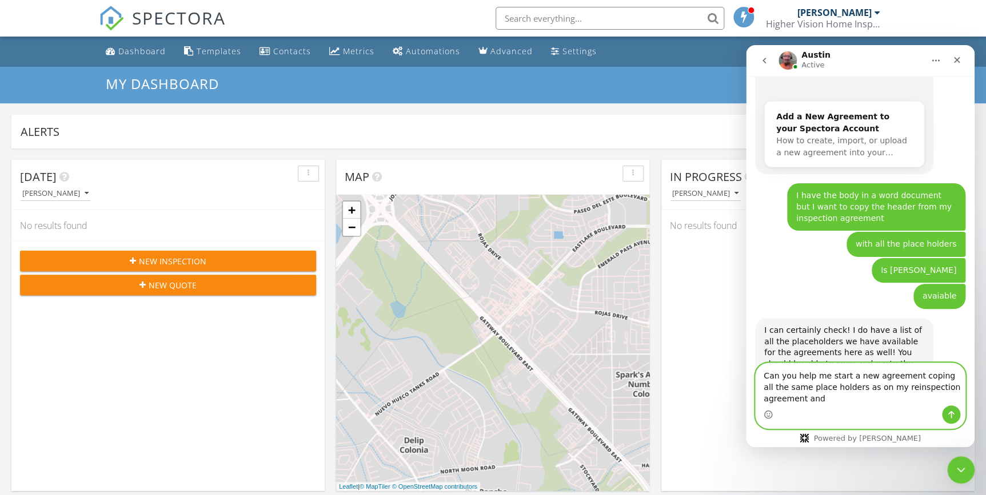
scroll to position [1387, 0]
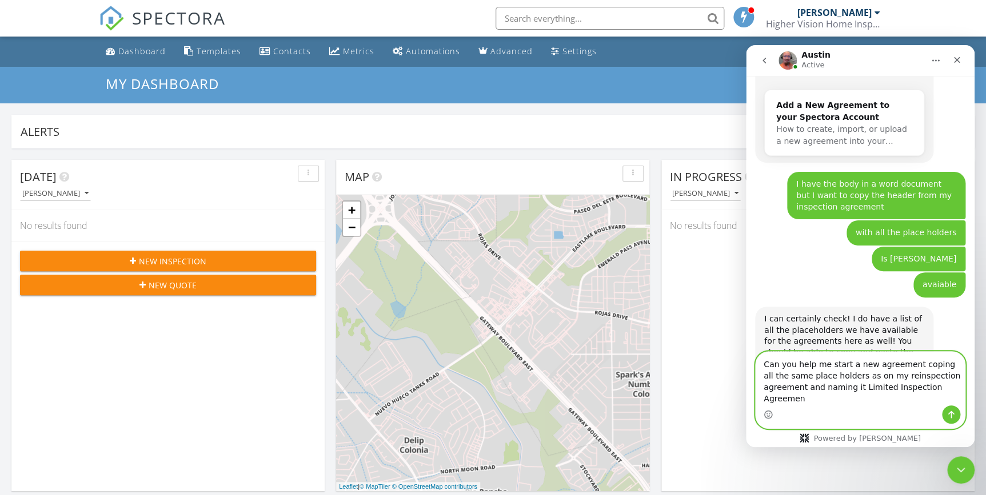
type textarea "Can you help me start a new agreement coping all the same place holders as on m…"
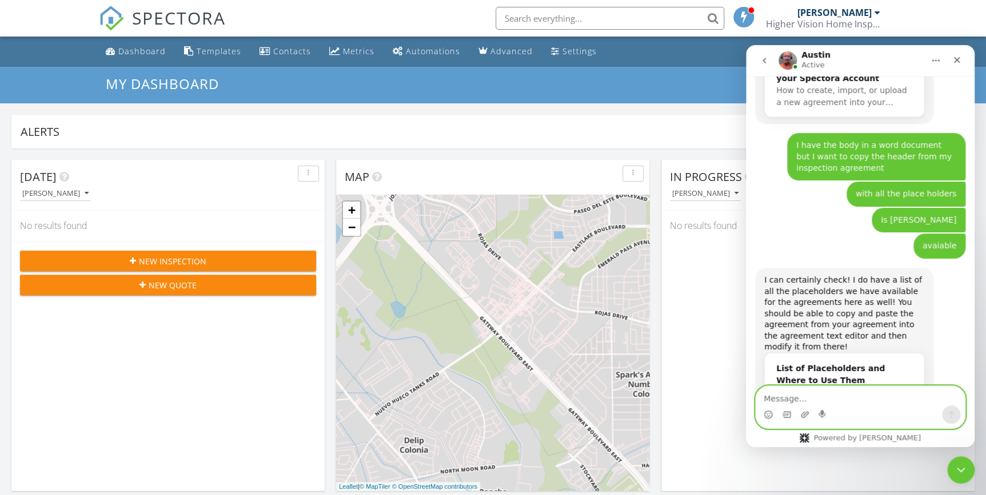
scroll to position [1432, 0]
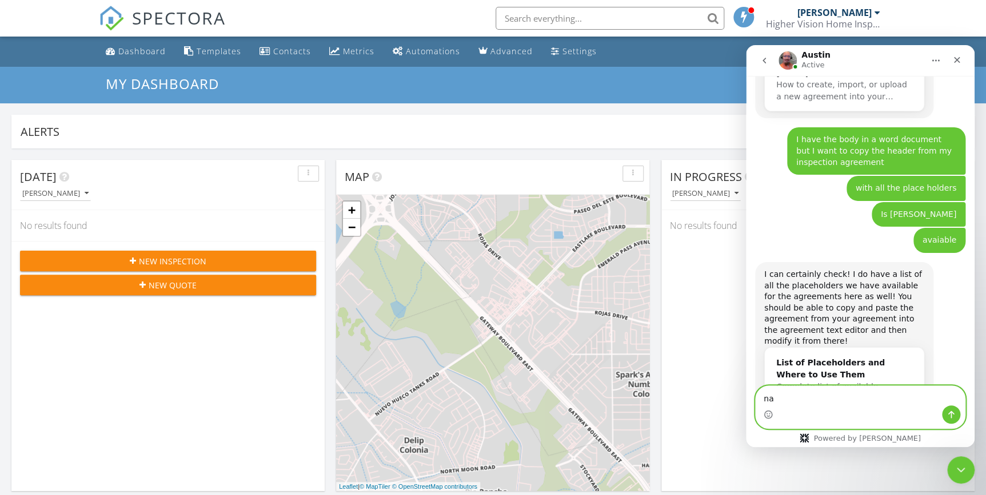
type textarea "n"
type textarea "I will copy paste the body from my word document"
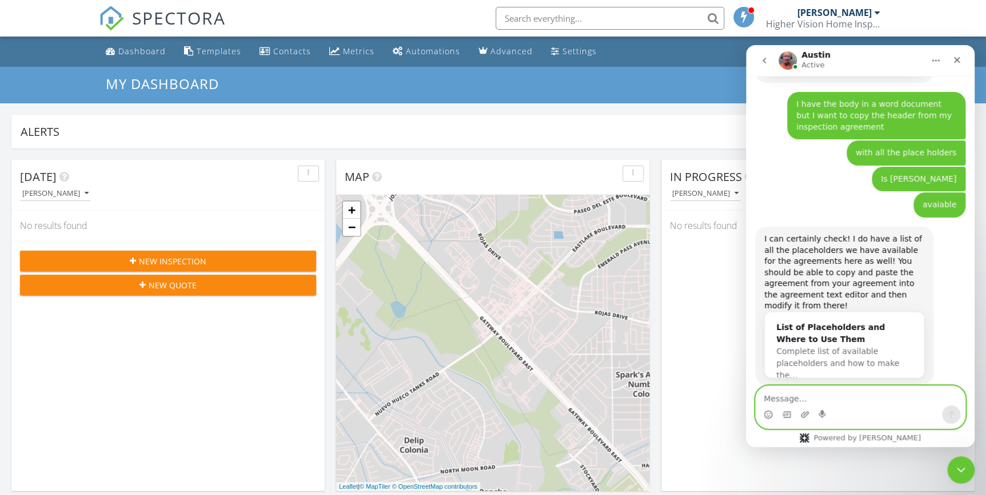
scroll to position [1469, 0]
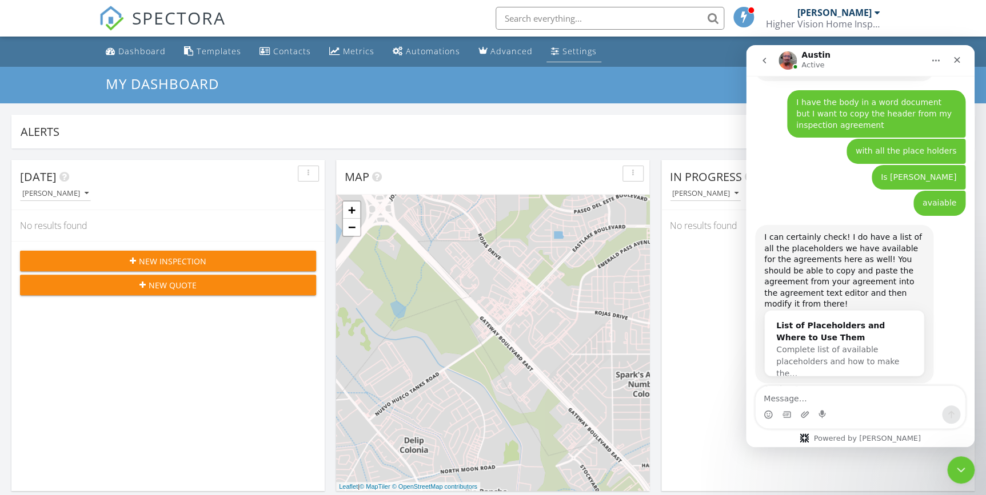
click at [562, 51] on div "Settings" at bounding box center [579, 51] width 34 height 11
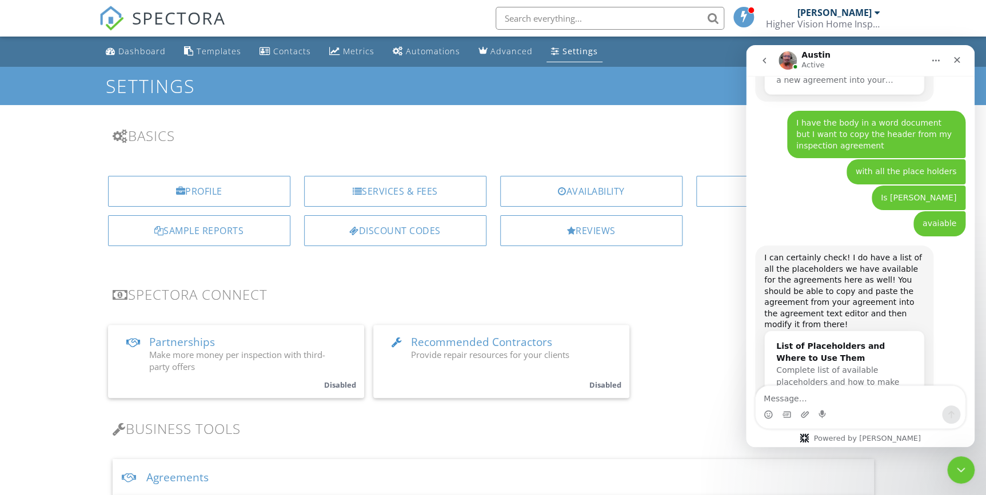
scroll to position [1469, 0]
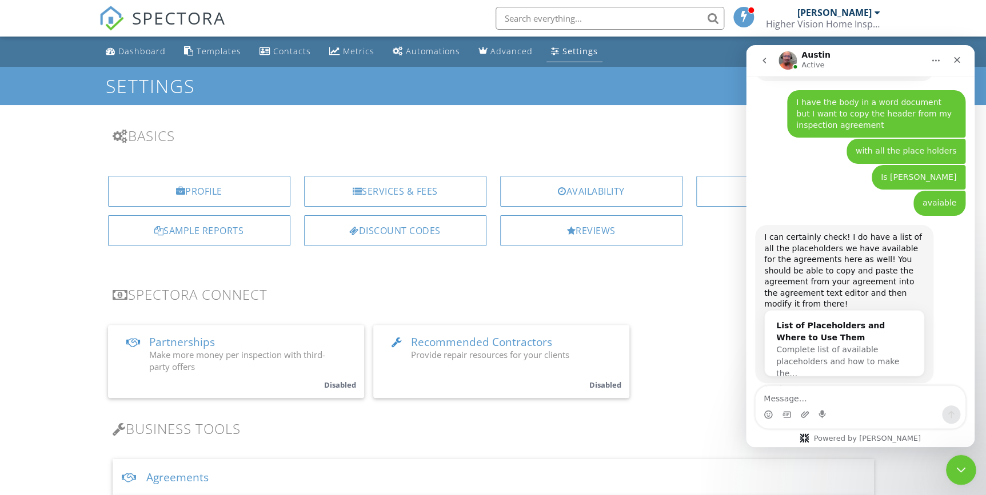
click at [961, 463] on icon "Close Intercom Messenger" at bounding box center [960, 469] width 14 height 14
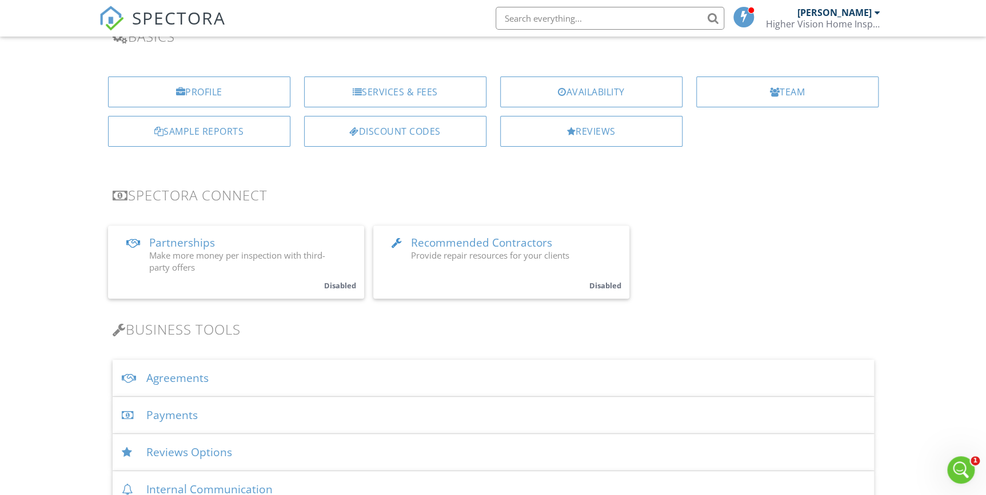
scroll to position [103, 0]
click at [196, 379] on div "Agreements" at bounding box center [493, 374] width 761 height 37
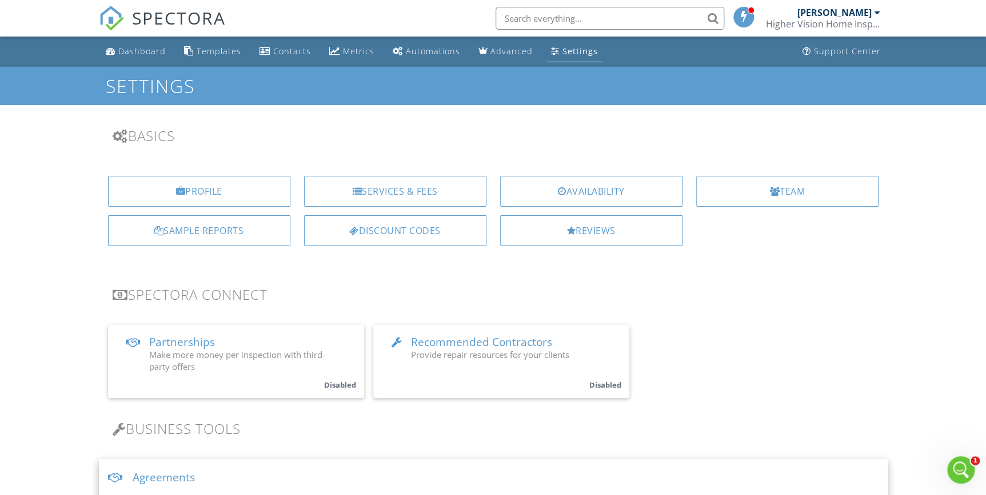
click at [789, 345] on div "Partnerships Make more money per inspection with third-party offers Disabled Re…" at bounding box center [493, 361] width 770 height 73
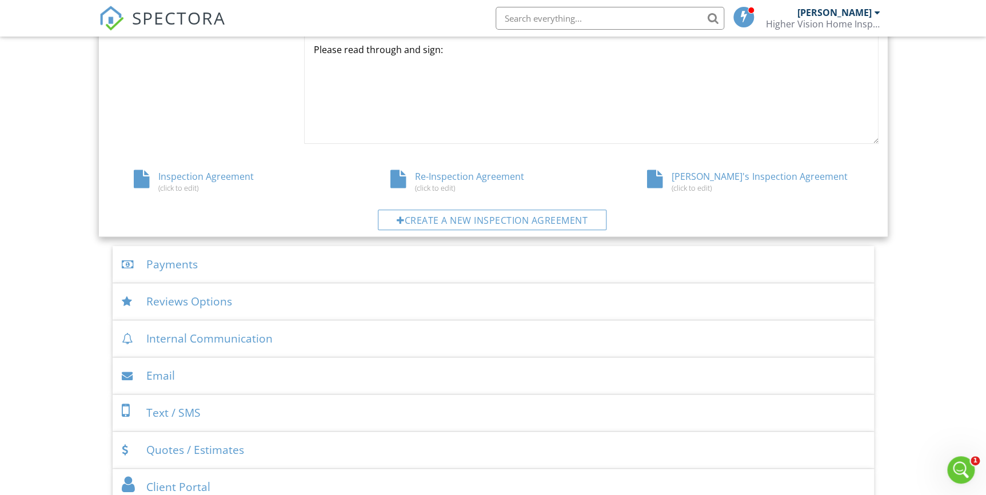
scroll to position [571, 0]
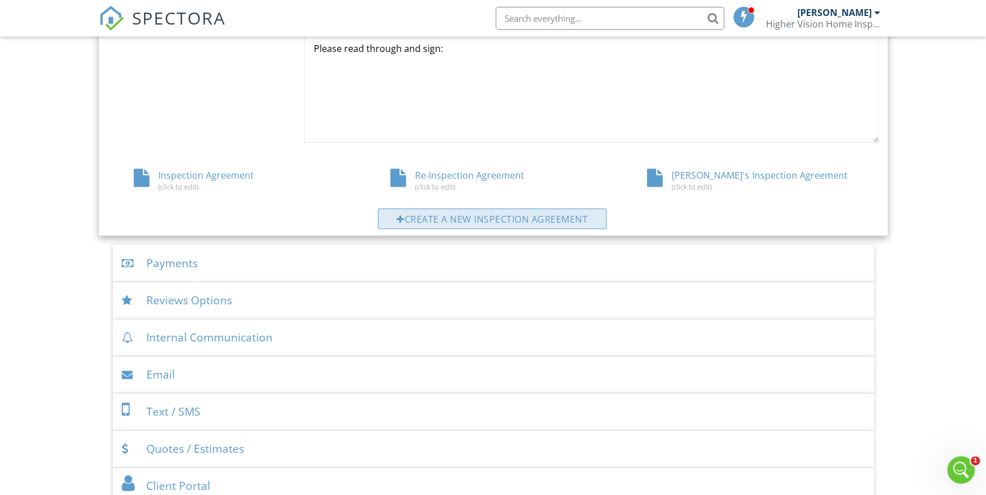
click at [529, 223] on div "Create a new inspection agreement" at bounding box center [492, 219] width 229 height 21
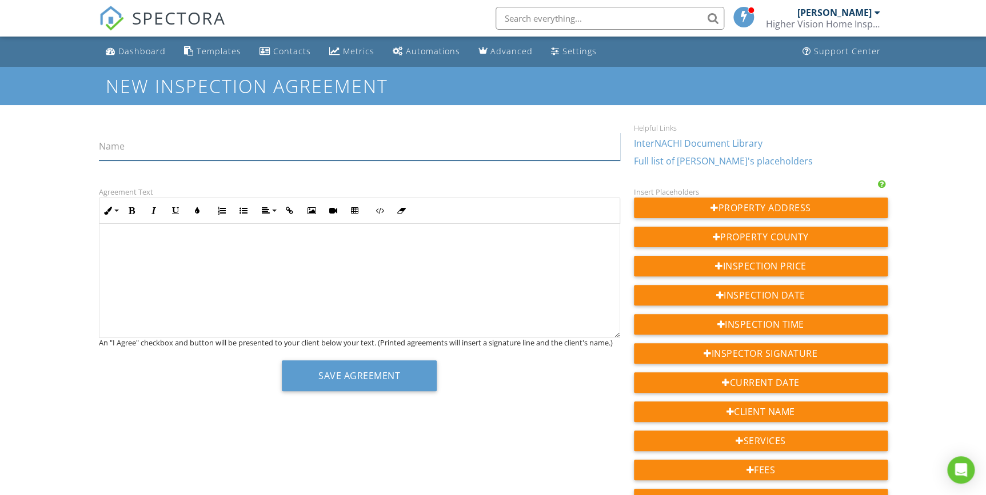
click at [134, 142] on input "Name" at bounding box center [359, 147] width 521 height 28
type input "Limited Inspection Agreement"
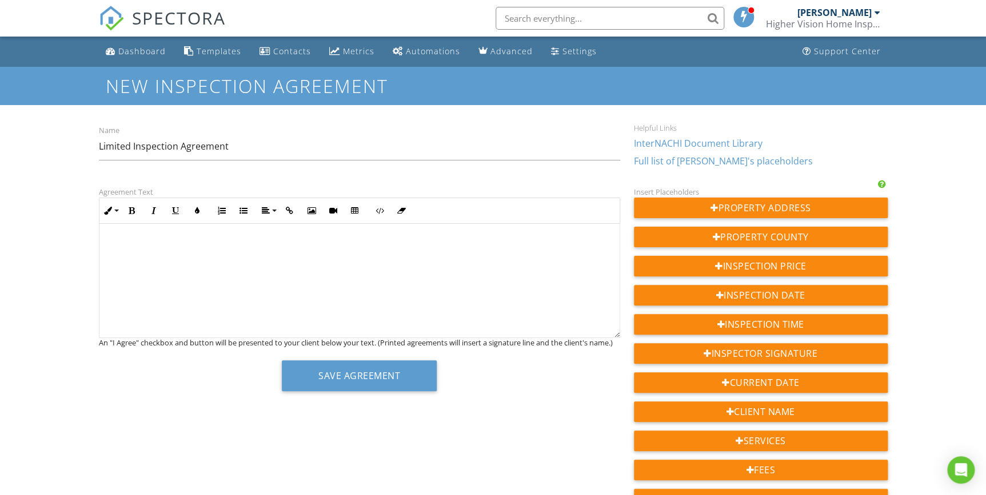
click at [307, 282] on div at bounding box center [359, 281] width 520 height 114
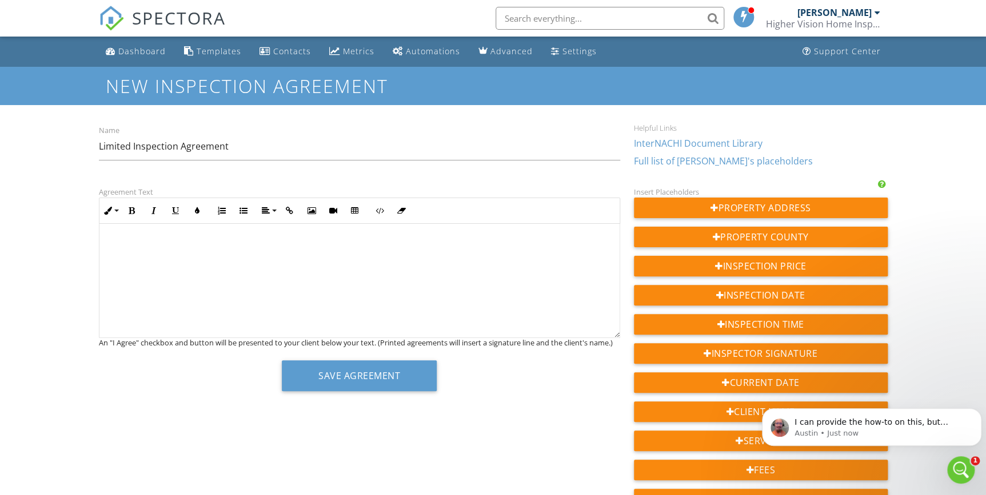
click at [202, 251] on div "​ ​" at bounding box center [359, 281] width 520 height 114
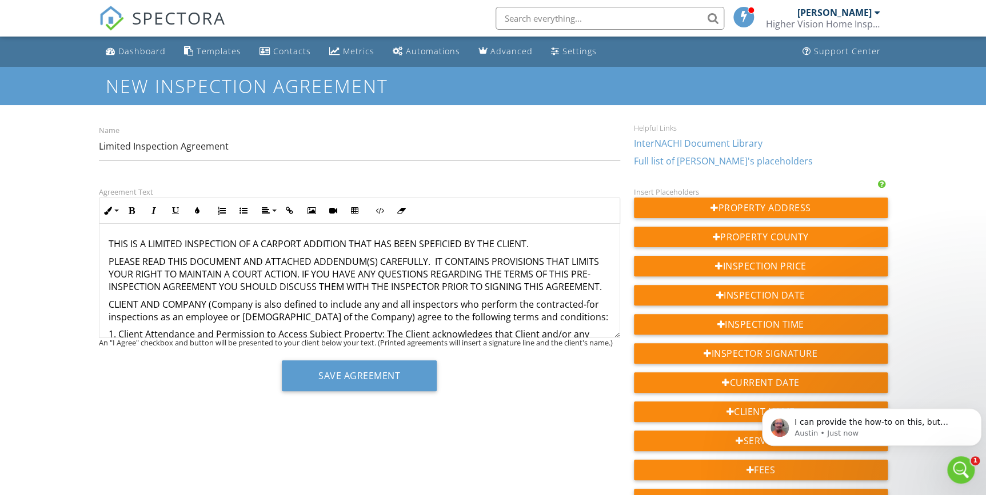
click at [538, 244] on p "THIS IS A LIMITED INSPECTION OF A CARPORT ADDITION THAT HAS BEEN SPEFICIED BY T…" at bounding box center [360, 244] width 502 height 13
click at [853, 427] on p "I can provide the how-to on this, but unfortunately, as we are working with man…" at bounding box center [880, 422] width 173 height 11
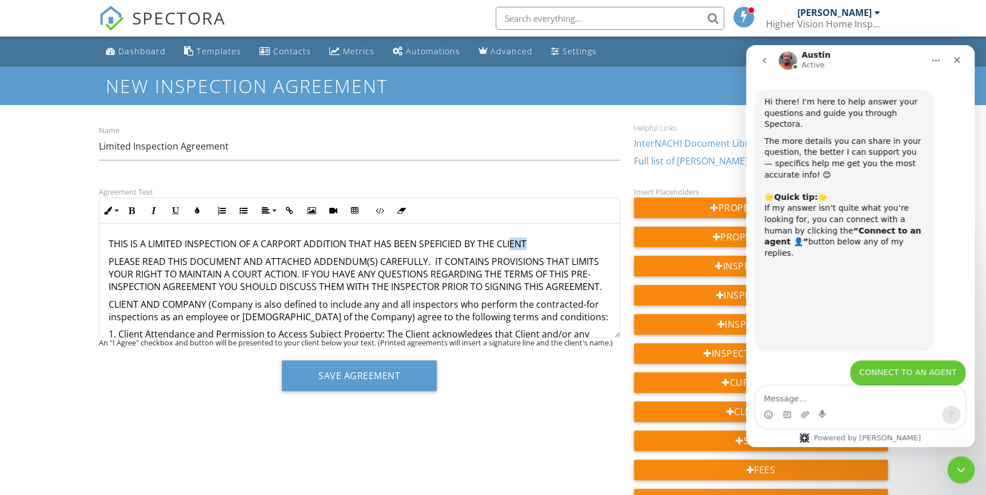
scroll to position [1, 0]
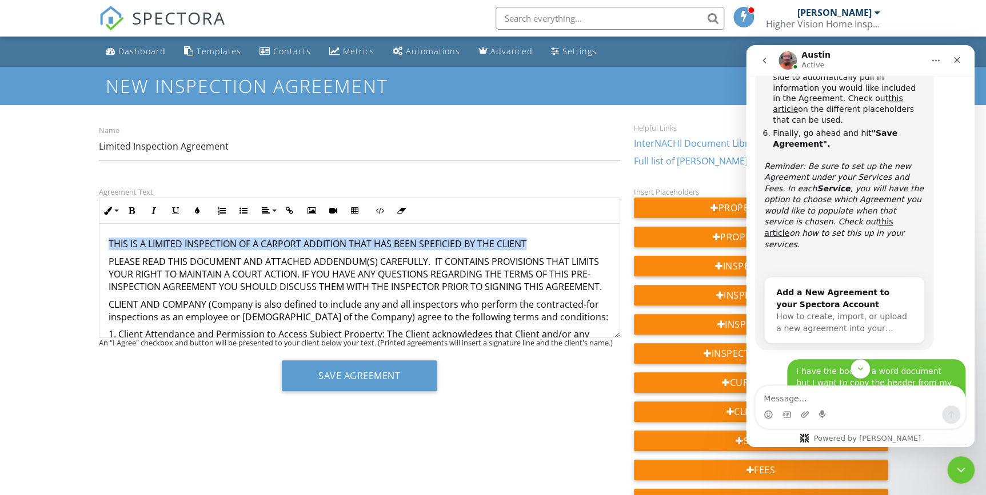
drag, startPoint x: 556, startPoint y: 245, endPoint x: 90, endPoint y: 240, distance: 465.7
click at [87, 242] on div "Dashboard Templates Contacts Metrics Automations Advanced Settings Support Cent…" at bounding box center [493, 470] width 986 height 866
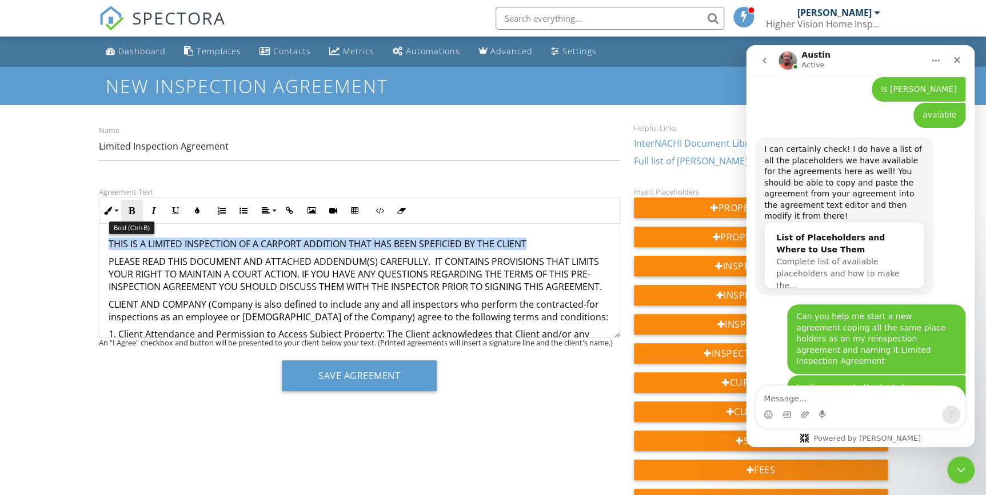
click at [133, 213] on icon "button" at bounding box center [132, 211] width 8 height 8
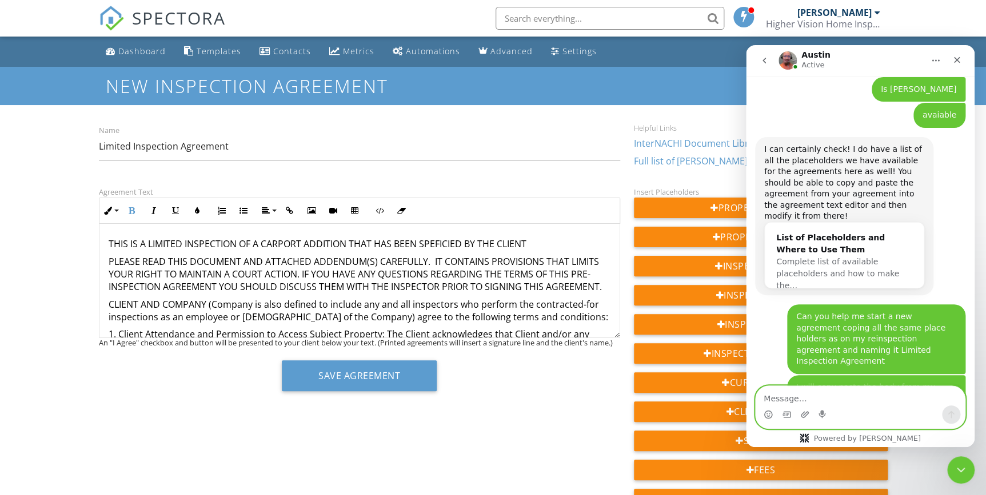
click at [790, 397] on textarea "Message…" at bounding box center [859, 395] width 209 height 19
type textarea "I need to co"
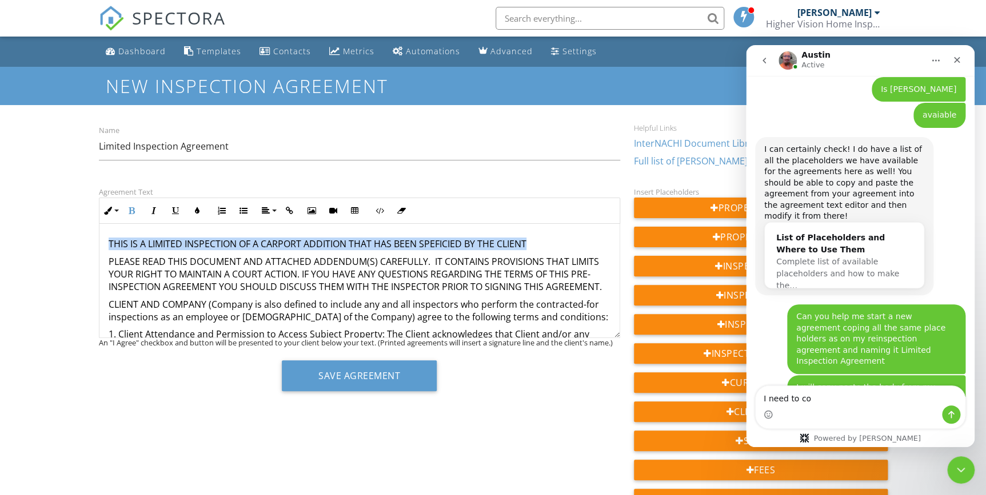
drag, startPoint x: 537, startPoint y: 247, endPoint x: 97, endPoint y: 244, distance: 440.6
click at [90, 247] on div "Dashboard Templates Contacts Metrics Automations Advanced Settings Support Cent…" at bounding box center [493, 470] width 986 height 866
click at [136, 211] on button "Bold" at bounding box center [132, 211] width 22 height 22
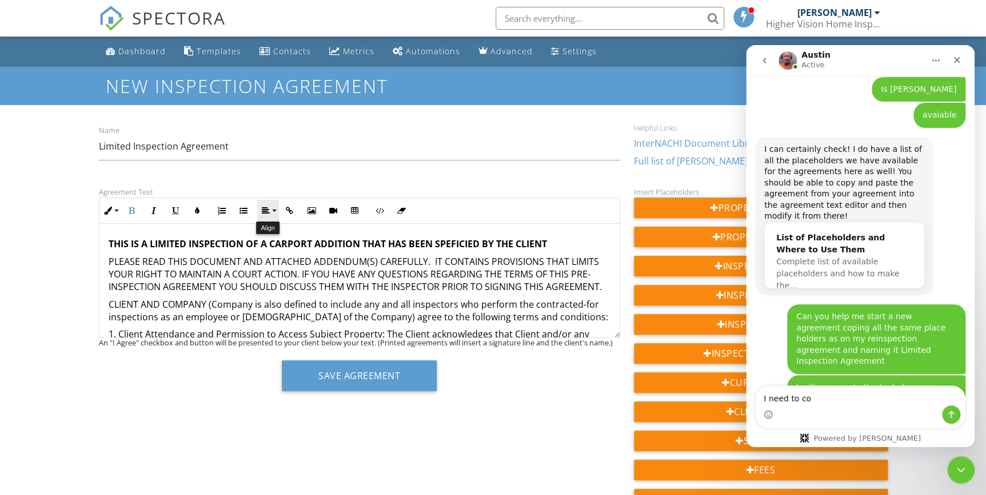
click at [263, 211] on icon "button" at bounding box center [266, 211] width 8 height 8
click at [273, 242] on icon at bounding box center [275, 245] width 9 height 9
click at [407, 314] on p "CLIENT AND COMPANY (Company is also defined to include any and all inspectors w…" at bounding box center [360, 311] width 502 height 26
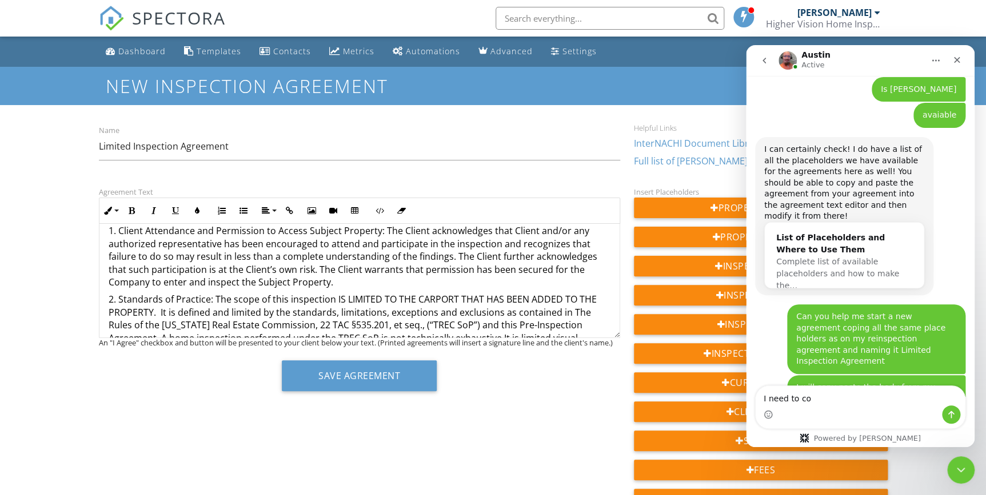
scroll to position [155, 0]
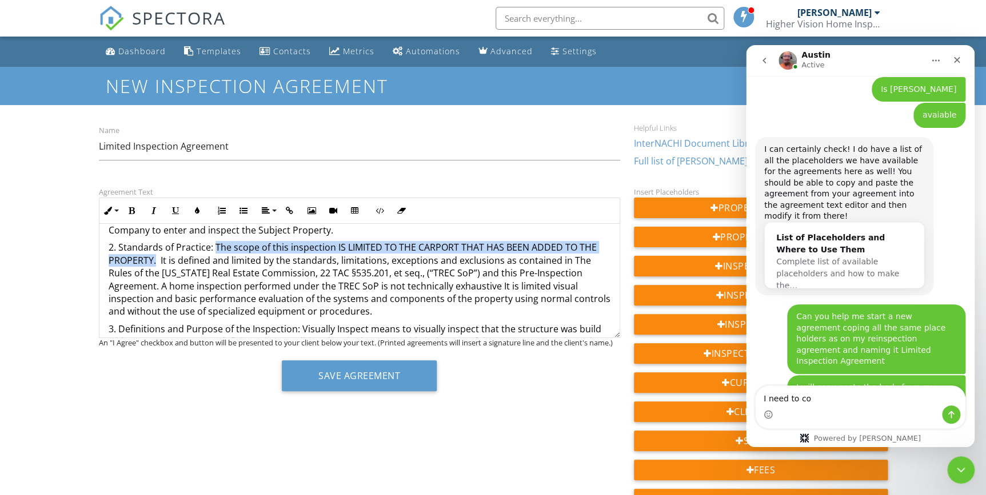
drag, startPoint x: 213, startPoint y: 258, endPoint x: 155, endPoint y: 273, distance: 60.0
click at [155, 273] on p "2. Standards of Practice: The scope of this inspection IS LIMITED TO THE CARPOR…" at bounding box center [360, 279] width 502 height 77
click at [131, 211] on icon "button" at bounding box center [132, 211] width 8 height 8
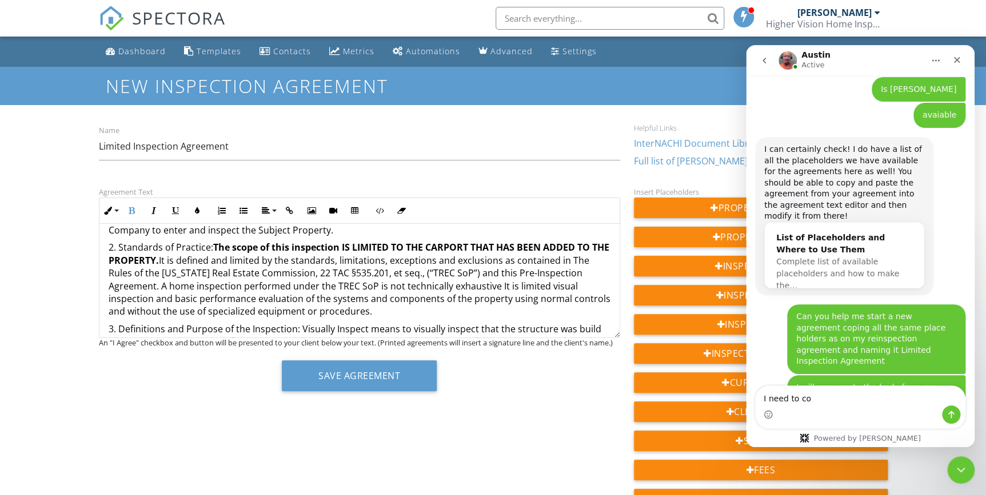
click at [223, 294] on p "2. Standards of Practice: The scope of this inspection IS LIMITED TO THE CARPOR…" at bounding box center [360, 279] width 502 height 77
click at [213, 261] on strong "The scope of this inspection IS LIMITED TO THE CARPORT THAT HAS BEEN ADDED TO T…" at bounding box center [359, 253] width 501 height 25
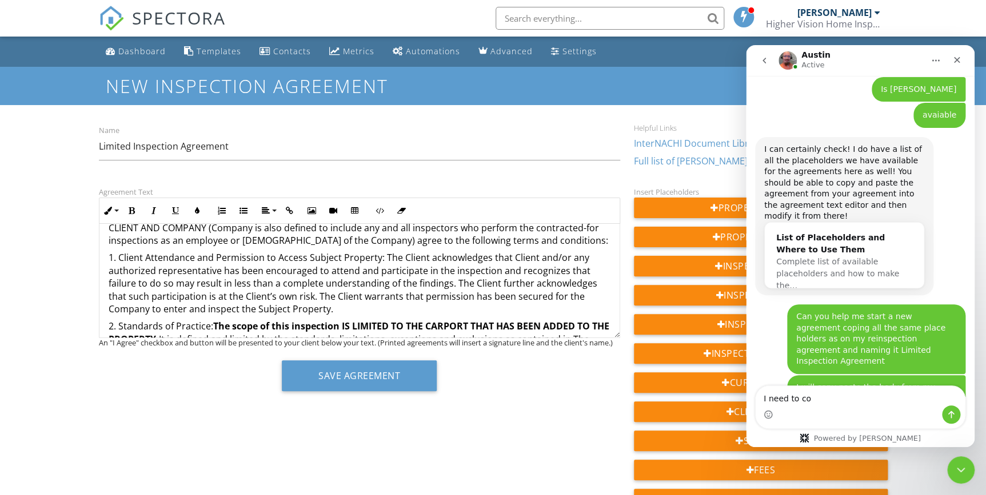
scroll to position [51, 0]
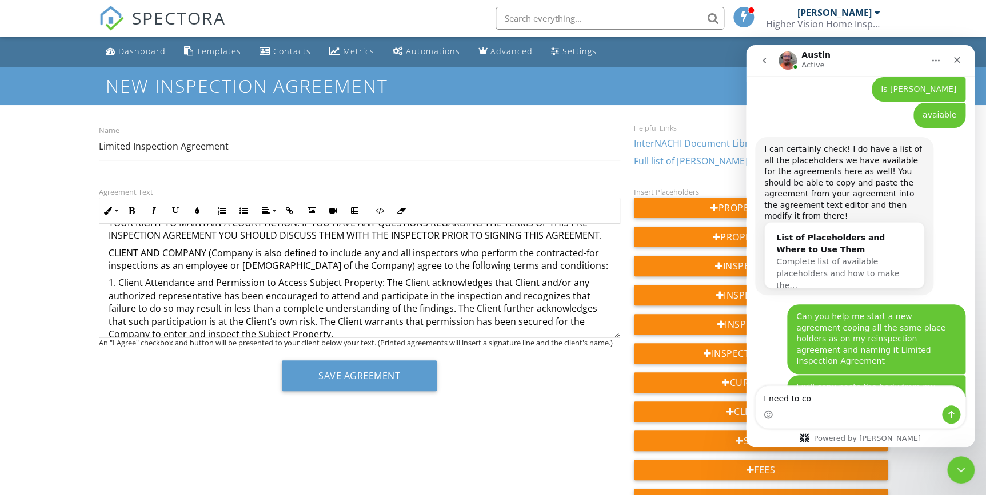
click at [382, 297] on p "1. Client Attendance and Permission to Access Subject Property: The Client ackn…" at bounding box center [360, 309] width 502 height 64
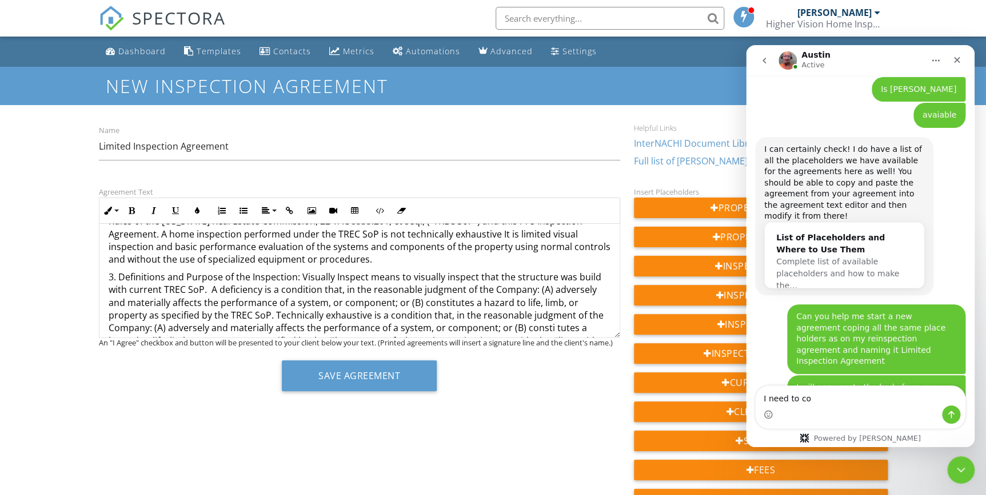
scroll to position [259, 0]
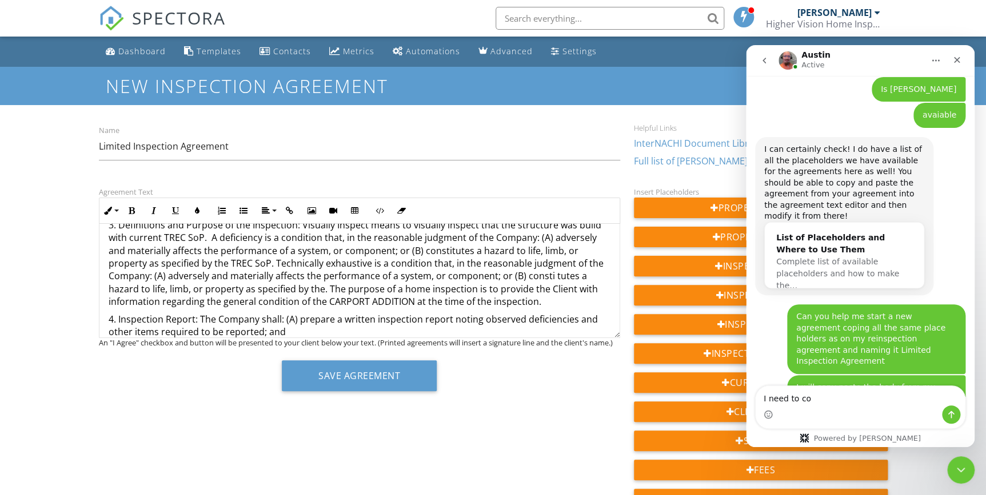
click at [299, 237] on p "3. Definitions and Purpose of the Inspection: Visually Inspect means to visuall…" at bounding box center [360, 264] width 502 height 90
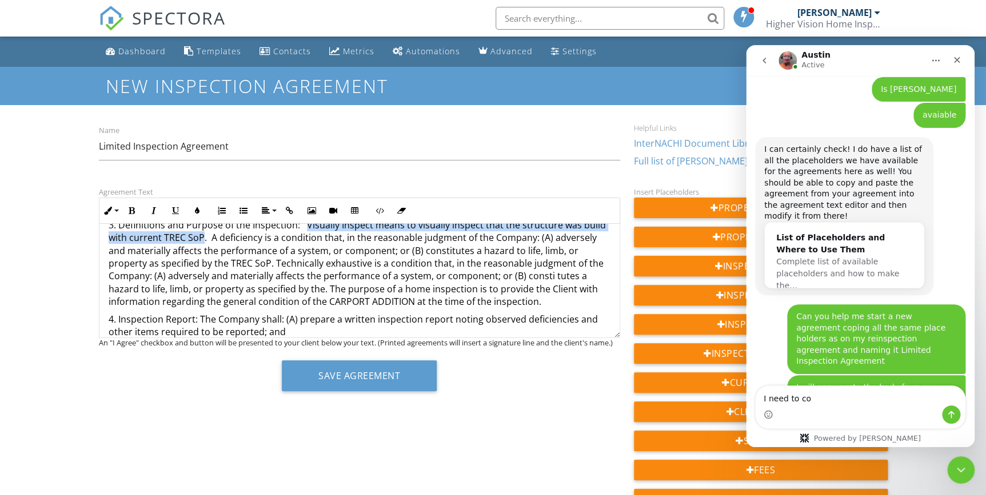
drag, startPoint x: 304, startPoint y: 236, endPoint x: 203, endPoint y: 250, distance: 102.1
click at [203, 250] on p "3. Definitions and Purpose of the Inspection: Visually Inspect means to visuall…" at bounding box center [360, 264] width 502 height 90
click at [132, 210] on icon "button" at bounding box center [132, 211] width 8 height 8
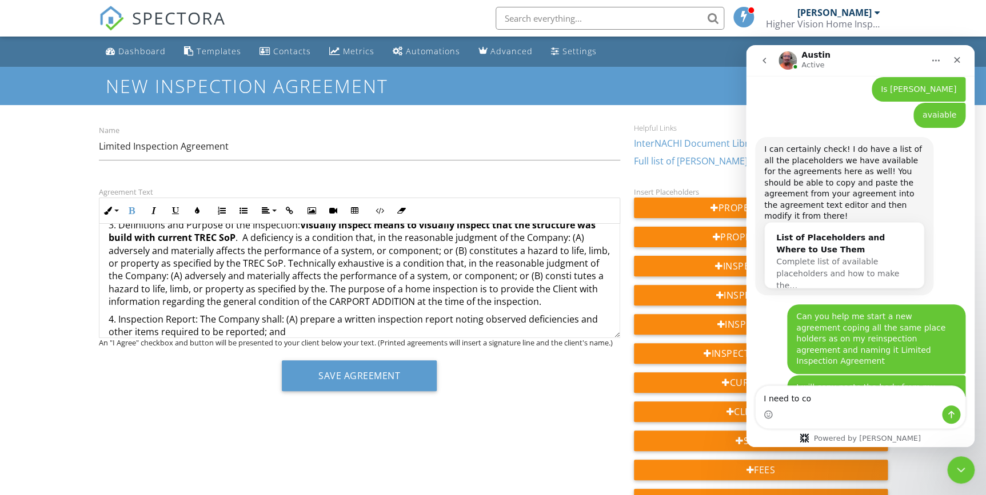
click at [193, 261] on p "3. Definitions and Purpose of the Inspection: Visually Inspect means to visuall…" at bounding box center [360, 264] width 502 height 90
click at [232, 244] on strong "Visually Inspect means to visually inspect that the structure was build with cu…" at bounding box center [352, 231] width 487 height 25
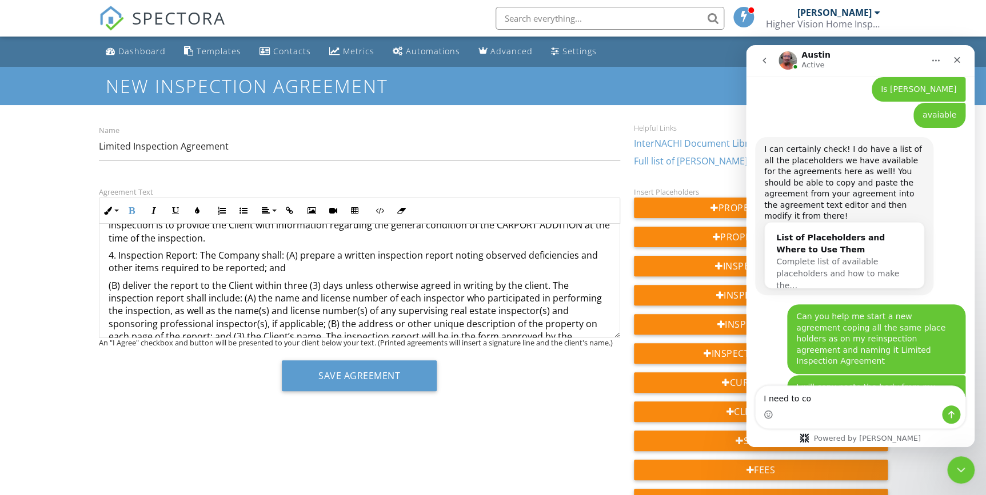
scroll to position [311, 0]
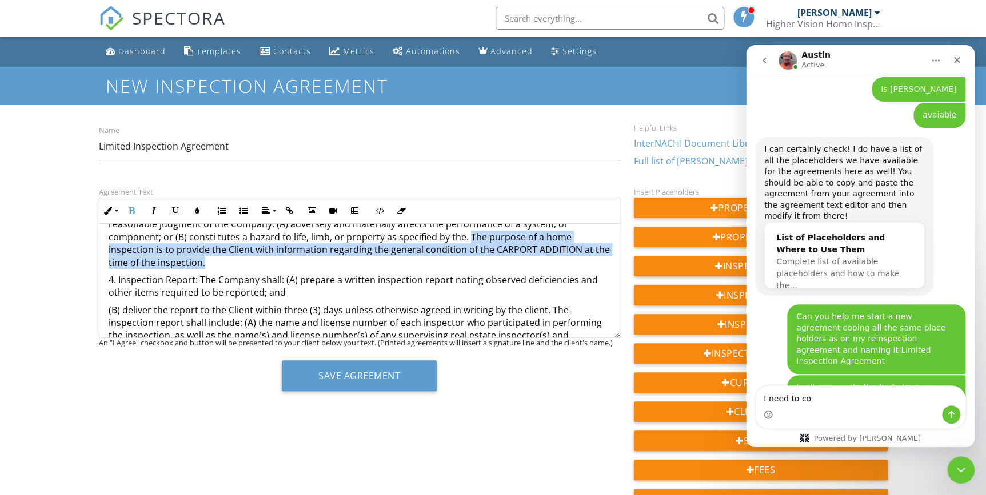
drag, startPoint x: 467, startPoint y: 248, endPoint x: 467, endPoint y: 270, distance: 22.3
click at [467, 269] on p "3. Definitions and Purpose of the Inspection: Visually Inspect means to visuall…" at bounding box center [360, 218] width 502 height 102
click at [130, 211] on icon "button" at bounding box center [132, 211] width 8 height 8
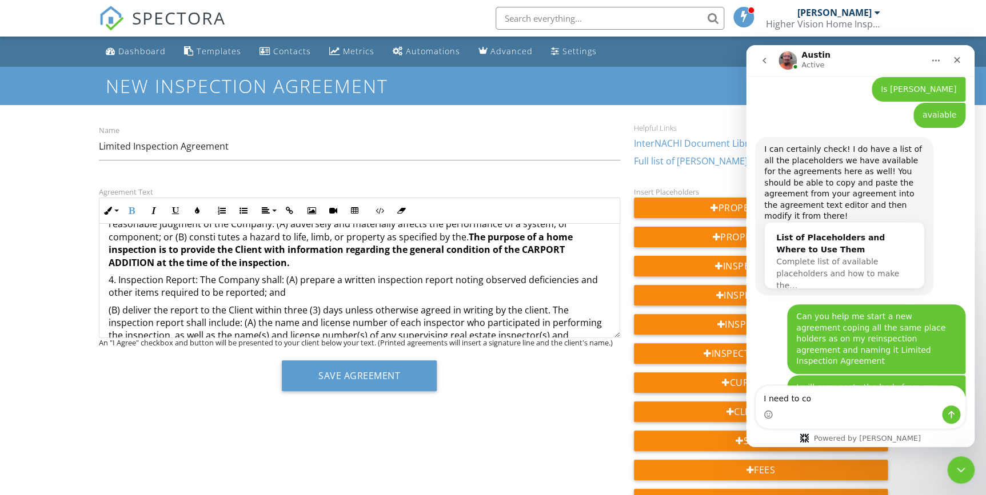
click at [285, 294] on p "4. Inspection Report: The Company shall: (A) prepare a written inspection repor…" at bounding box center [360, 287] width 502 height 26
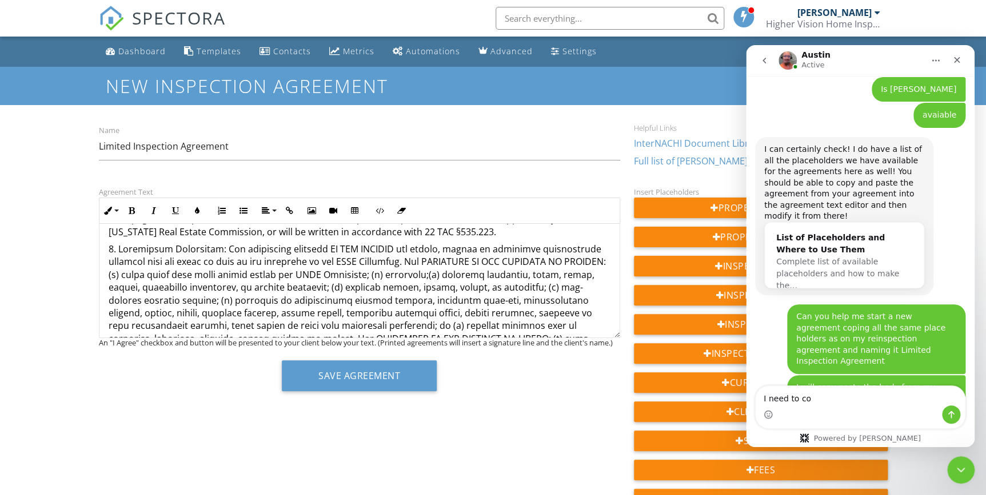
scroll to position [467, 0]
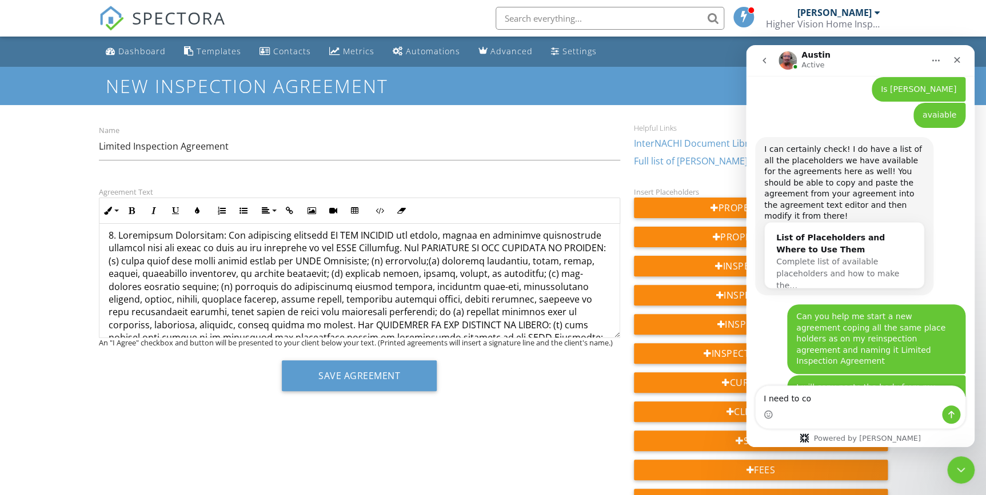
click at [213, 247] on p at bounding box center [360, 465] width 502 height 473
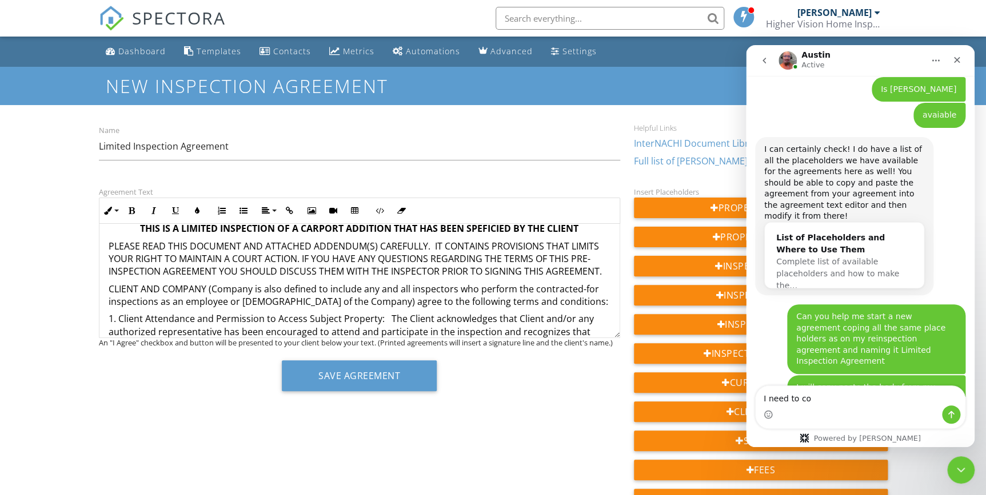
scroll to position [0, 0]
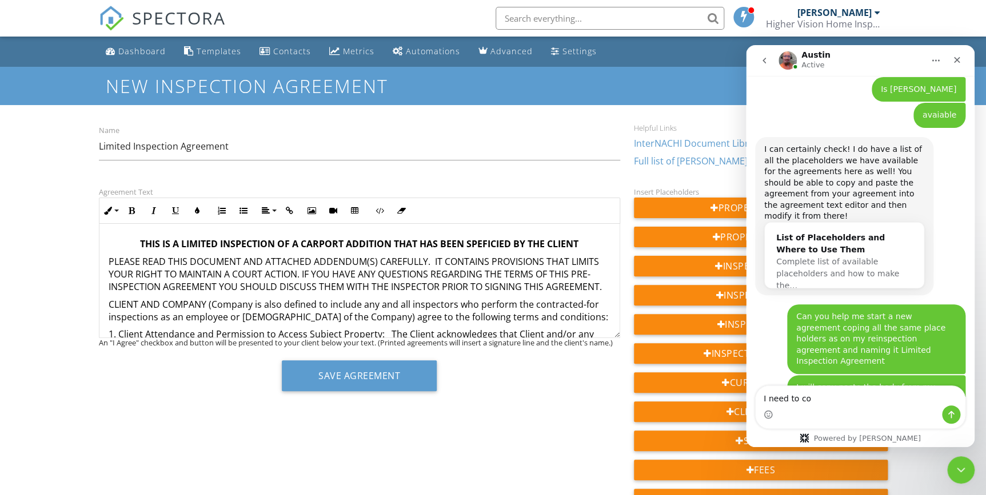
click at [140, 239] on strong "THIS IS A LIMITED INSPECTION OF A CARPORT ADDITION THAT HAS BEEN SPEFICIED BY T…" at bounding box center [359, 244] width 438 height 13
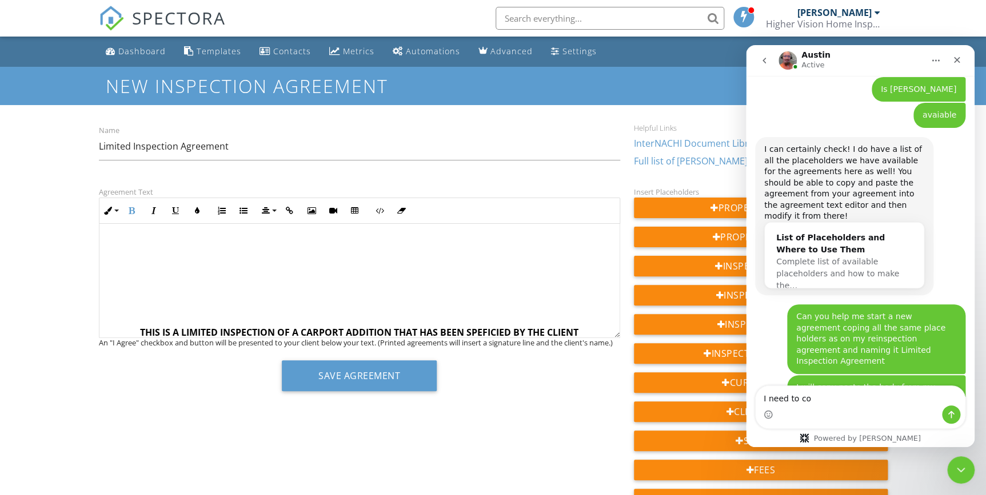
scroll to position [33, 0]
click at [150, 251] on p at bounding box center [360, 246] width 502 height 13
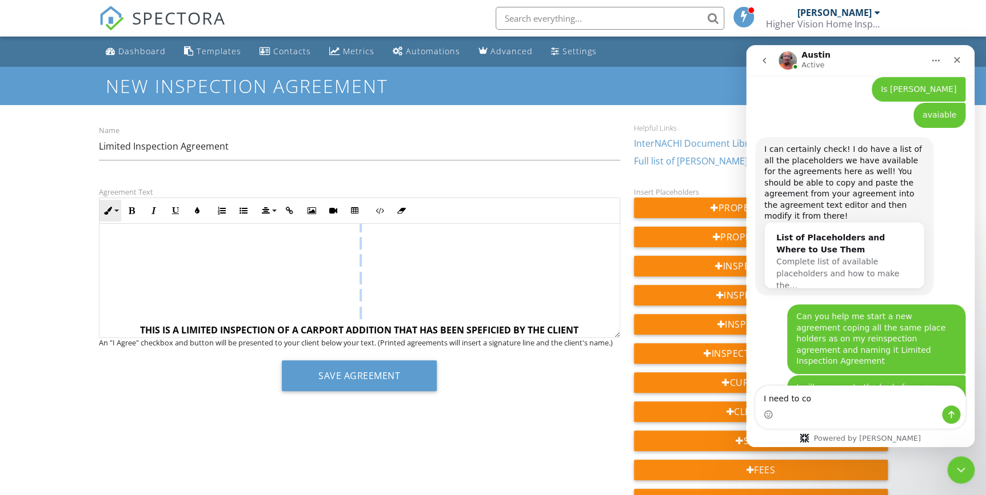
scroll to position [0, 0]
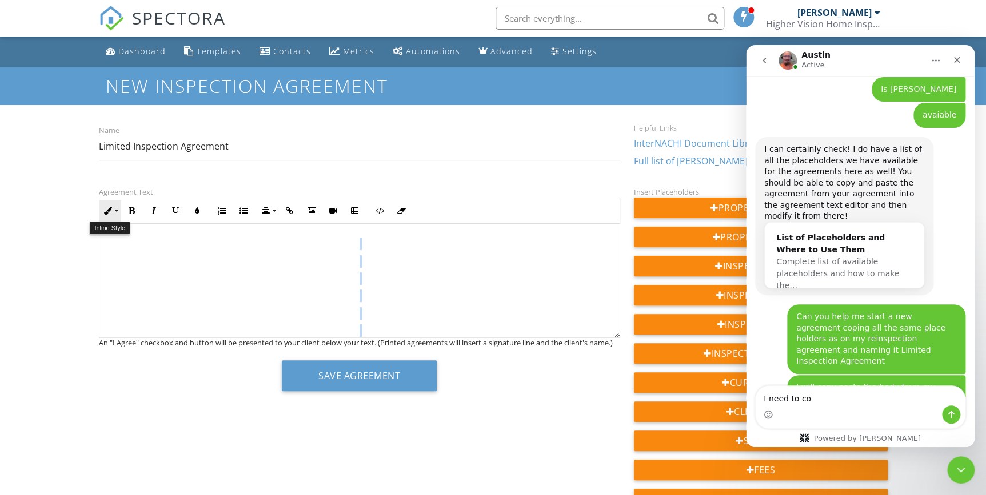
drag, startPoint x: 132, startPoint y: 261, endPoint x: 117, endPoint y: 211, distance: 51.9
click at [117, 211] on div "Inline Style XLarge Large Normal Small Light Small/Light Bold Italic Underline …" at bounding box center [359, 268] width 521 height 141
click at [272, 210] on button "Align" at bounding box center [268, 211] width 22 height 22
click at [274, 229] on icon at bounding box center [275, 228] width 9 height 9
click at [274, 285] on p at bounding box center [360, 279] width 502 height 13
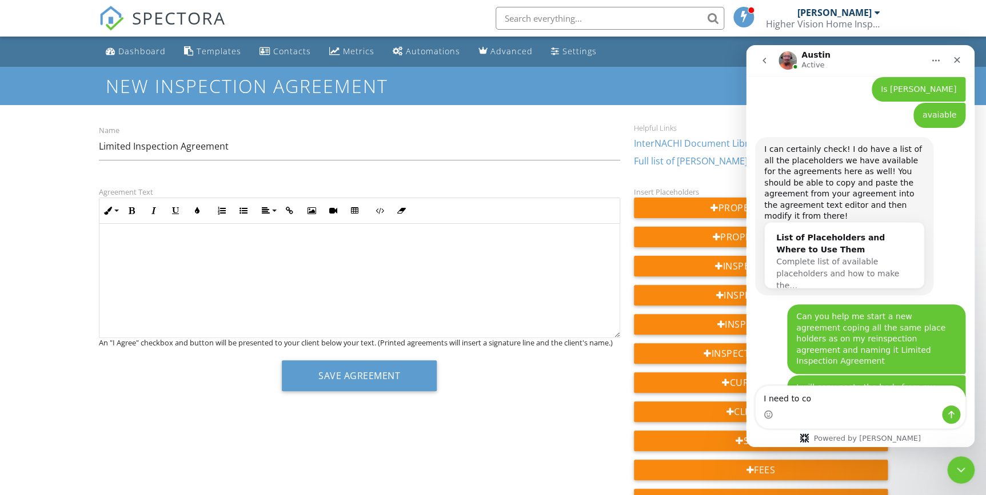
click at [242, 279] on p at bounding box center [360, 279] width 502 height 13
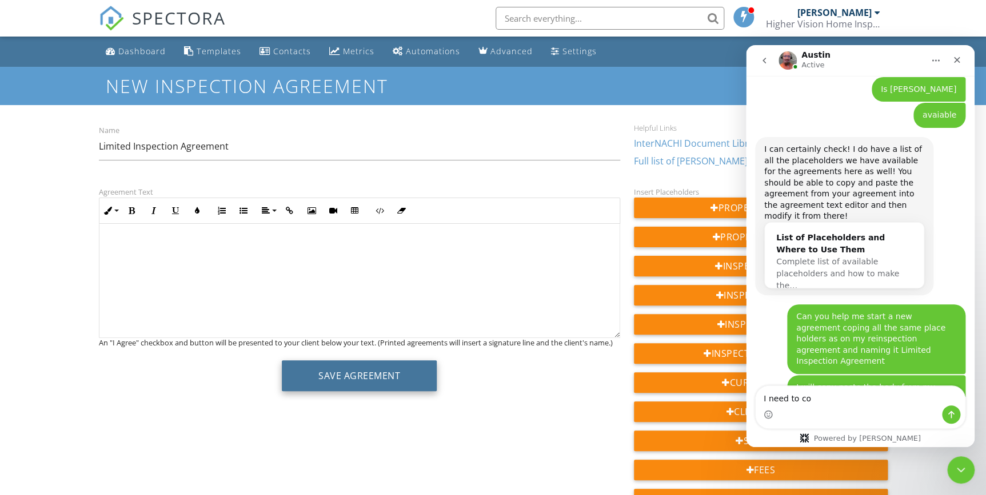
click at [366, 377] on button "Save Agreement" at bounding box center [359, 376] width 155 height 31
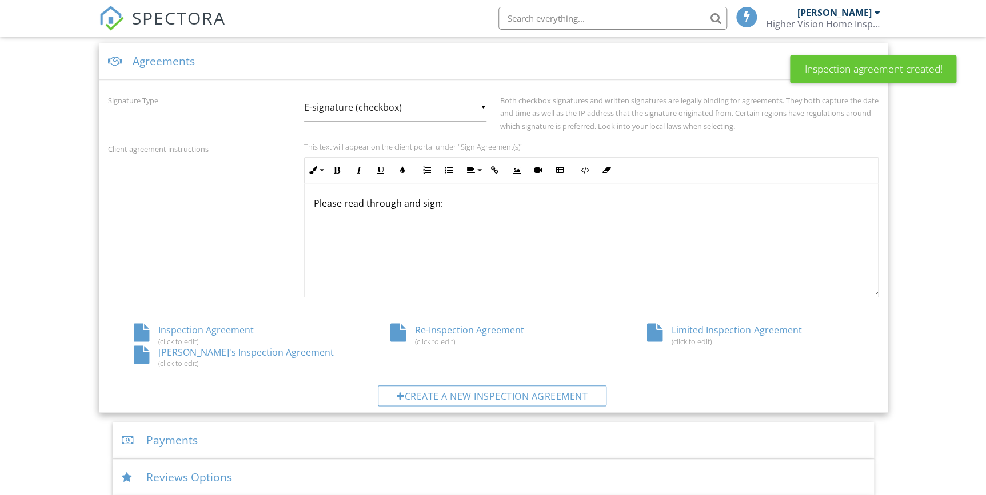
scroll to position [425, 0]
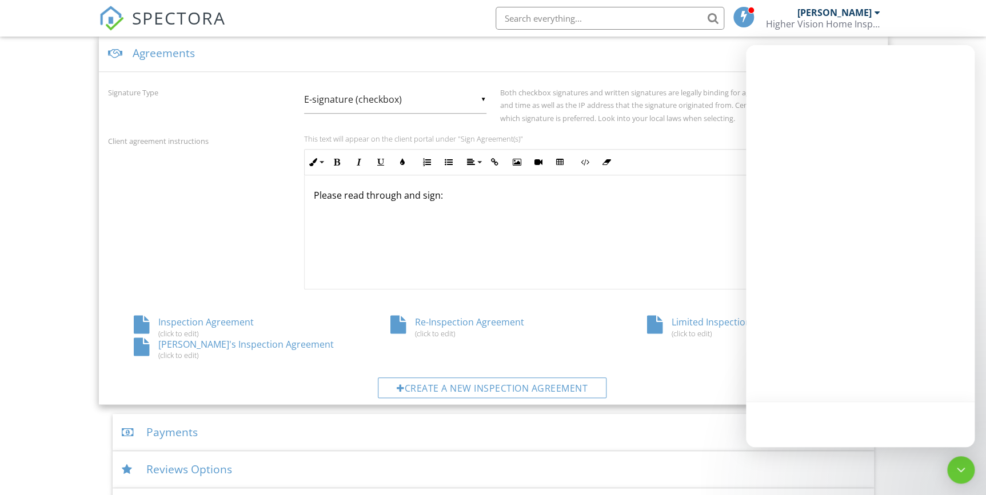
click at [463, 323] on div "Re-Inspection Agreement (click to edit)" at bounding box center [493, 327] width 257 height 22
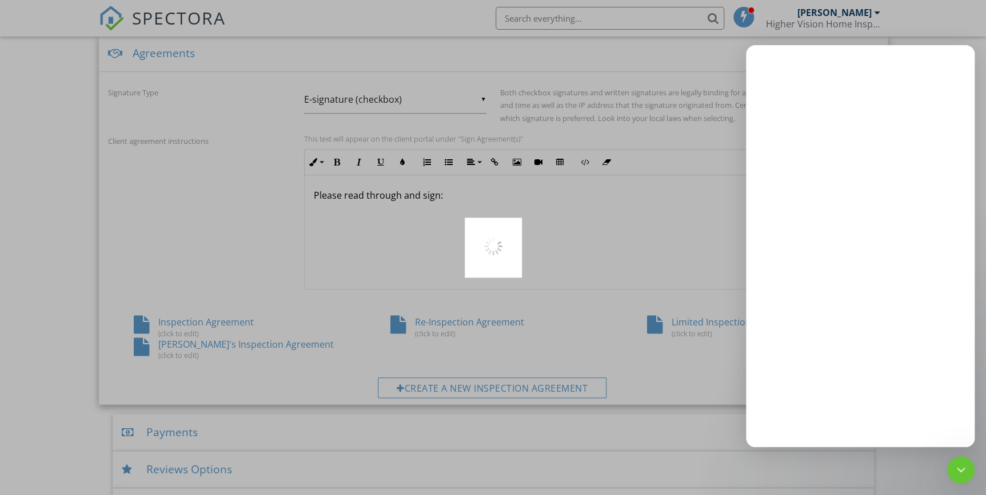
scroll to position [0, 0]
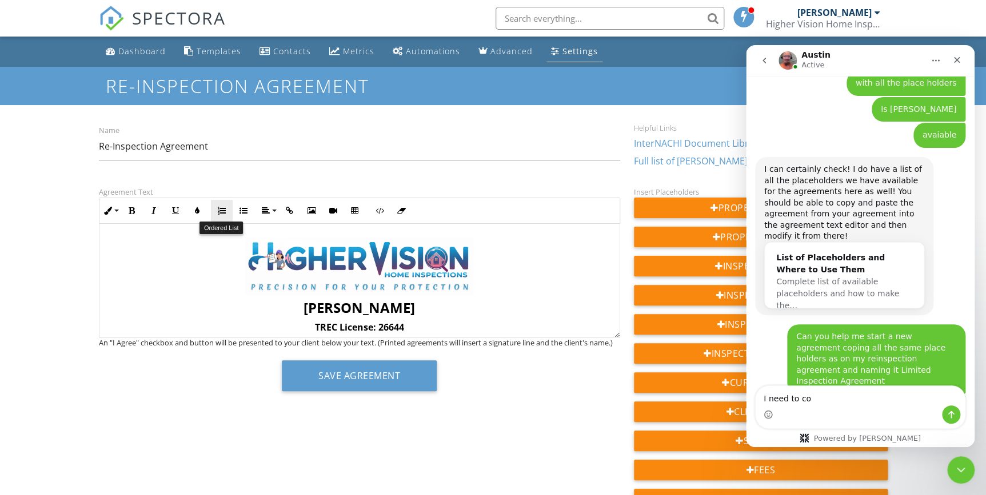
drag, startPoint x: 271, startPoint y: 261, endPoint x: 213, endPoint y: 206, distance: 80.4
click at [213, 206] on div "Inline Style XLarge Large Normal Small Light Small/Light Bold Italic Underline …" at bounding box center [359, 268] width 521 height 141
copy div "[PERSON_NAME] TREC License: 26644 RE-INSPECTION AGREEMENT Subject Property to b…"
click at [570, 48] on div "Settings" at bounding box center [579, 51] width 35 height 11
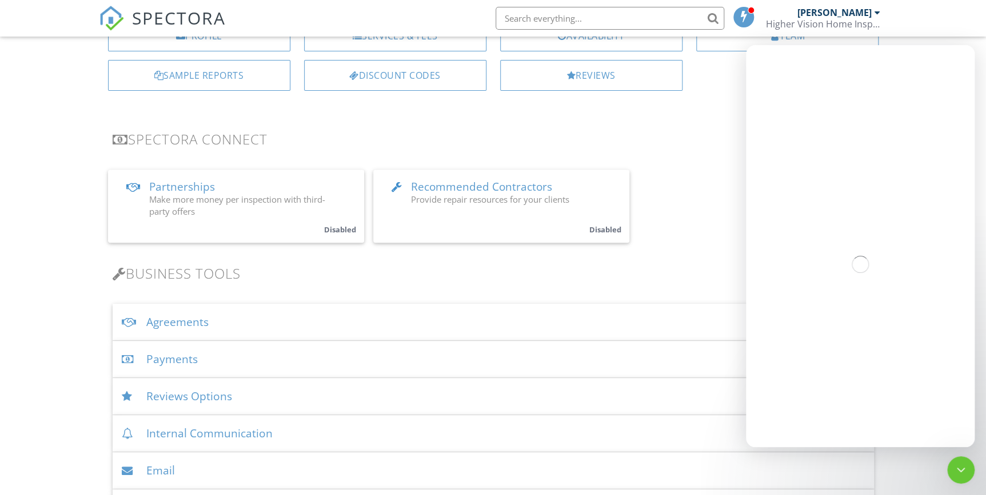
click at [297, 329] on div "Agreements" at bounding box center [493, 322] width 761 height 37
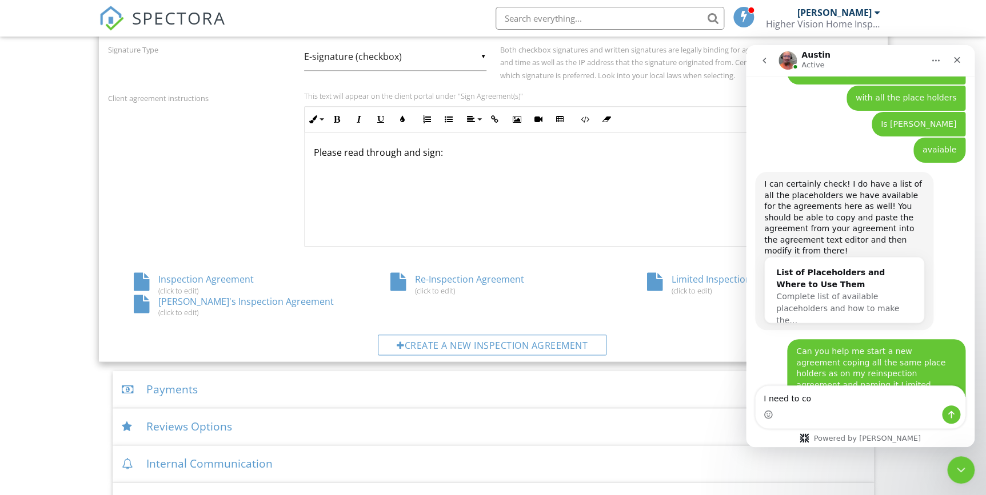
scroll to position [1537, 0]
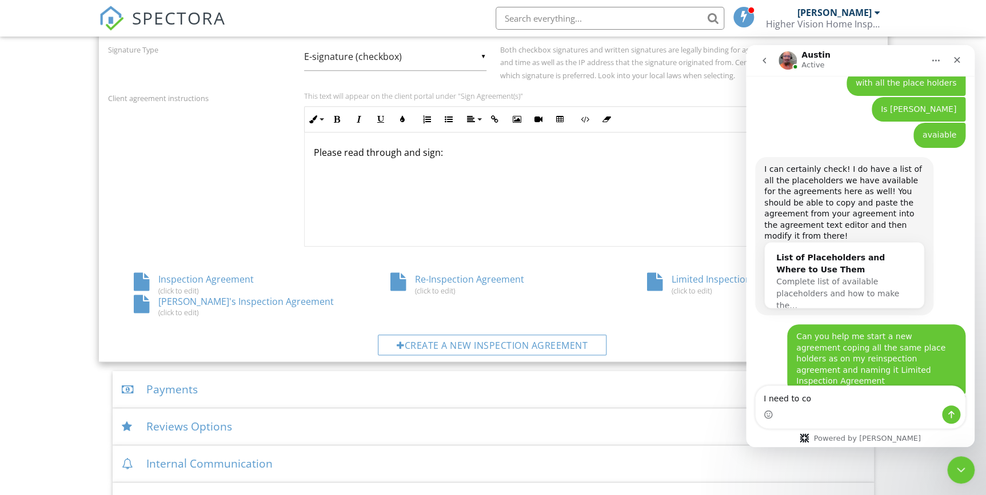
click at [681, 285] on div "Limited Inspection Agreement (click to edit)" at bounding box center [749, 284] width 257 height 22
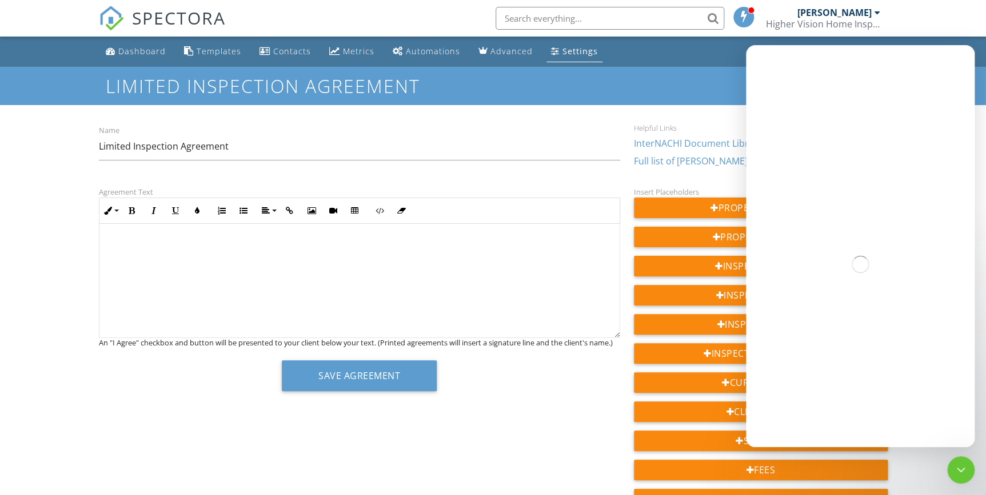
click at [155, 241] on p at bounding box center [360, 244] width 502 height 13
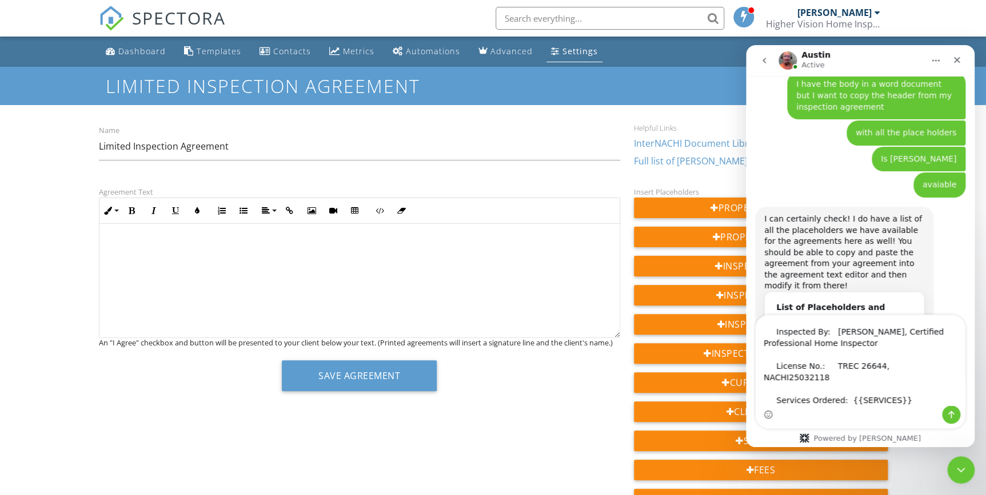
scroll to position [1607, 0]
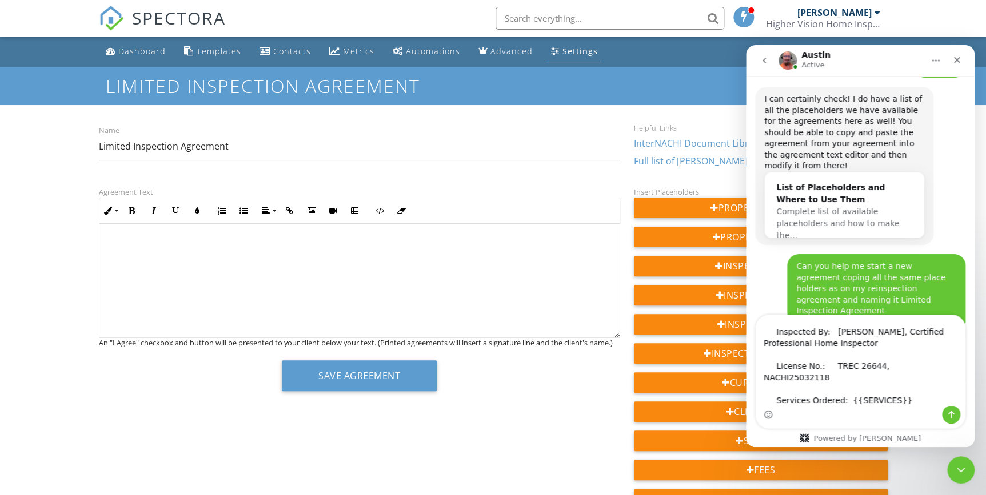
type textarea "I need to co [PERSON_NAME] TREC License: 26644 RE-INSPECTION AGREEMENT Subject …"
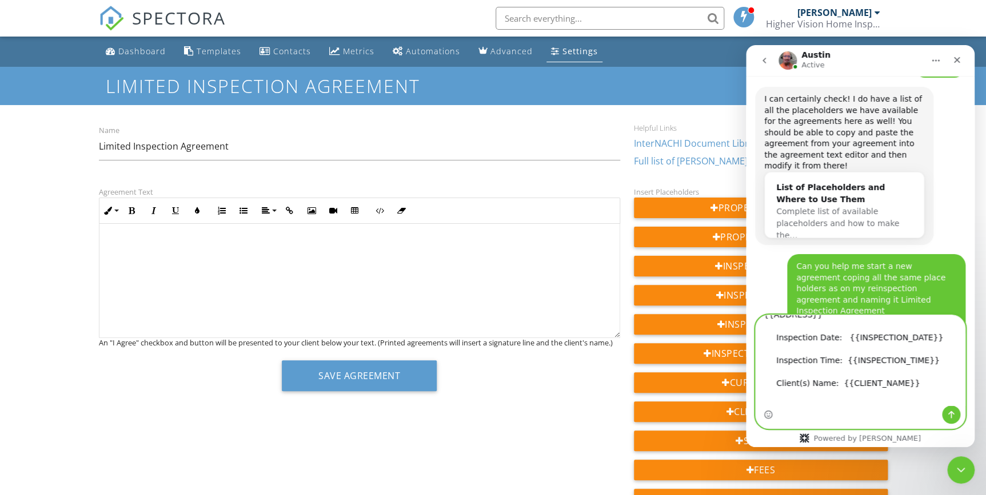
scroll to position [0, 0]
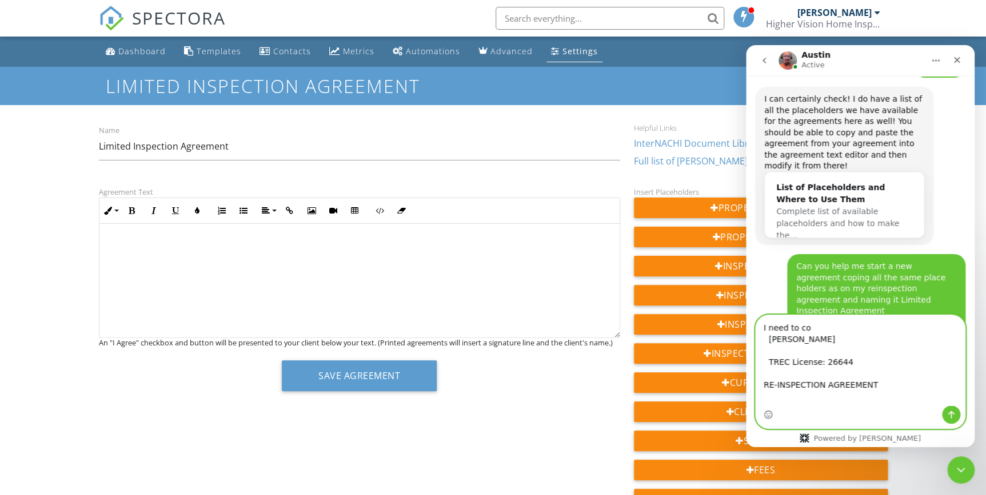
drag, startPoint x: 874, startPoint y: 401, endPoint x: 727, endPoint y: 307, distance: 174.5
click html "Austin Active Hi there! I'm here to help answer your questions and guide you th…"
click at [858, 361] on textarea "I need to co [PERSON_NAME] TREC License: 26644 RE-INSPECTION AGREEMENT Subject …" at bounding box center [859, 360] width 209 height 90
click at [347, 264] on p "​ ​" at bounding box center [360, 261] width 502 height 13
click at [397, 278] on p at bounding box center [360, 279] width 502 height 13
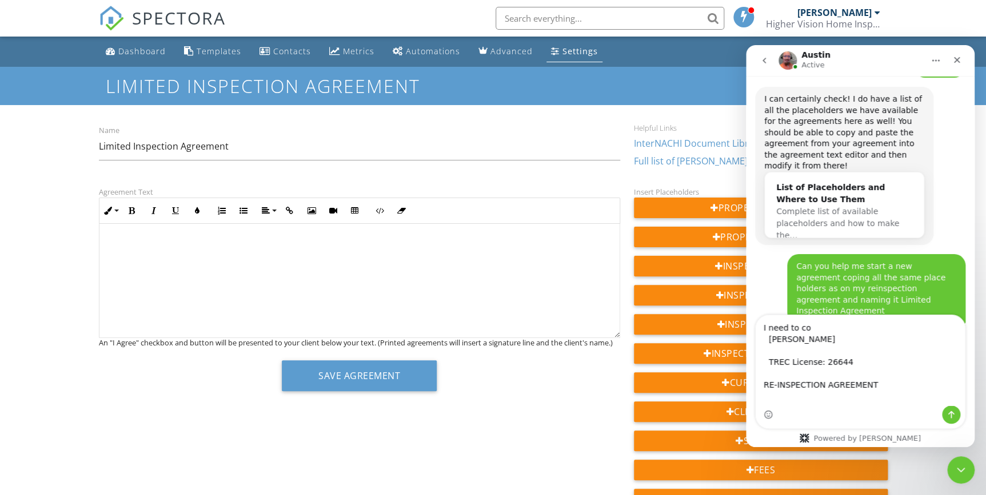
click at [146, 247] on p at bounding box center [360, 244] width 502 height 13
click at [954, 419] on icon "Send a message…" at bounding box center [950, 414] width 9 height 9
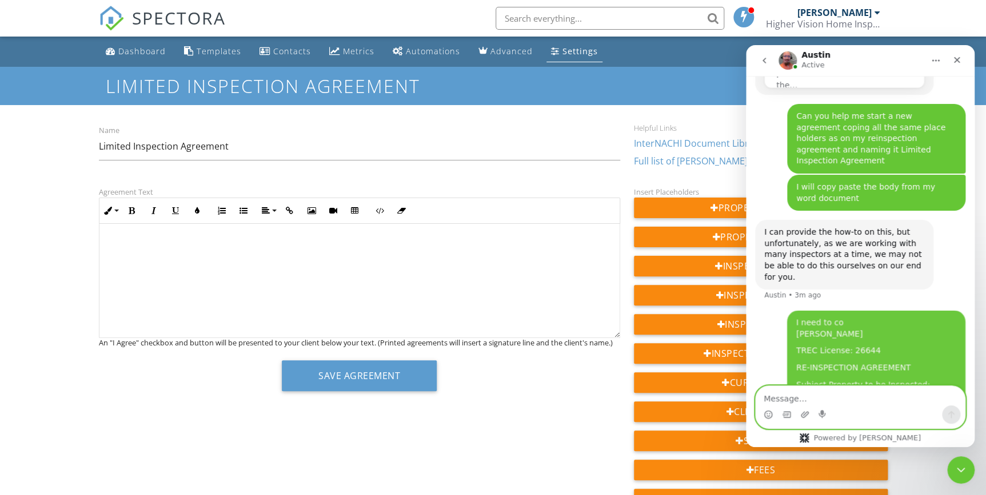
scroll to position [1774, 0]
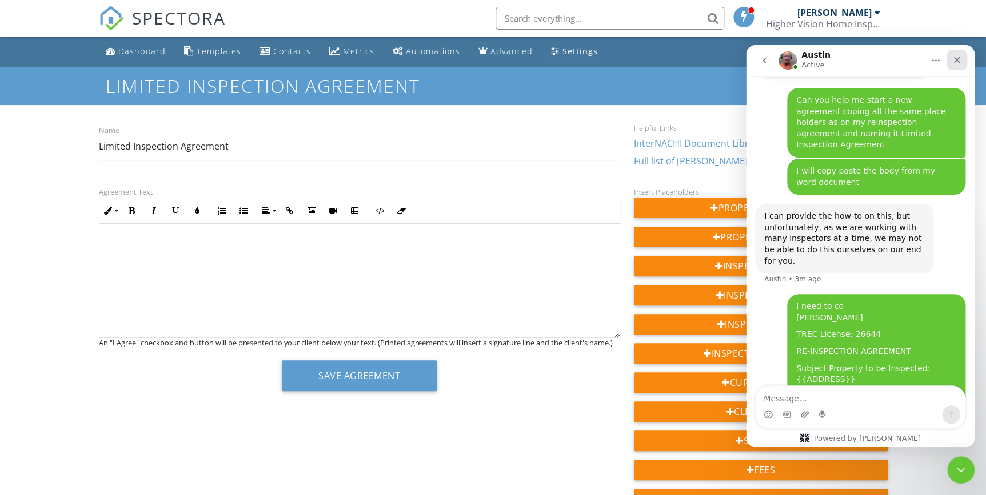
click at [964, 63] on div "Close" at bounding box center [956, 60] width 21 height 21
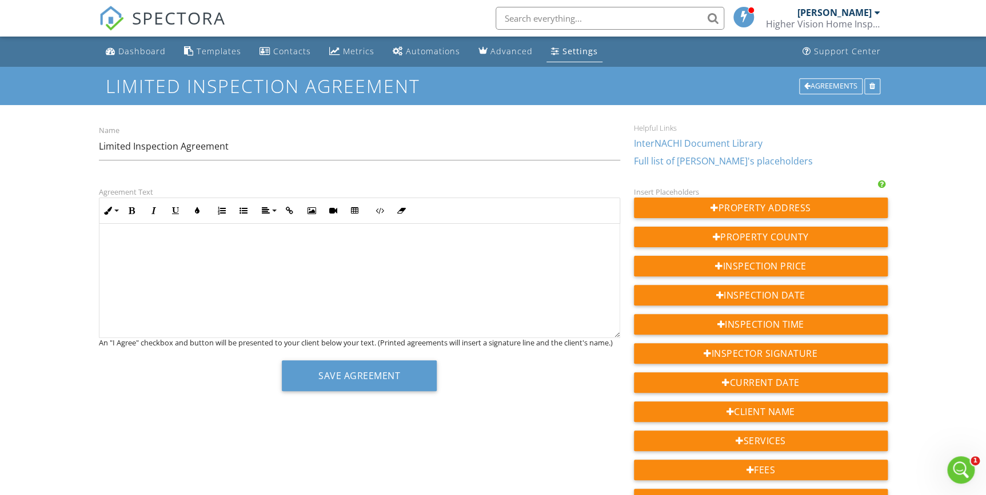
click at [563, 51] on div "Settings" at bounding box center [579, 51] width 35 height 11
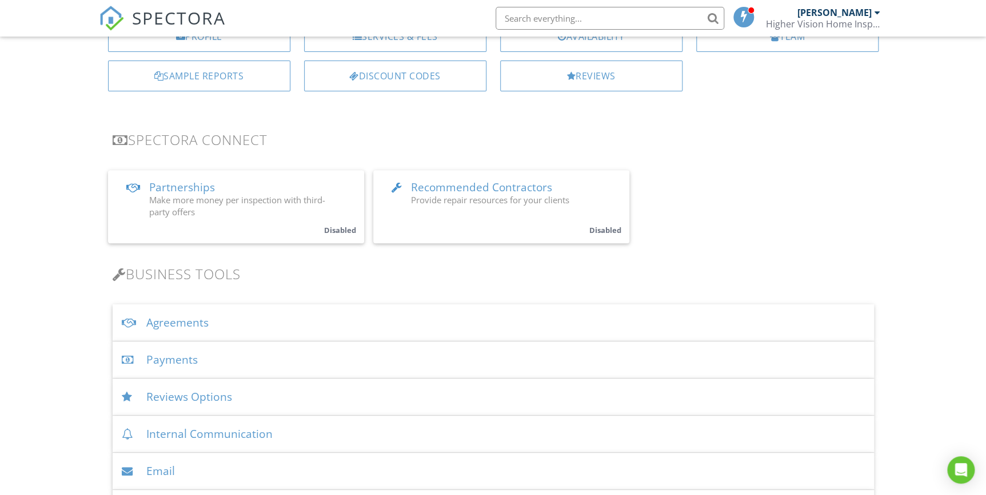
scroll to position [155, 0]
click at [291, 323] on div "Agreements" at bounding box center [493, 322] width 761 height 37
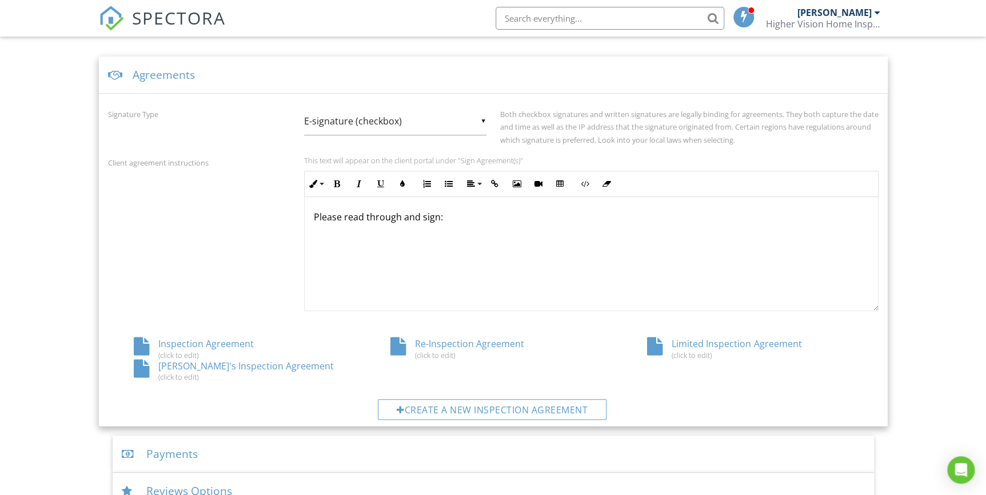
scroll to position [467, 0]
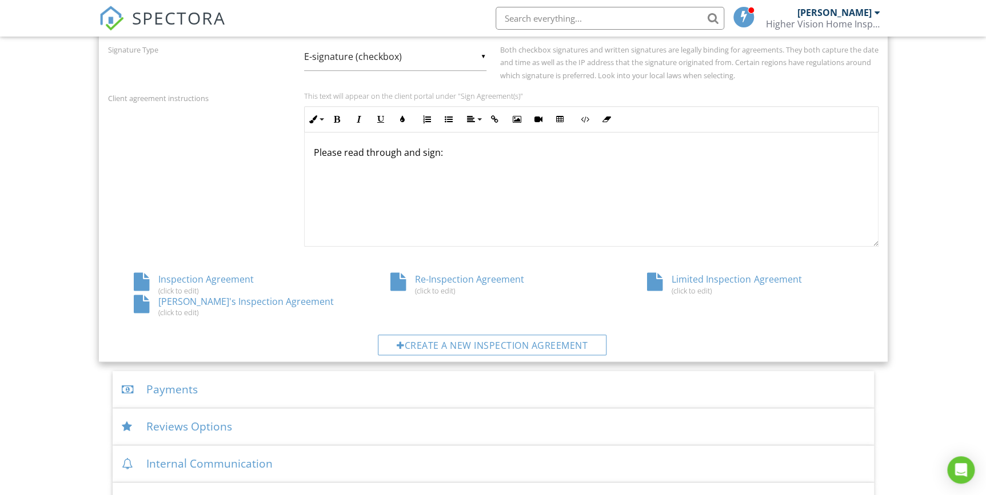
click at [451, 283] on div "Re-Inspection Agreement (click to edit)" at bounding box center [493, 284] width 257 height 22
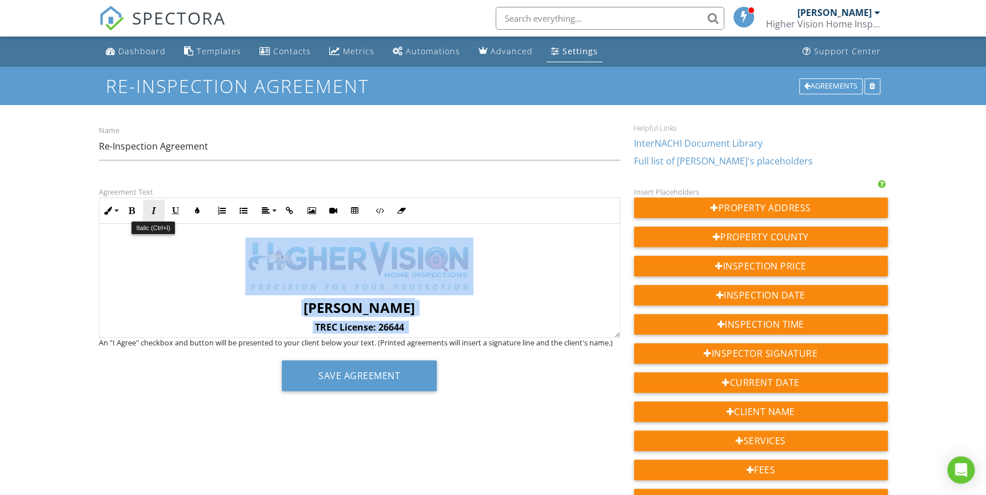
drag, startPoint x: 255, startPoint y: 265, endPoint x: 161, endPoint y: 206, distance: 111.6
click at [161, 206] on div "Inline Style XLarge Large Normal Small Light Small/Light Bold Italic Underline …" at bounding box center [359, 268] width 521 height 141
click at [577, 52] on div "Settings" at bounding box center [579, 51] width 35 height 11
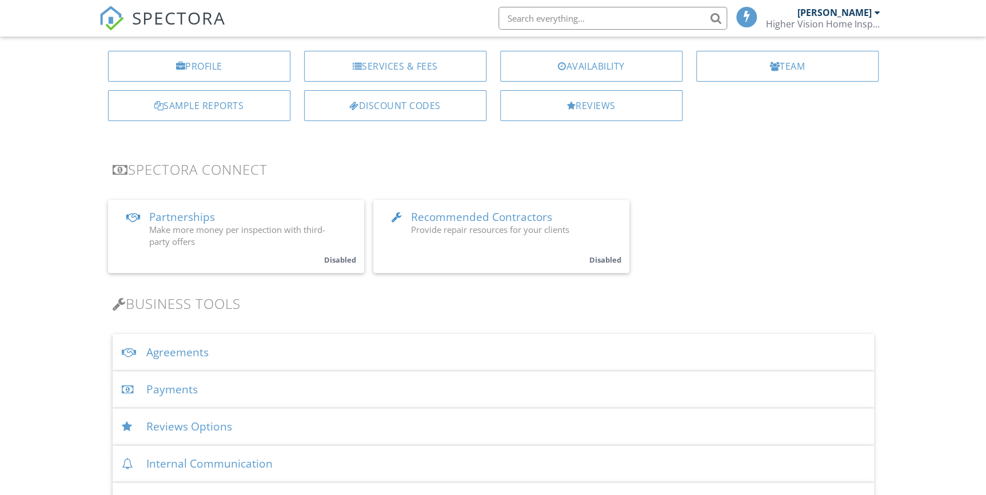
scroll to position [155, 0]
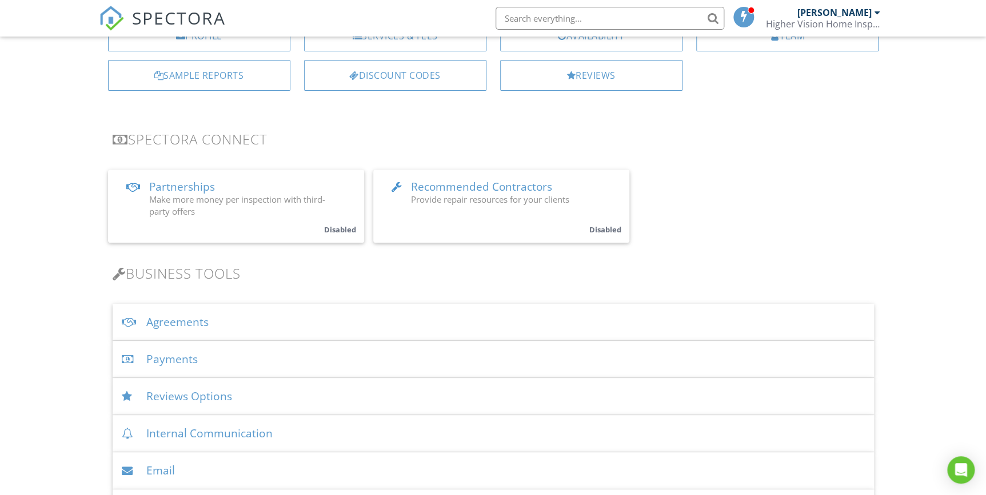
click at [288, 323] on div "Agreements" at bounding box center [493, 322] width 761 height 37
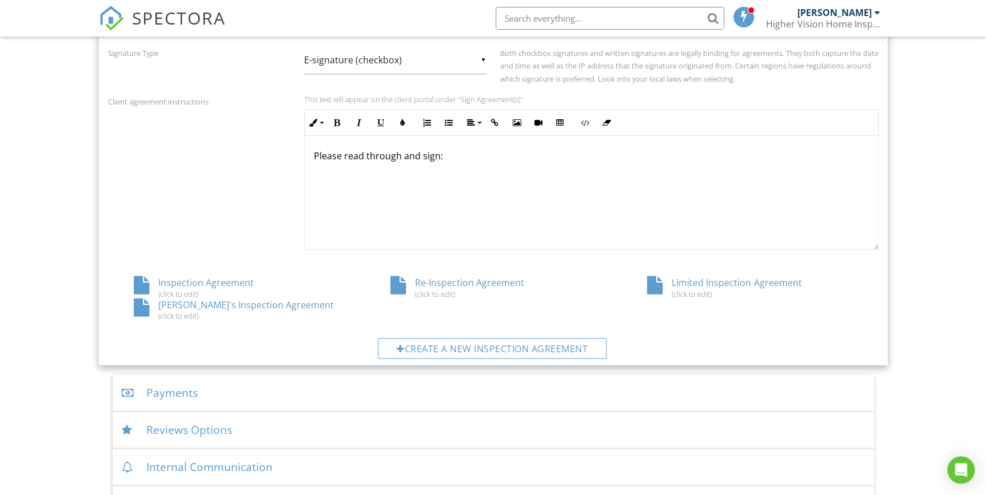
scroll to position [467, 0]
click at [691, 289] on div "(click to edit)" at bounding box center [749, 290] width 205 height 9
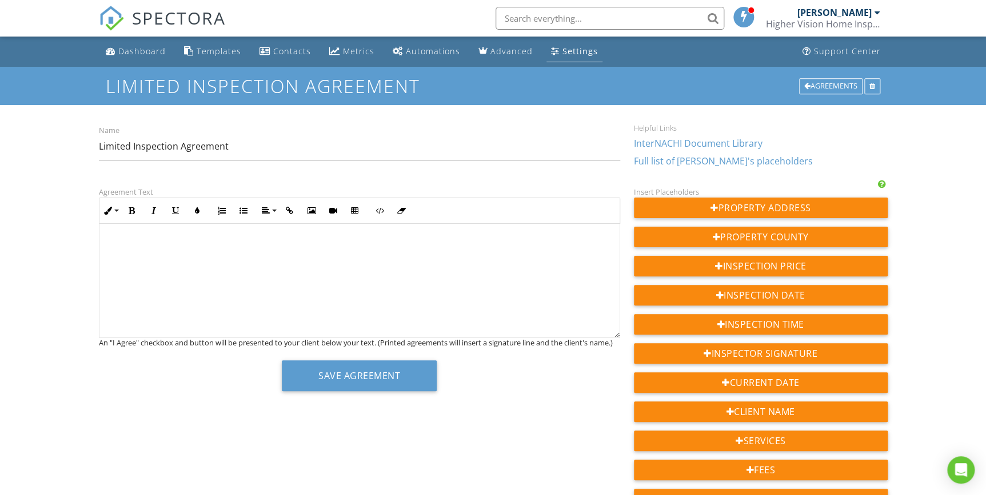
click at [150, 241] on p at bounding box center [360, 244] width 502 height 13
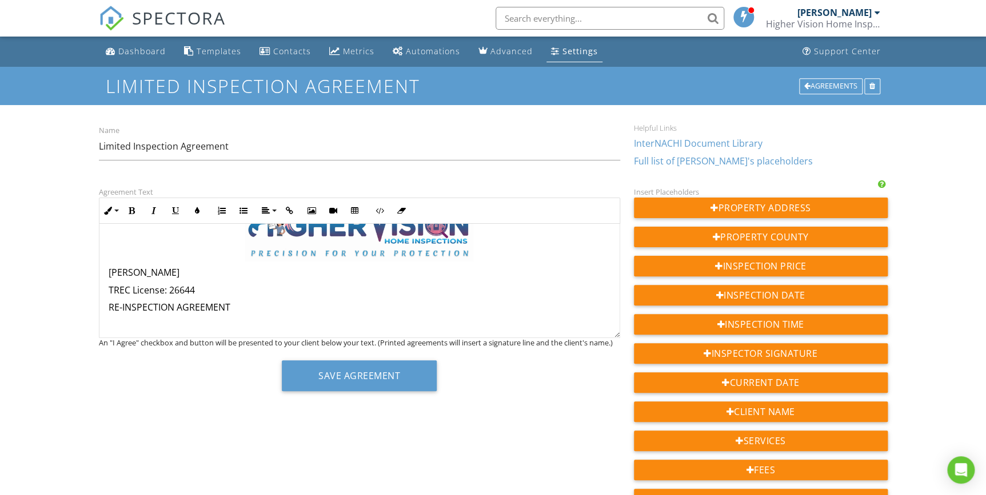
scroll to position [51, 0]
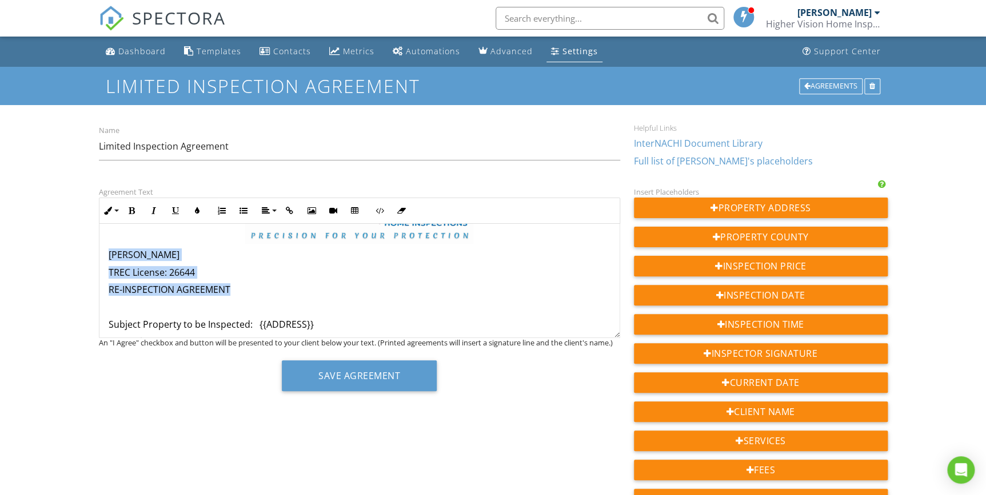
drag, startPoint x: 235, startPoint y: 289, endPoint x: 109, endPoint y: 251, distance: 131.8
click at [269, 211] on button "Align" at bounding box center [268, 211] width 22 height 22
click at [275, 243] on icon at bounding box center [275, 245] width 9 height 9
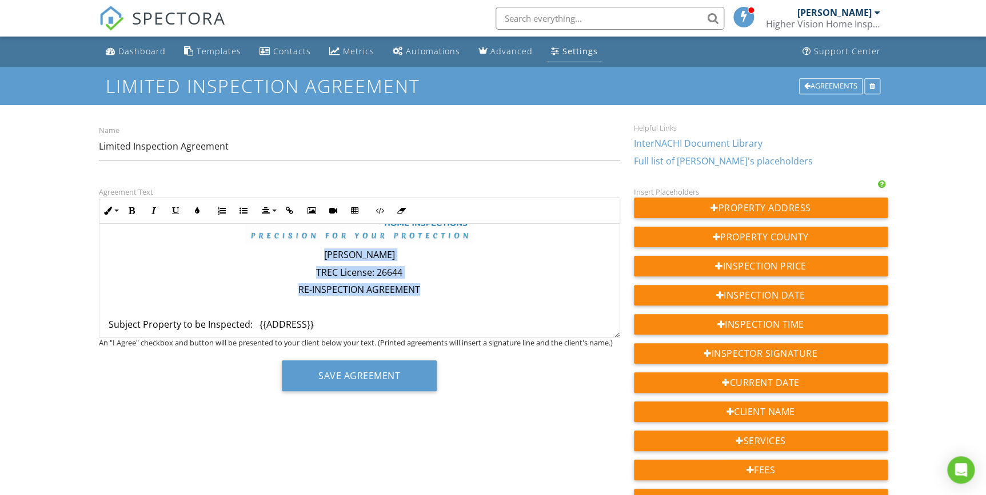
click at [370, 291] on p "RE-INSPECTION AGREEMENT" at bounding box center [360, 289] width 502 height 13
click at [309, 291] on p "RE-INSPECTION AGREEMENT" at bounding box center [360, 289] width 502 height 13
drag, startPoint x: 430, startPoint y: 291, endPoint x: 284, endPoint y: 253, distance: 151.1
click at [134, 215] on button "Bold" at bounding box center [132, 211] width 22 height 22
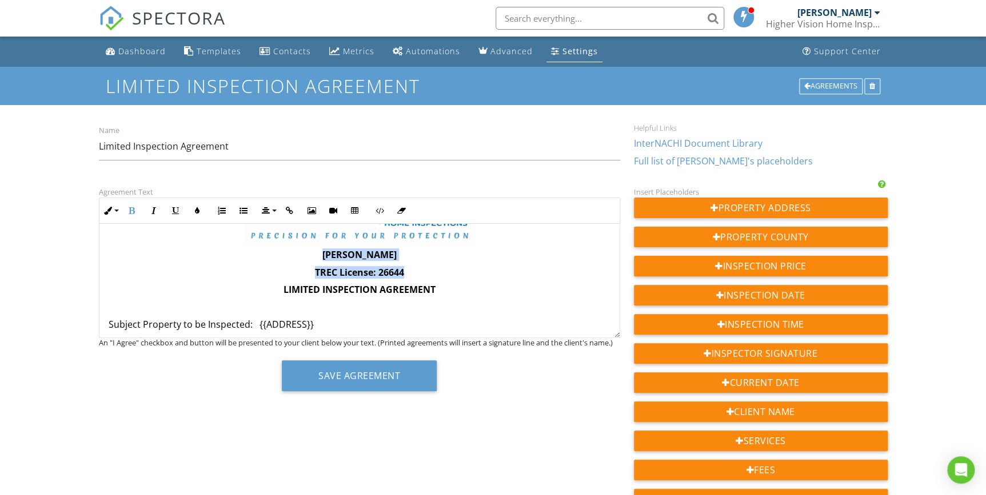
click at [440, 292] on p "LIMITED INSPECTION AGREEMENT" at bounding box center [360, 289] width 502 height 13
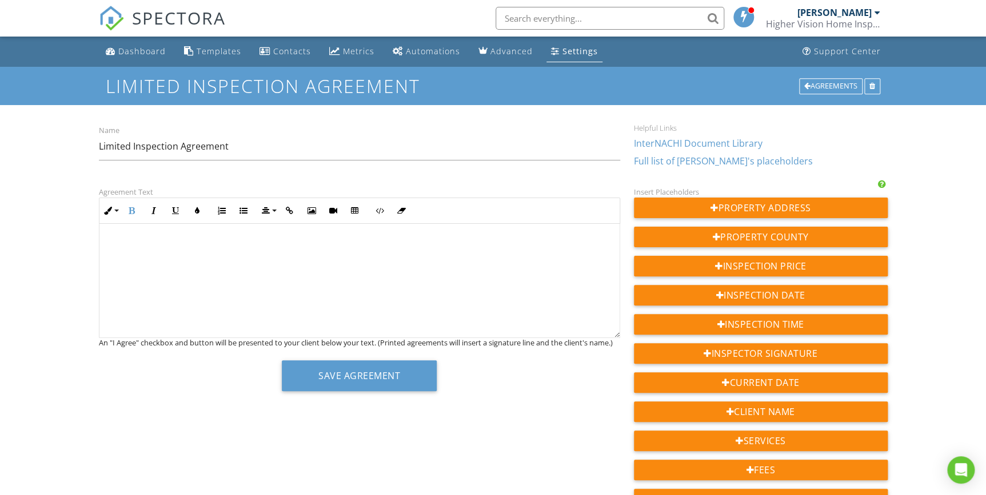
scroll to position [259, 0]
click at [141, 287] on p at bounding box center [360, 290] width 502 height 13
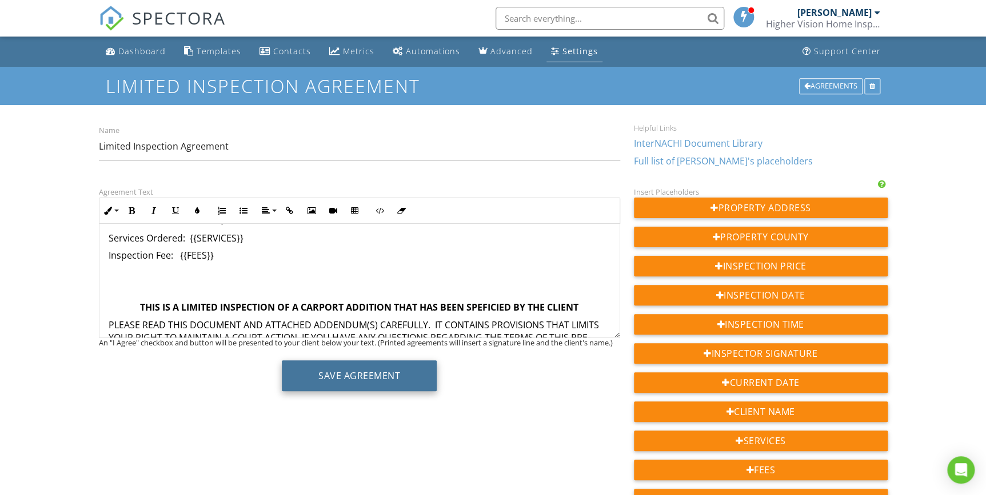
click at [343, 377] on button "Save Agreement" at bounding box center [359, 376] width 155 height 31
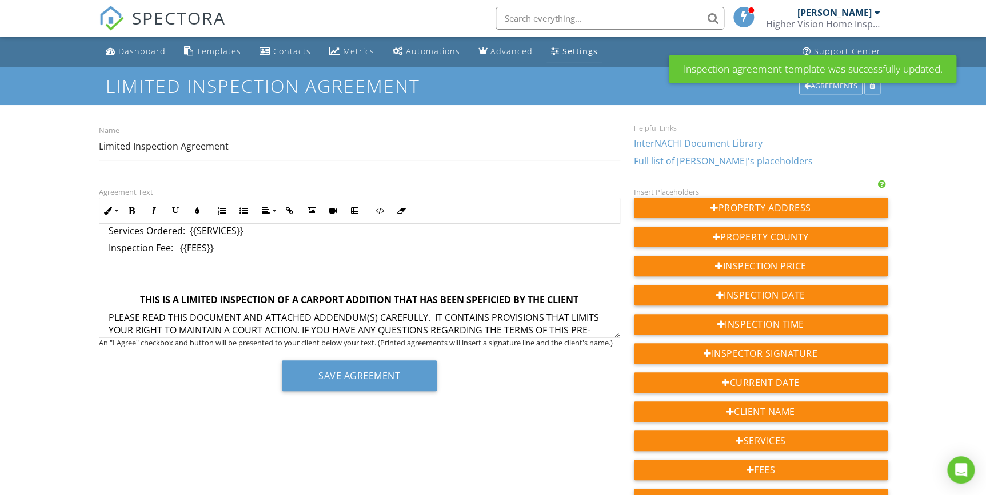
scroll to position [259, 0]
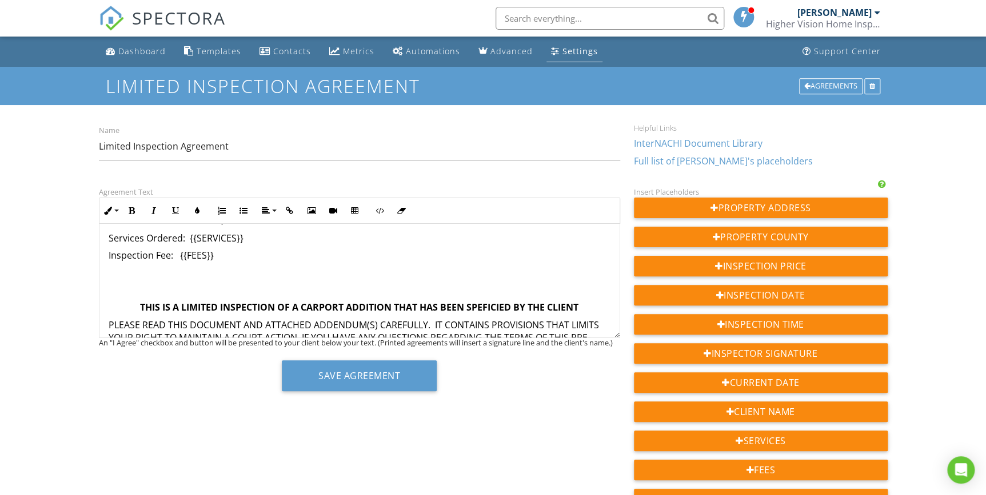
click at [587, 307] on p "THIS IS A LIMITED INSPECTION OF A CARPORT ADDITION THAT HAS BEEN SPEFICIED BY T…" at bounding box center [360, 307] width 502 height 13
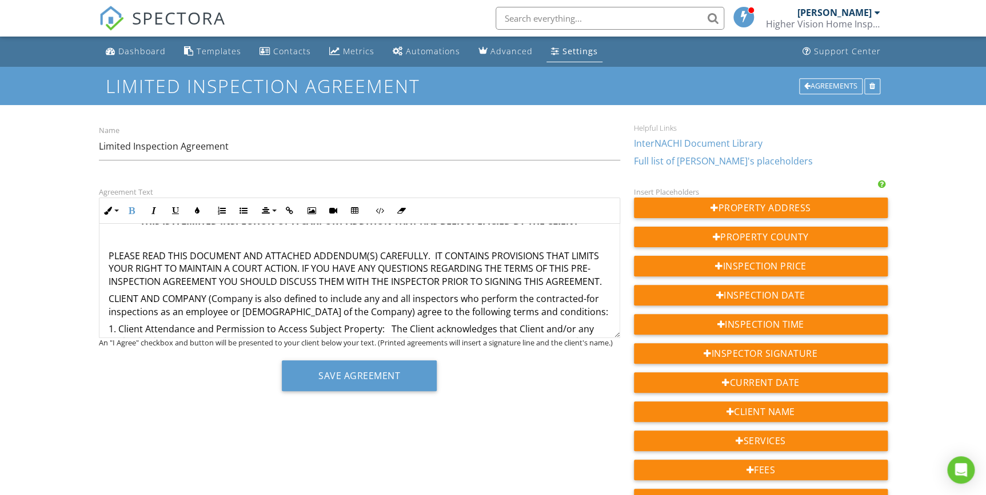
scroll to position [363, 0]
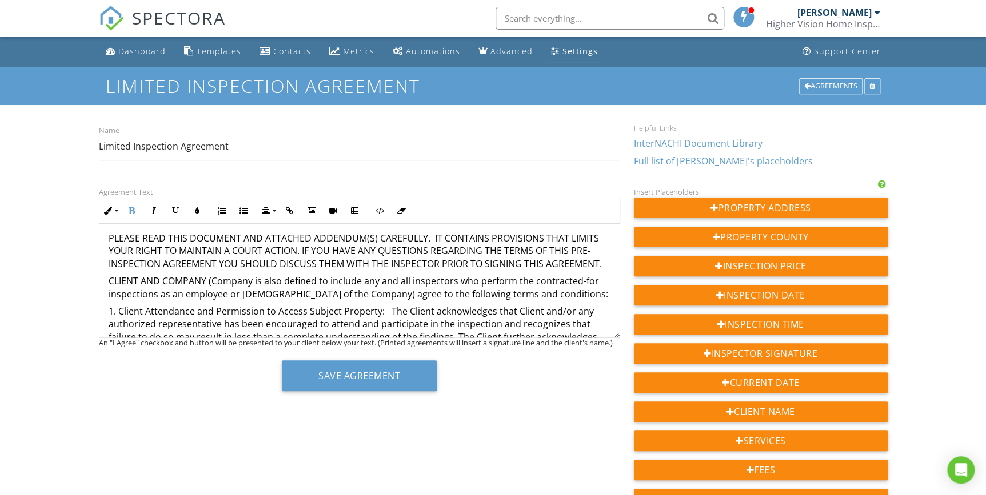
click at [184, 301] on p "CLIENT AND COMPANY (Company is also defined to include any and all inspectors w…" at bounding box center [360, 288] width 502 height 26
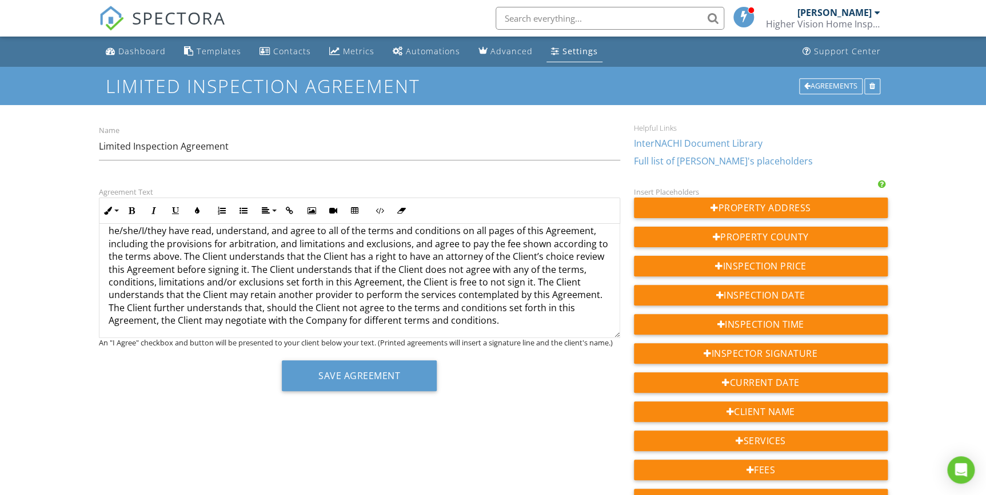
scroll to position [2101, 0]
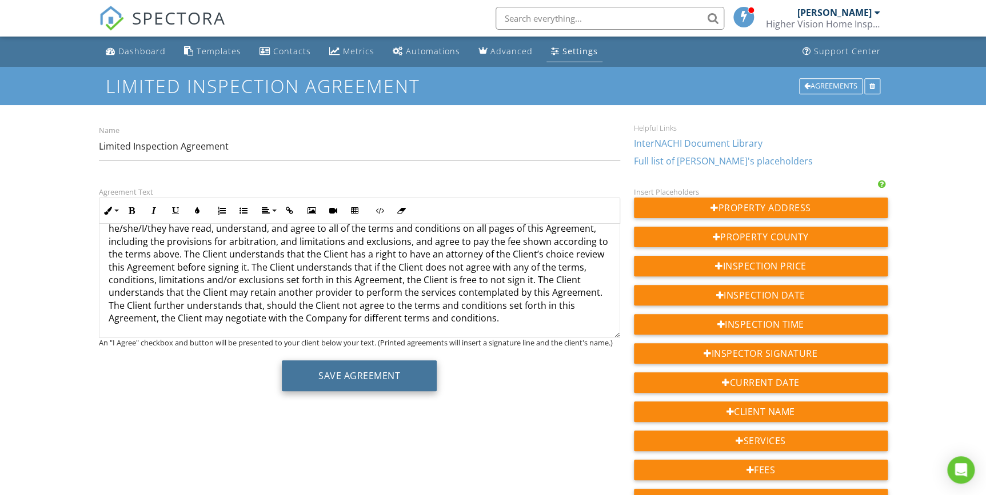
click at [378, 381] on button "Save Agreement" at bounding box center [359, 376] width 155 height 31
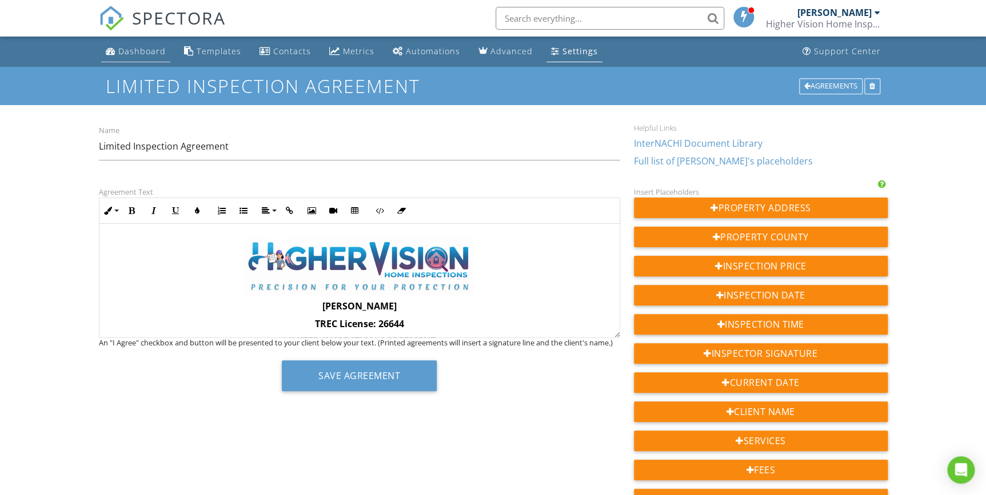
click at [151, 58] on link "Dashboard" at bounding box center [135, 51] width 69 height 21
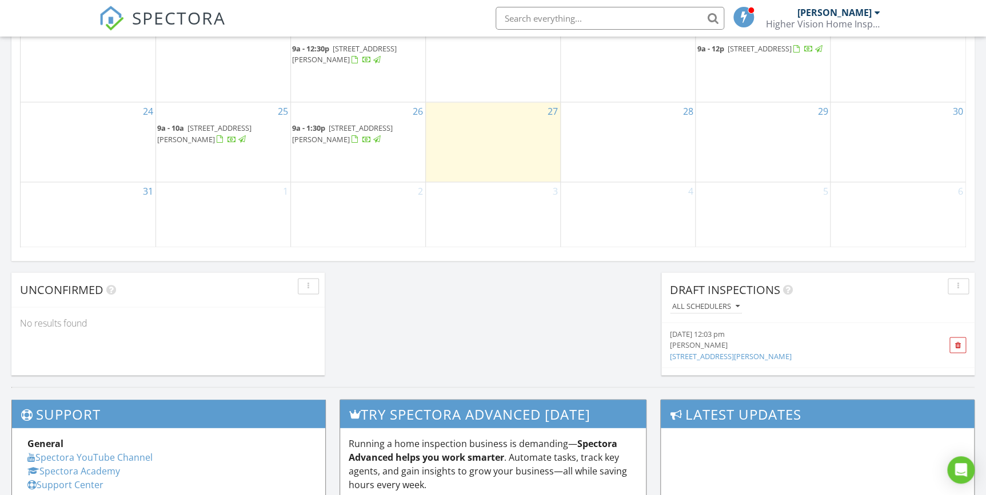
scroll to position [883, 0]
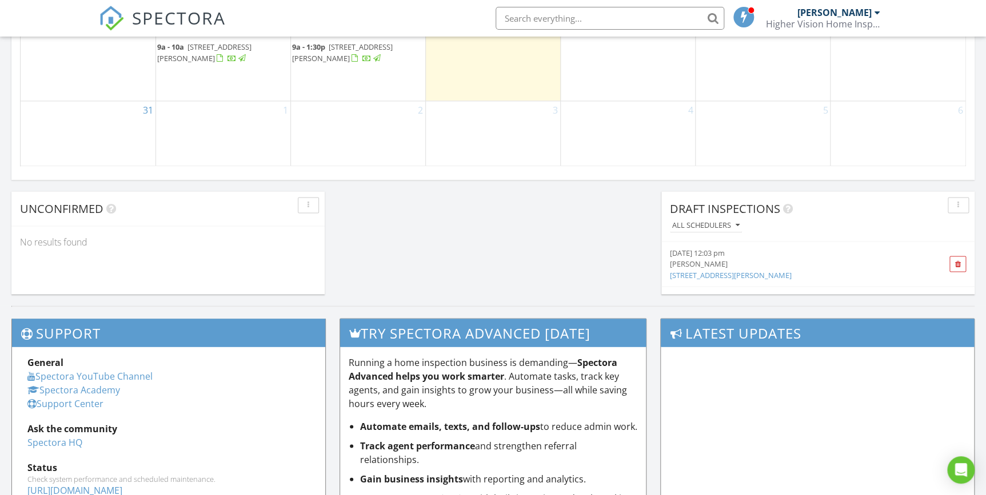
click at [741, 274] on link "11400 Rex Baxter Dr, El Paso, TX" at bounding box center [731, 275] width 122 height 10
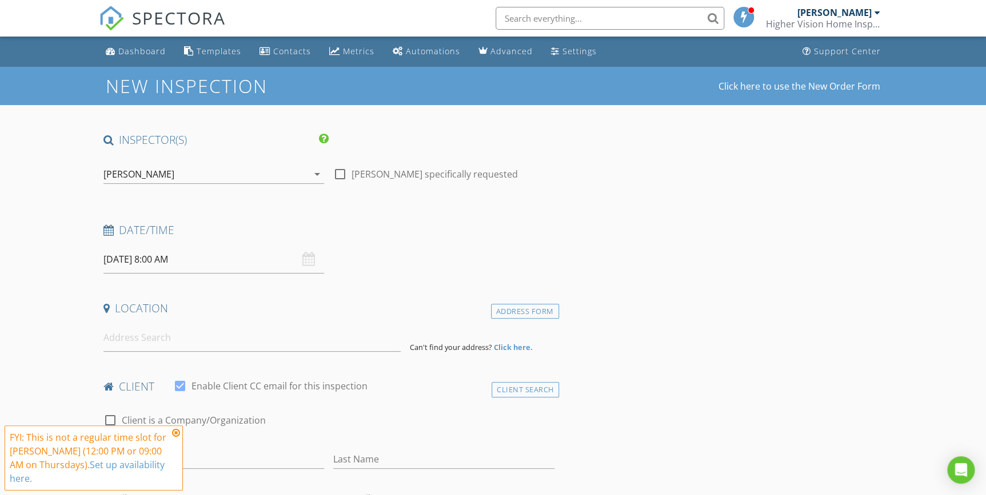
type input "[PERSON_NAME]"
type input "Kite"
type input "[EMAIL_ADDRESS][DOMAIN_NAME]"
type input "[PHONE_NUMBER]"
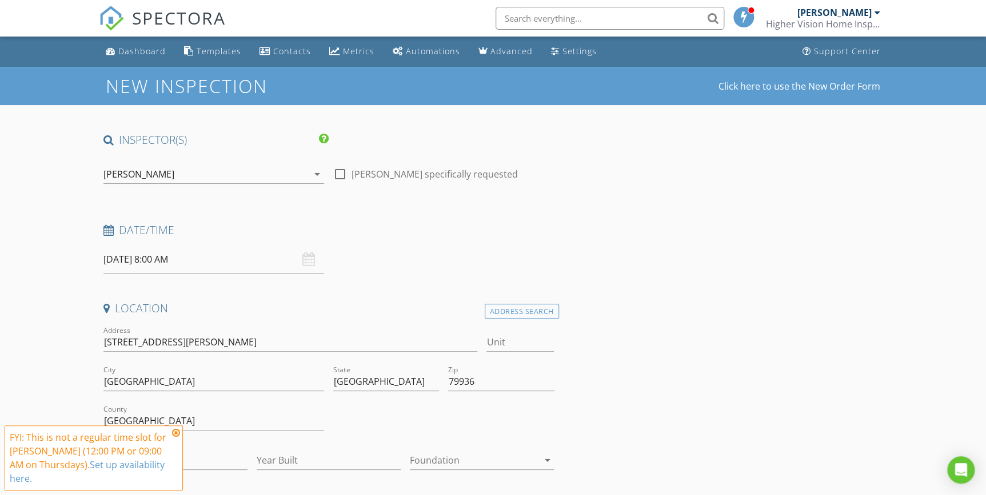
type input "1212"
type input "1979"
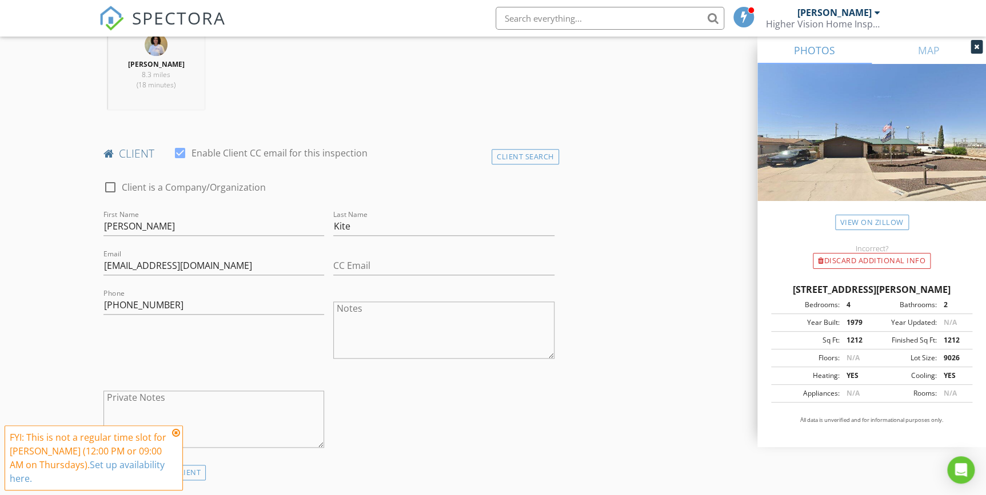
scroll to position [467, 0]
click at [176, 435] on icon at bounding box center [176, 433] width 8 height 9
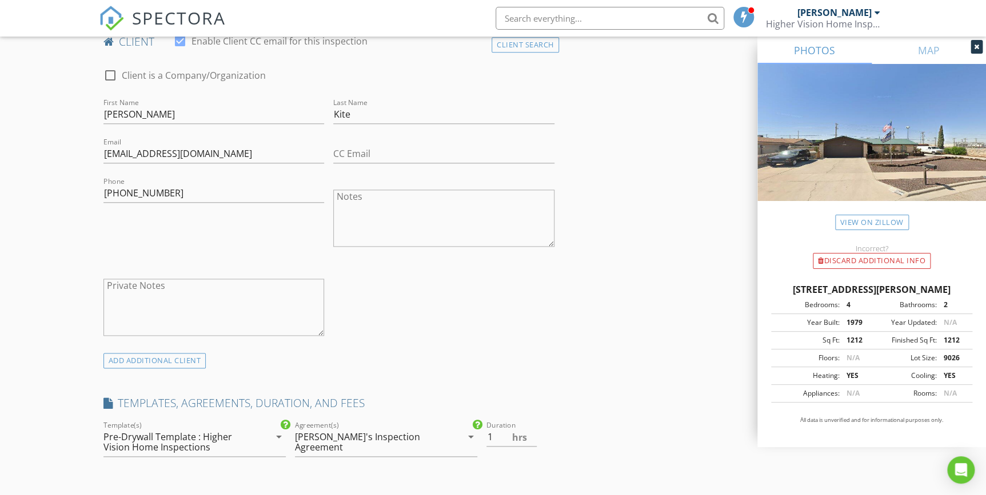
scroll to position [623, 0]
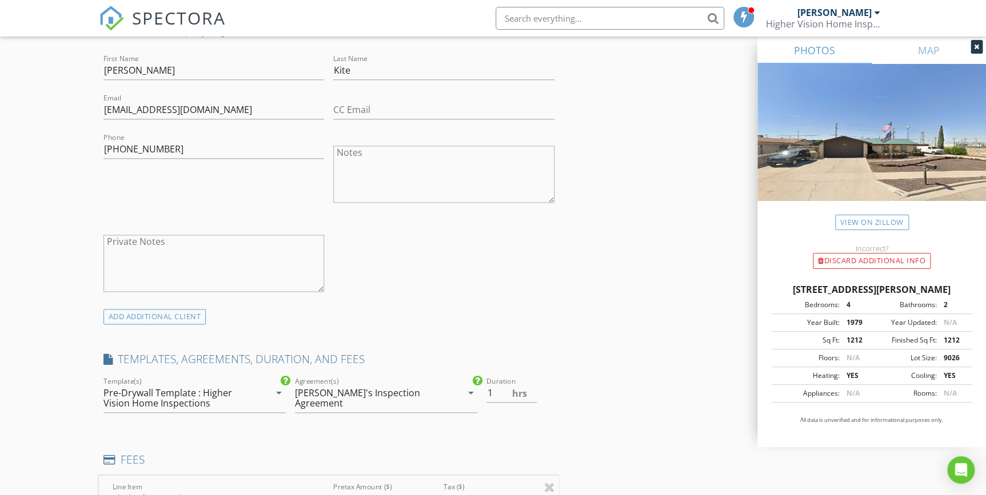
click at [469, 395] on icon "arrow_drop_down" at bounding box center [470, 393] width 14 height 14
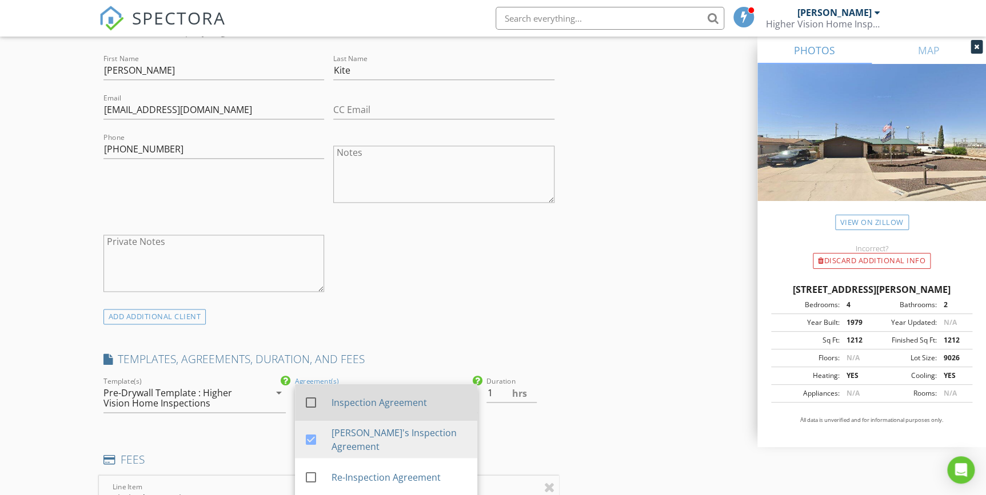
scroll to position [675, 0]
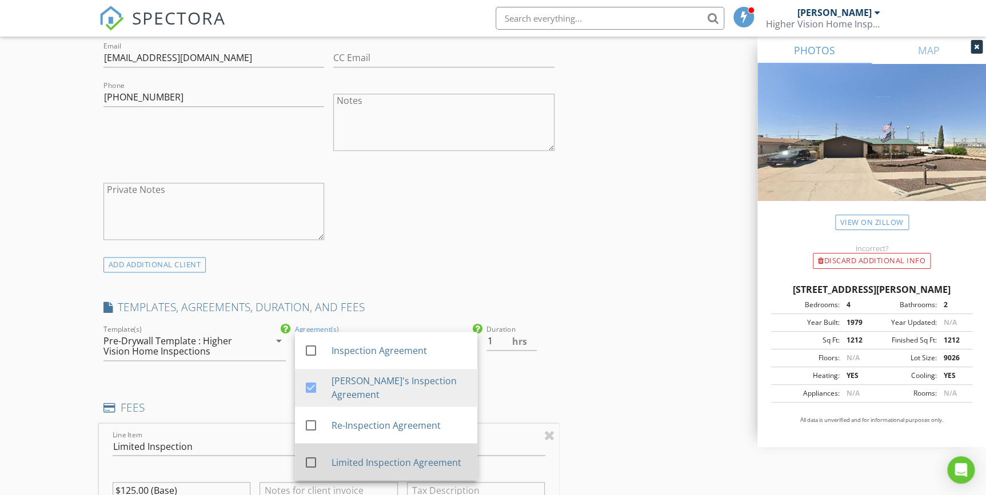
click at [408, 457] on div "Limited Inspection Agreement" at bounding box center [399, 462] width 137 height 14
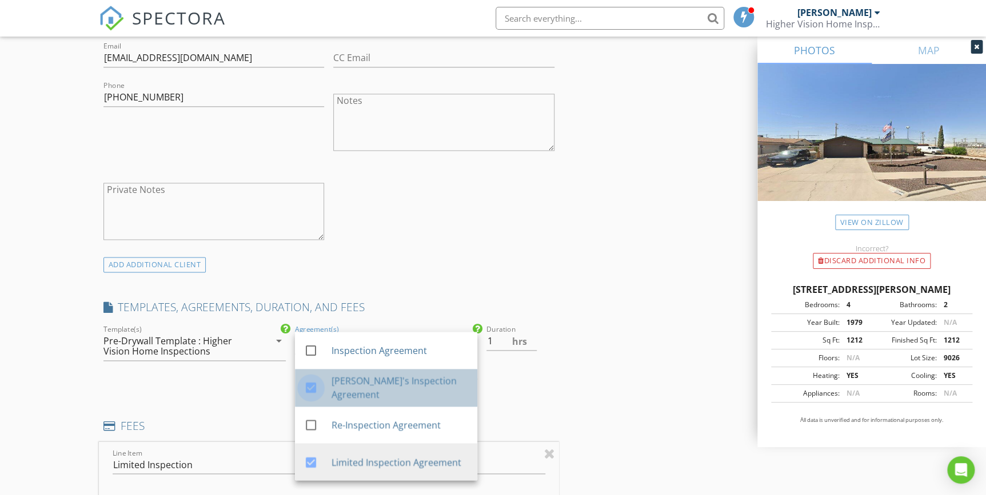
click at [307, 387] on div at bounding box center [310, 387] width 19 height 19
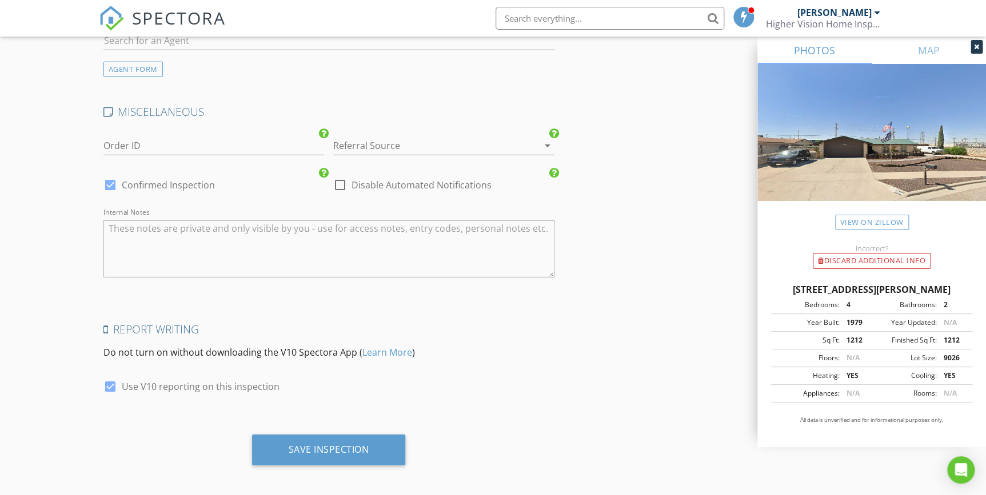
scroll to position [1671, 0]
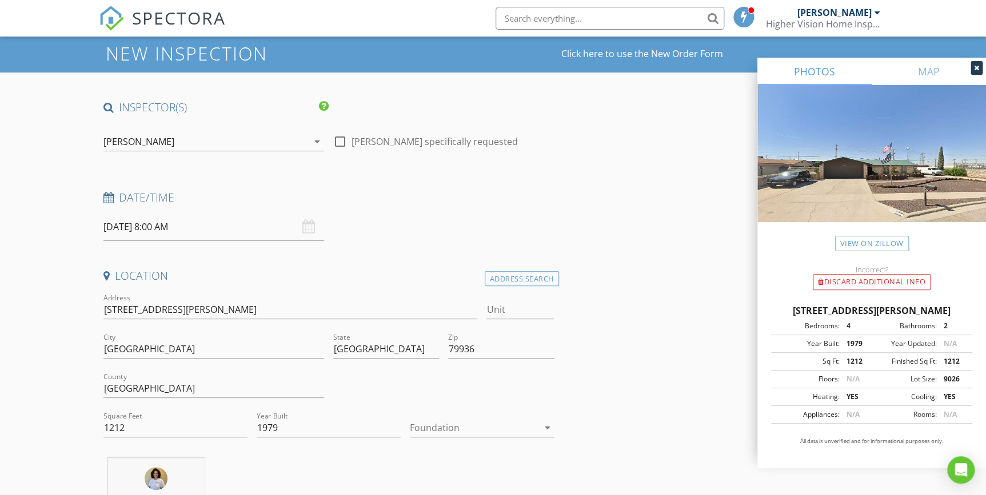
scroll to position [9, 0]
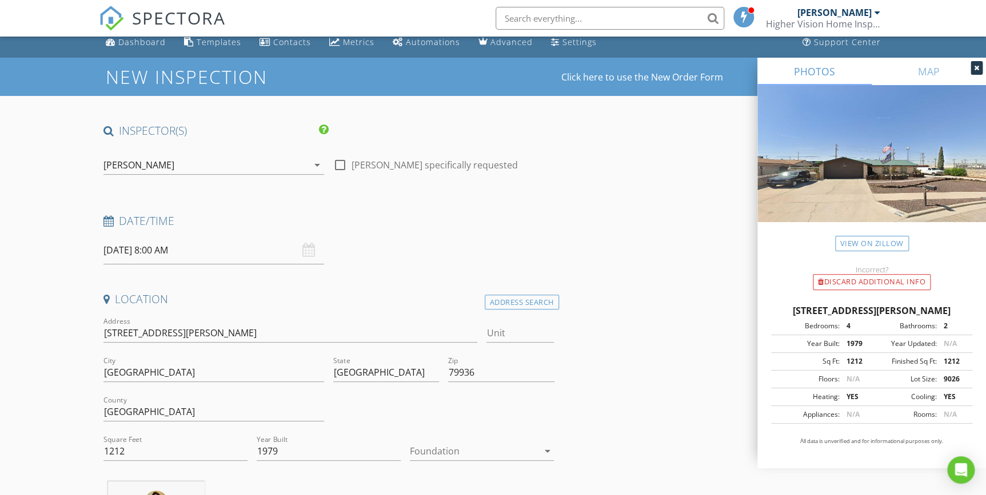
click at [122, 251] on input "08/28/2025 8:00 AM" at bounding box center [213, 251] width 221 height 28
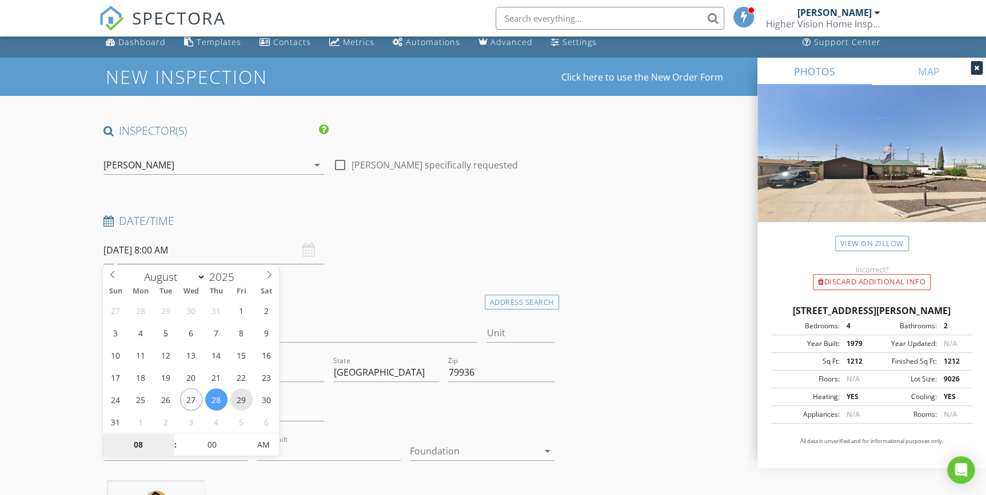
type input "08/29/2025 8:00 AM"
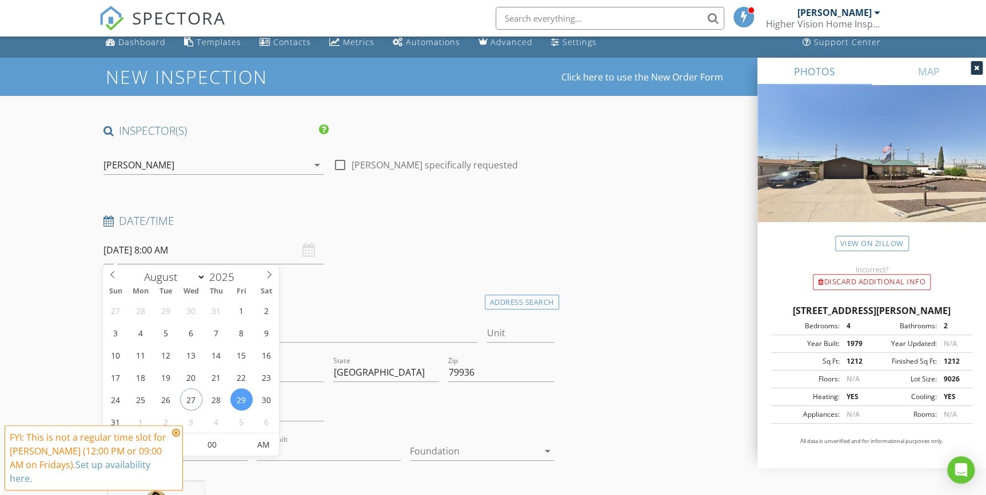
click at [175, 432] on icon at bounding box center [176, 433] width 8 height 9
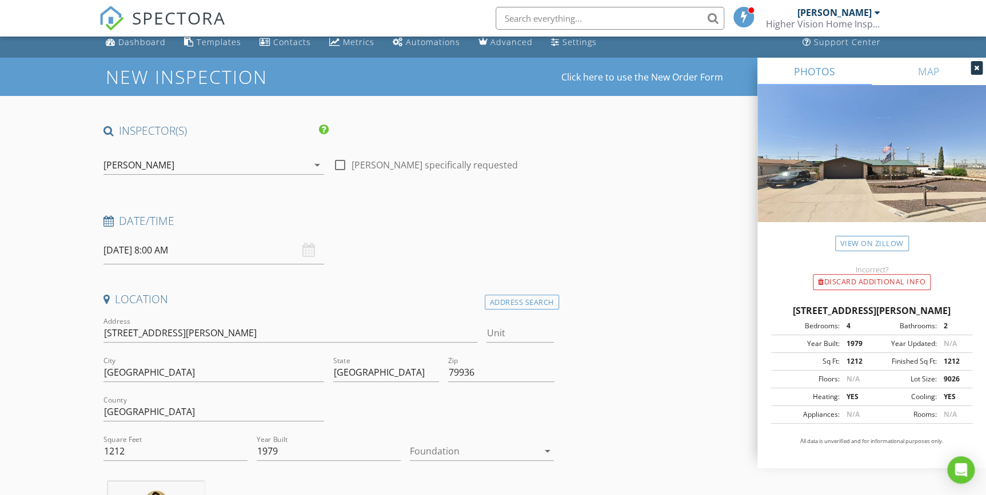
click at [178, 246] on input "08/29/2025 8:00 AM" at bounding box center [213, 251] width 221 height 28
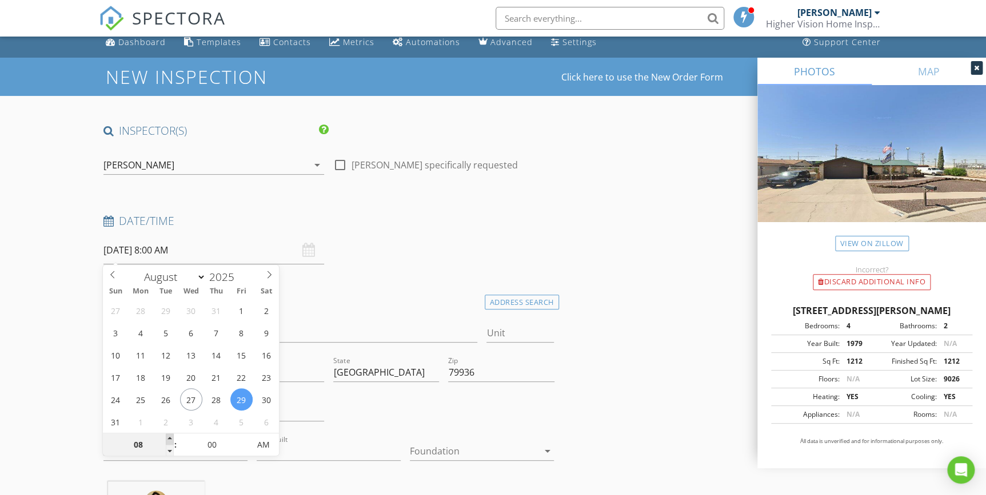
type input "09"
type input "08/29/2025 9:00 AM"
click at [167, 435] on span at bounding box center [170, 439] width 8 height 11
type input "10"
type input "08/29/2025 10:00 AM"
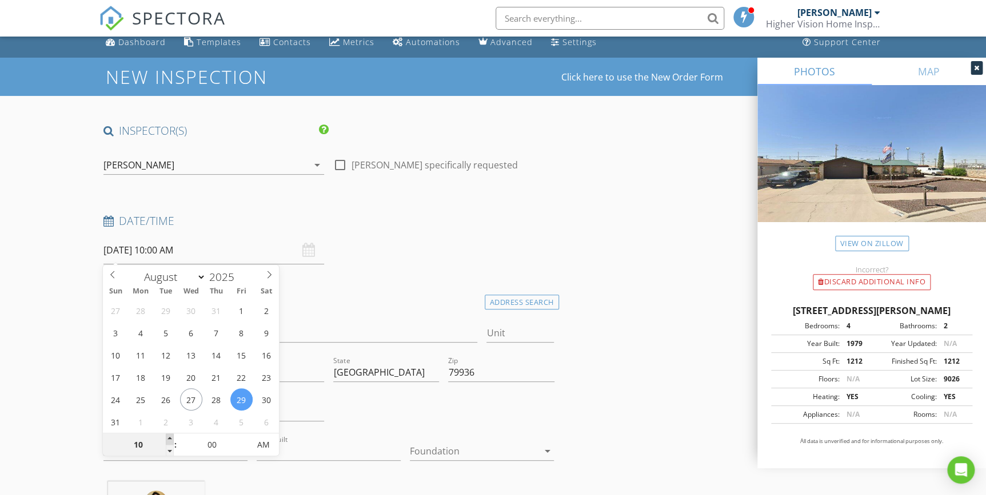
click at [167, 435] on span at bounding box center [170, 439] width 8 height 11
type input "11"
type input "08/29/2025 11:00 AM"
click at [168, 436] on span at bounding box center [170, 439] width 8 height 11
type input "05"
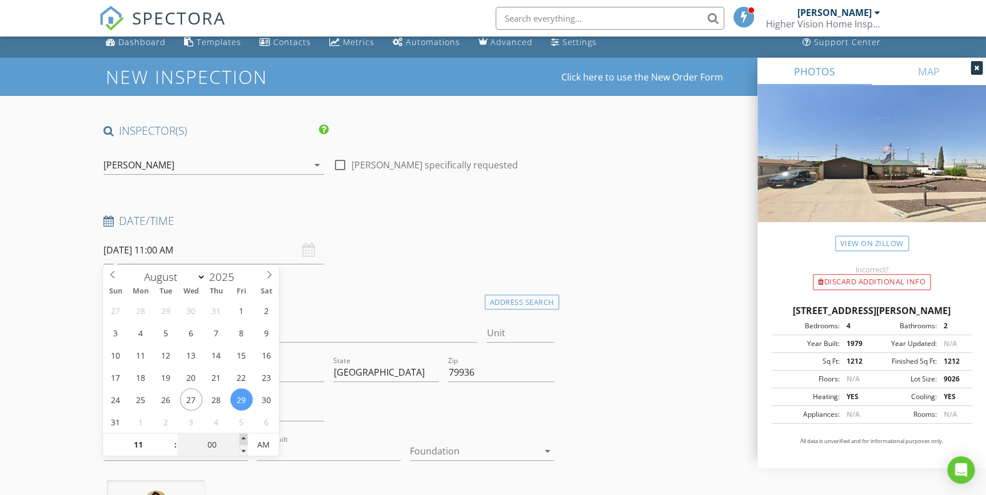
type input "08/29/2025 11:05 AM"
click at [243, 440] on span at bounding box center [243, 439] width 8 height 11
type input "10"
type input "08/29/2025 11:10 AM"
click at [243, 440] on span at bounding box center [243, 439] width 8 height 11
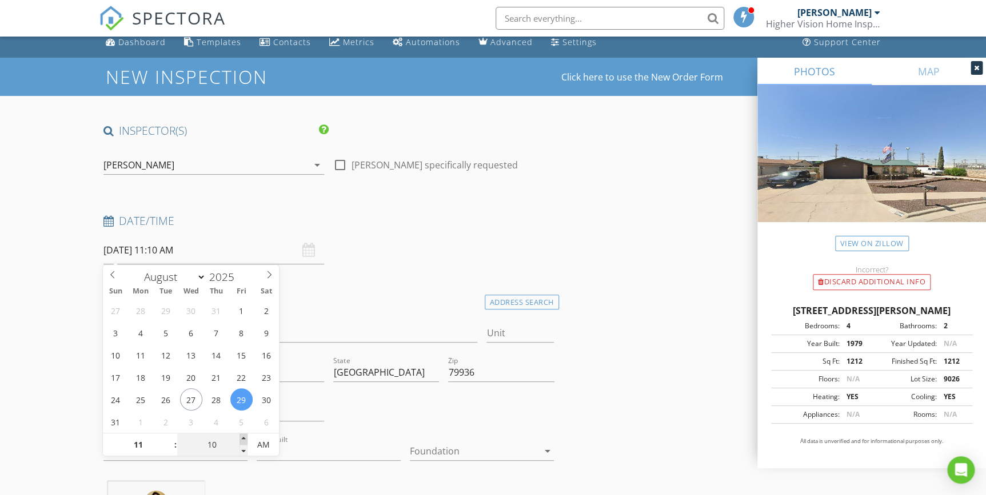
type input "15"
type input "08/29/2025 11:15 AM"
click at [243, 440] on span at bounding box center [243, 439] width 8 height 11
type input "20"
type input "08/29/2025 11:20 AM"
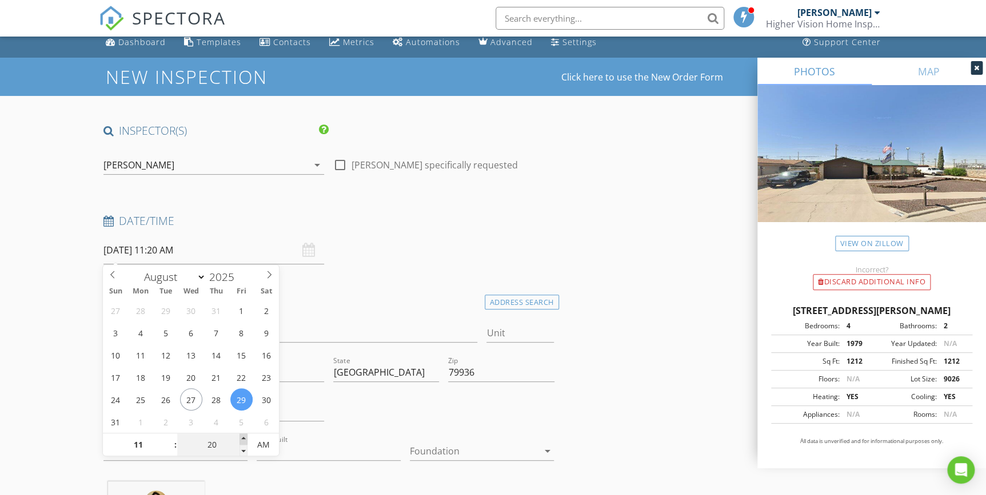
click at [243, 440] on span at bounding box center [243, 439] width 8 height 11
type input "25"
type input "08/29/2025 11:25 AM"
click at [243, 440] on span at bounding box center [243, 439] width 8 height 11
type input "30"
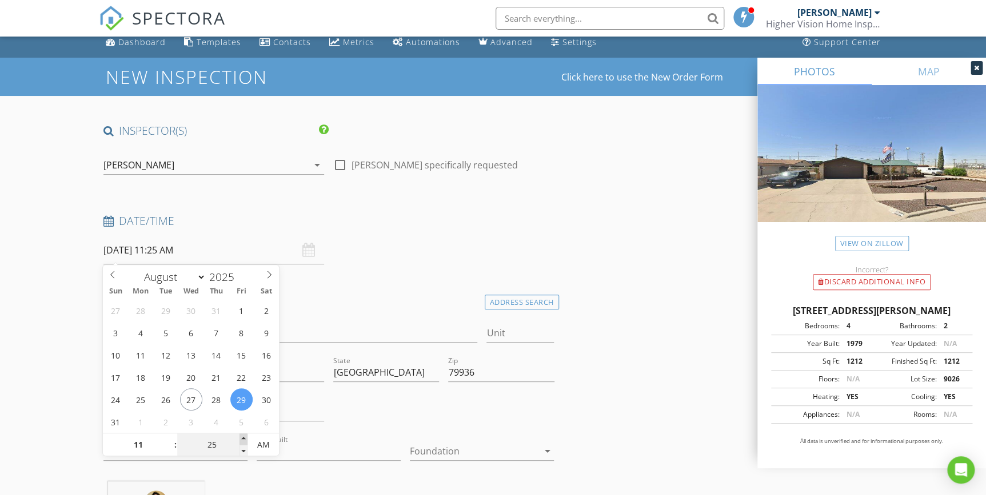
type input "[DATE] 11:30 AM"
click at [243, 440] on span at bounding box center [243, 439] width 8 height 11
click at [395, 237] on div "Date/Time 08/29/2025 11:30 AM" at bounding box center [329, 239] width 460 height 51
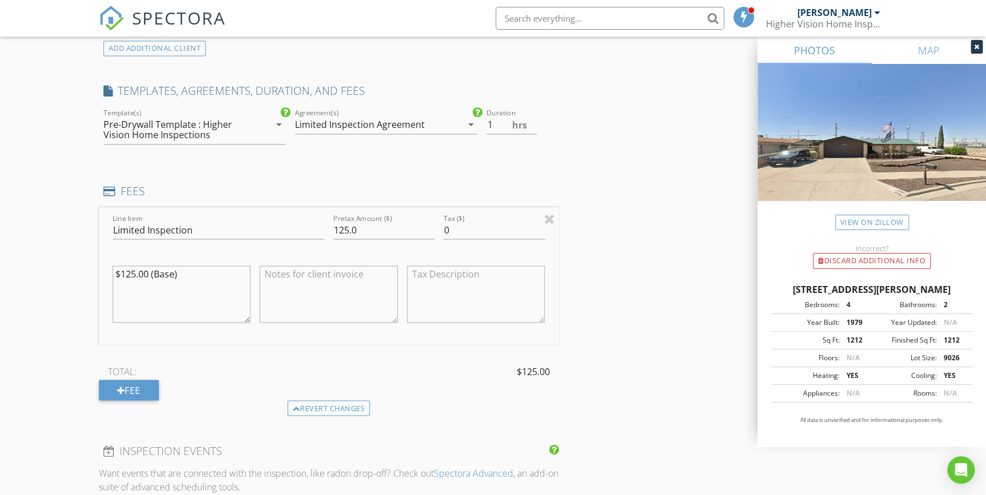
scroll to position [892, 0]
click at [274, 273] on textarea at bounding box center [328, 293] width 138 height 57
type textarea "n"
click at [651, 273] on div "INSPECTOR(S) check_box Claudia Gonzalez PRIMARY Claudia Gonzalez arrow_drop_dow…" at bounding box center [493, 245] width 789 height 2009
click at [377, 271] on textarea "New Client Discount Rate" at bounding box center [328, 293] width 138 height 57
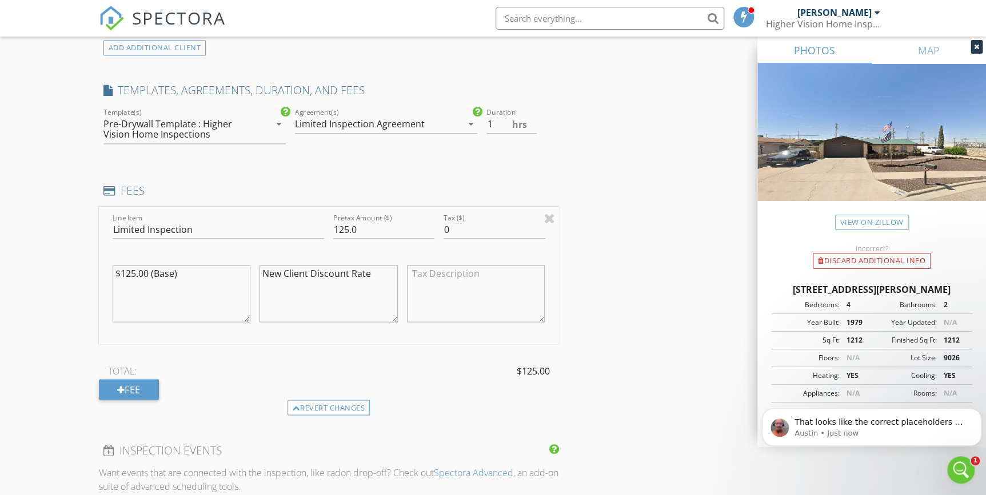
scroll to position [0, 0]
type textarea "New Client Discount Rate + Veteran Discount Rate"
click at [639, 269] on div "INSPECTOR(S) check_box Claudia Gonzalez PRIMARY Claudia Gonzalez arrow_drop_dow…" at bounding box center [493, 245] width 789 height 2009
click at [950, 466] on div "Open Intercom Messenger" at bounding box center [960, 469] width 38 height 38
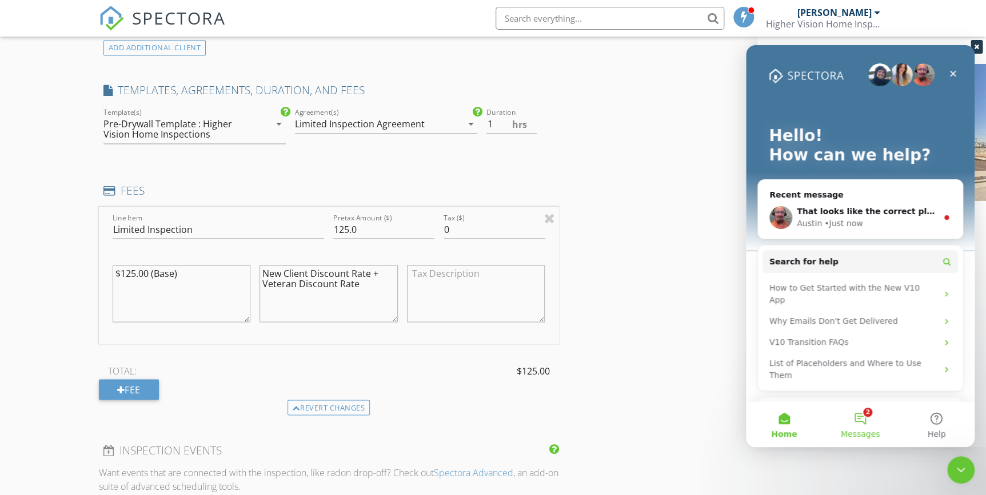
click at [869, 422] on button "2 Messages" at bounding box center [860, 425] width 76 height 46
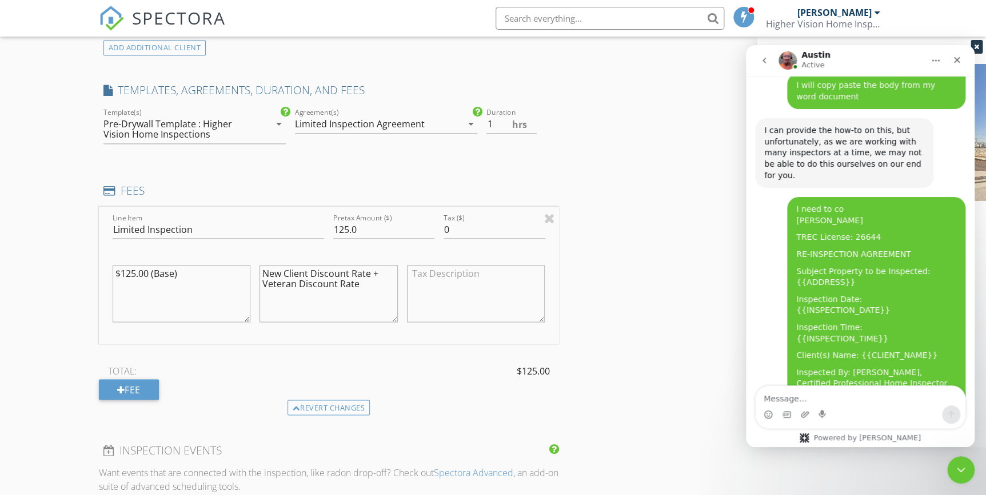
scroll to position [1861, 0]
click at [955, 474] on icon "Close Intercom Messenger" at bounding box center [960, 469] width 14 height 14
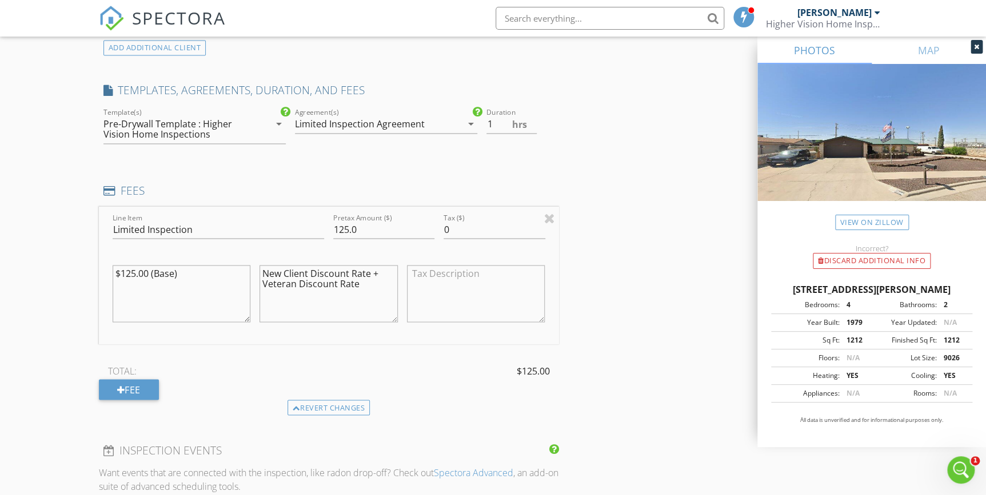
scroll to position [1841, 0]
click at [363, 281] on textarea "New Client Discount Rate + Veteran Discount Rate" at bounding box center [328, 293] width 138 height 57
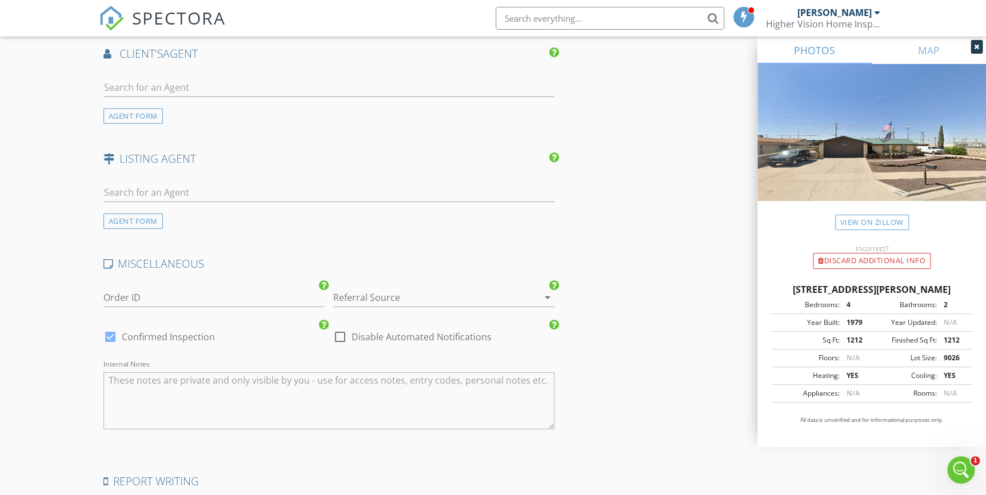
scroll to position [1671, 0]
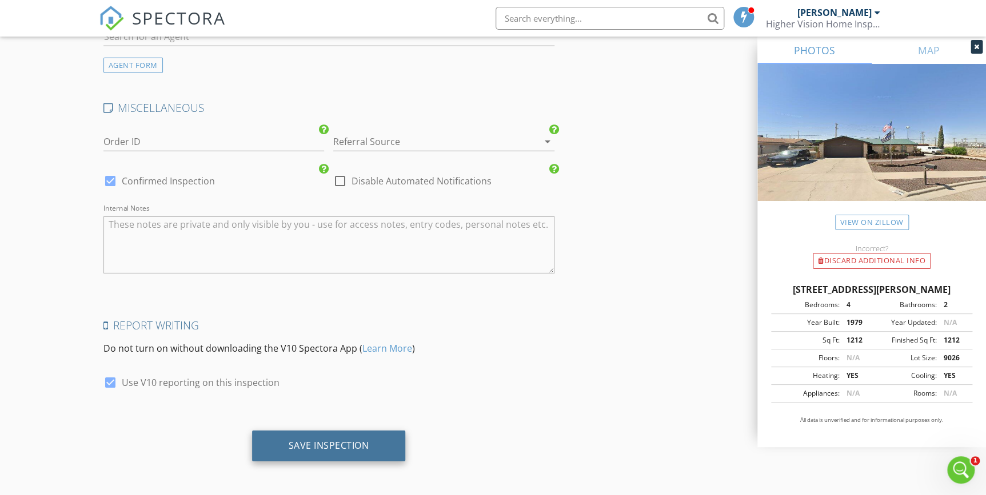
click at [358, 450] on div "Save Inspection" at bounding box center [329, 446] width 154 height 31
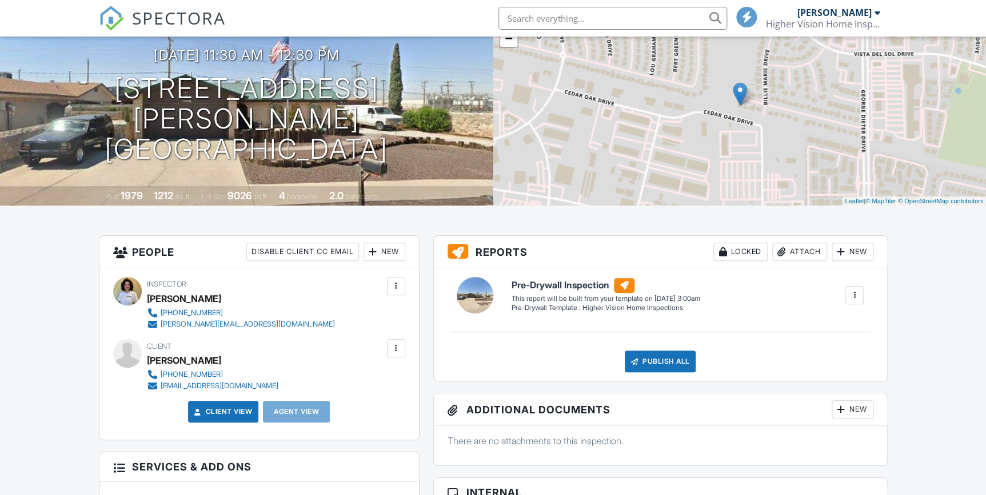
scroll to position [103, 0]
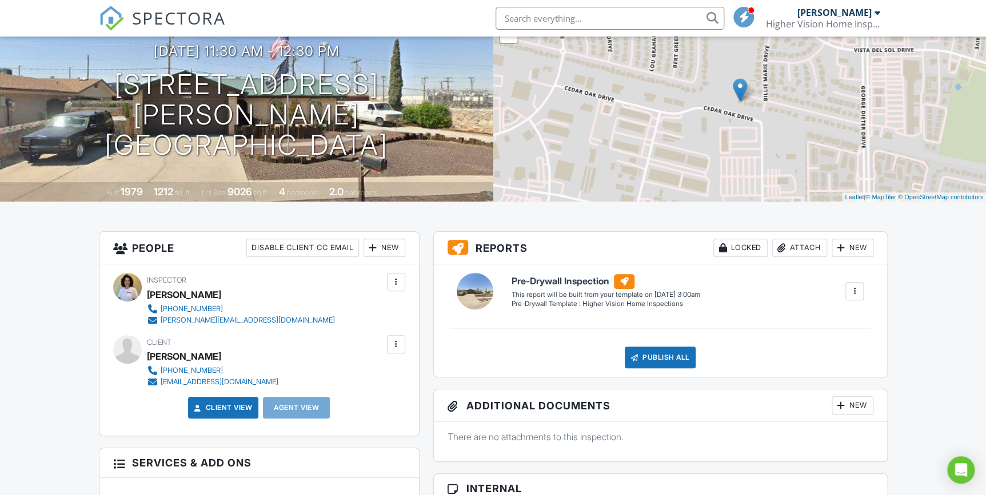
click at [858, 295] on div at bounding box center [854, 291] width 11 height 11
click at [843, 321] on div "Build Now" at bounding box center [830, 324] width 55 height 14
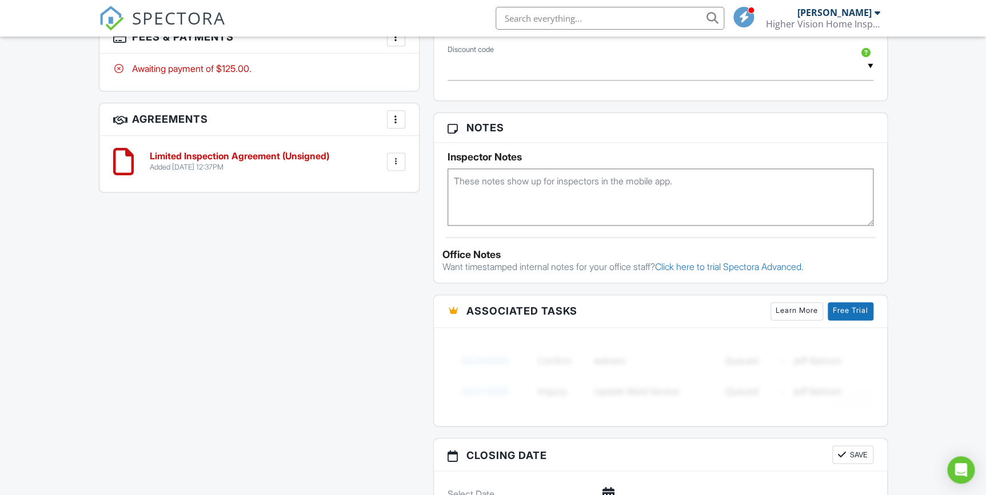
scroll to position [519, 0]
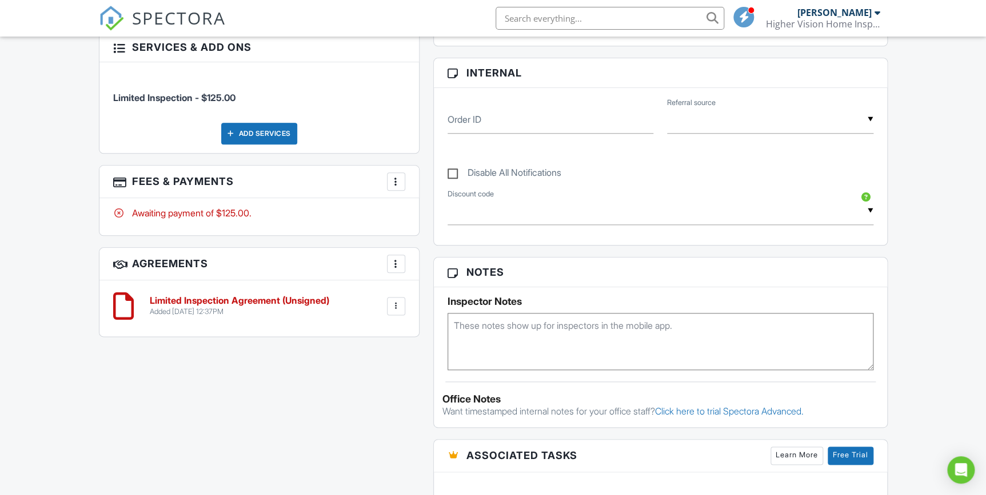
click at [398, 186] on div at bounding box center [395, 181] width 11 height 11
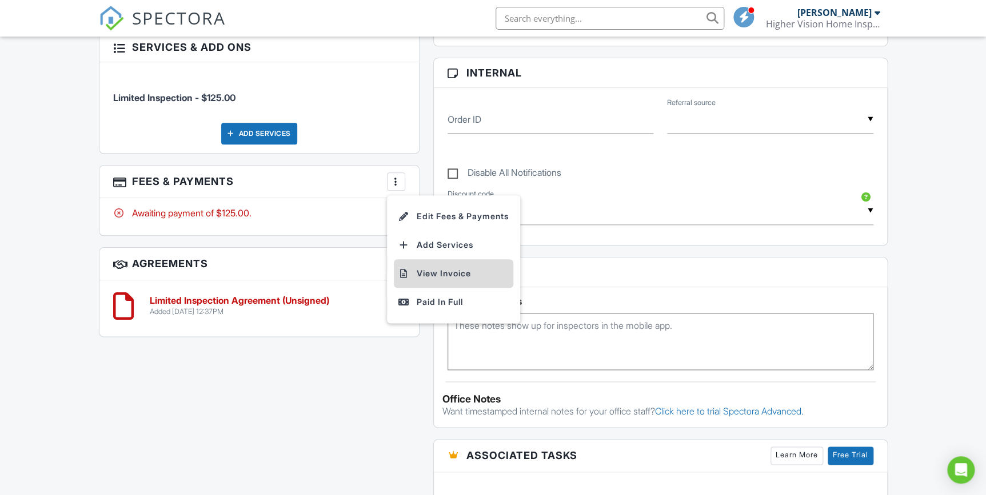
click at [415, 275] on li "View Invoice" at bounding box center [453, 273] width 119 height 29
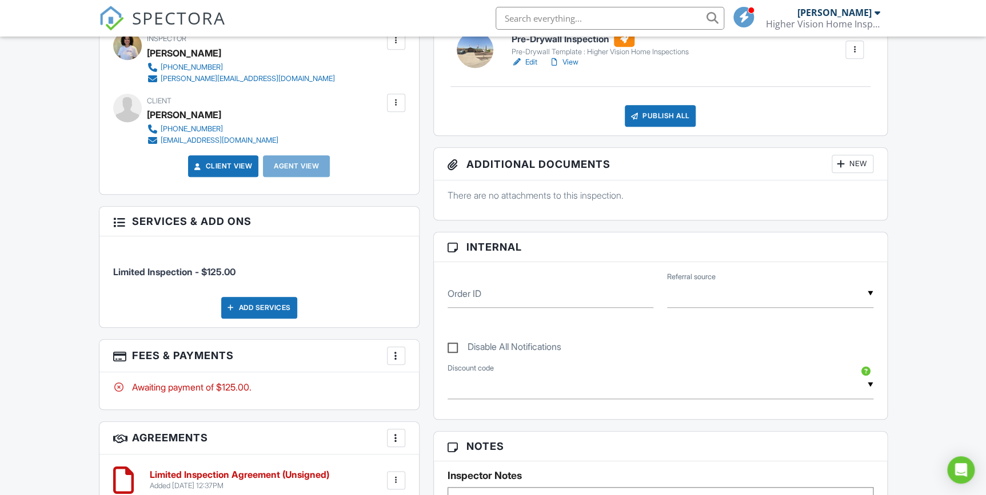
scroll to position [207, 0]
